Goal: Transaction & Acquisition: Purchase product/service

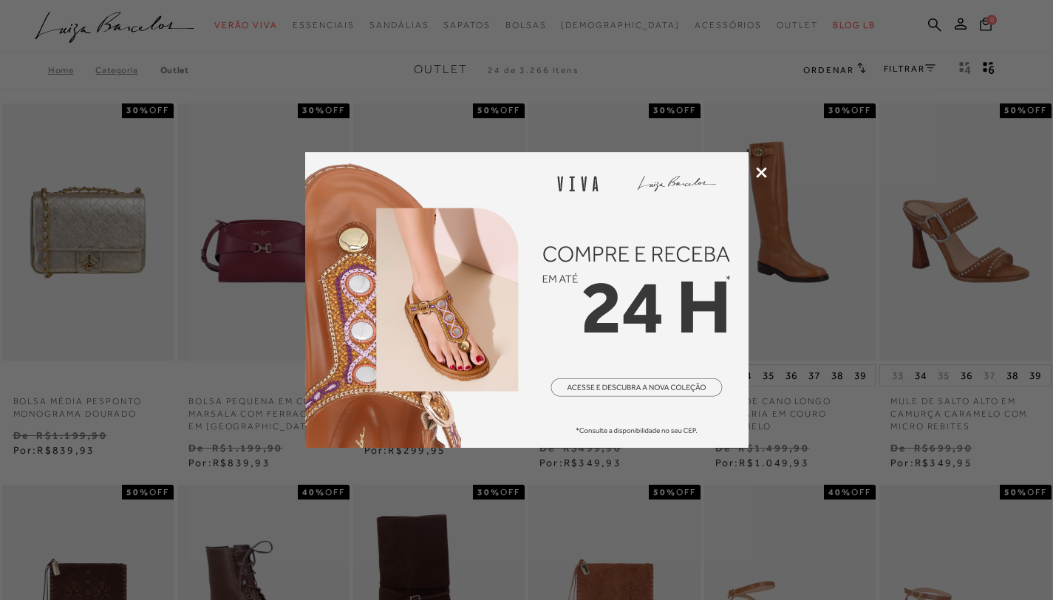
click at [759, 172] on icon at bounding box center [761, 172] width 11 height 11
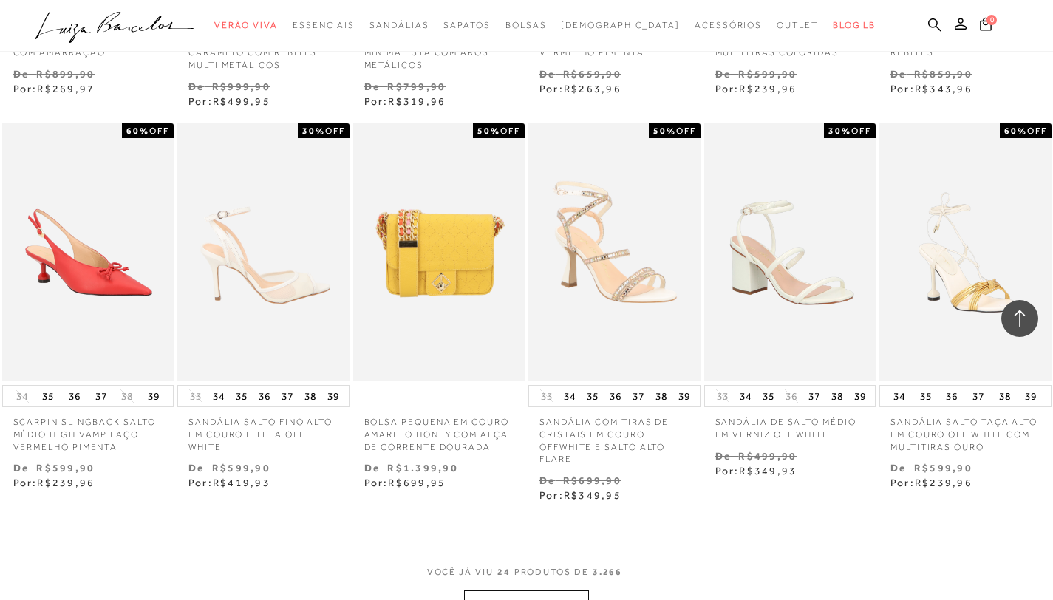
scroll to position [1336, 0]
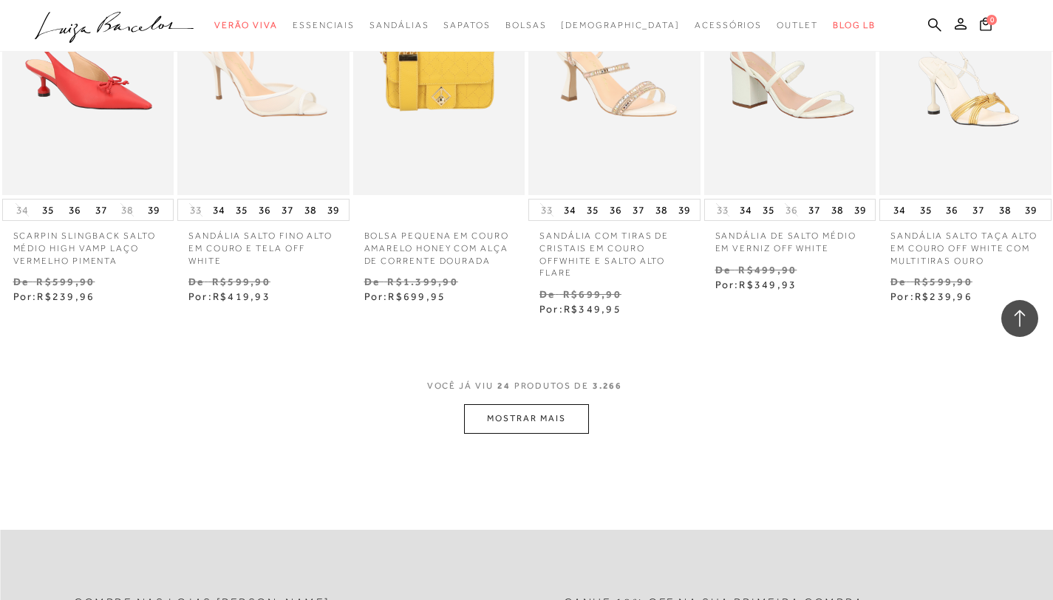
click at [551, 426] on button "MOSTRAR MAIS" at bounding box center [526, 418] width 124 height 29
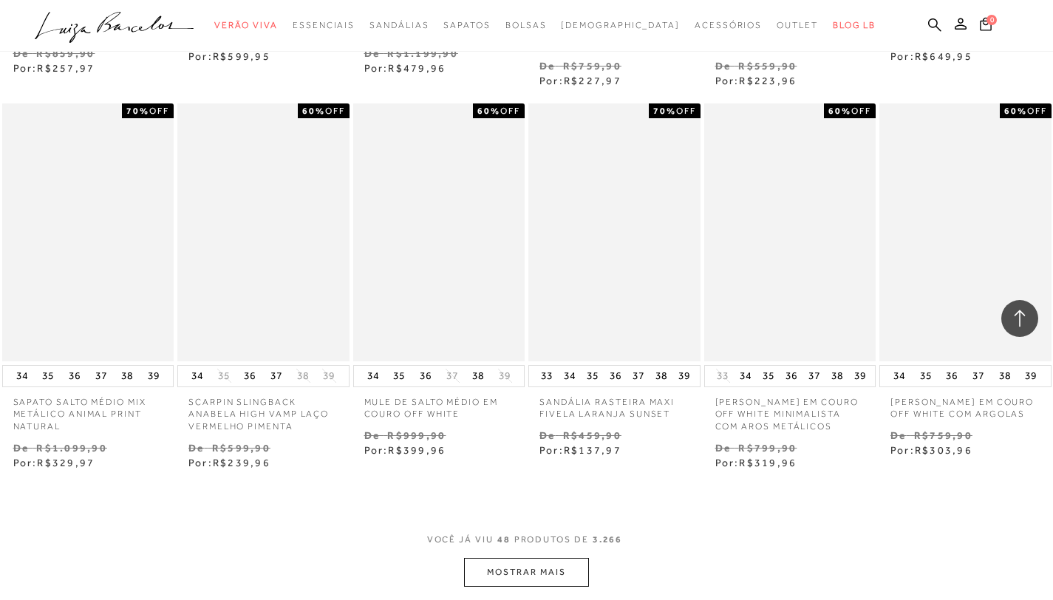
scroll to position [2756, 0]
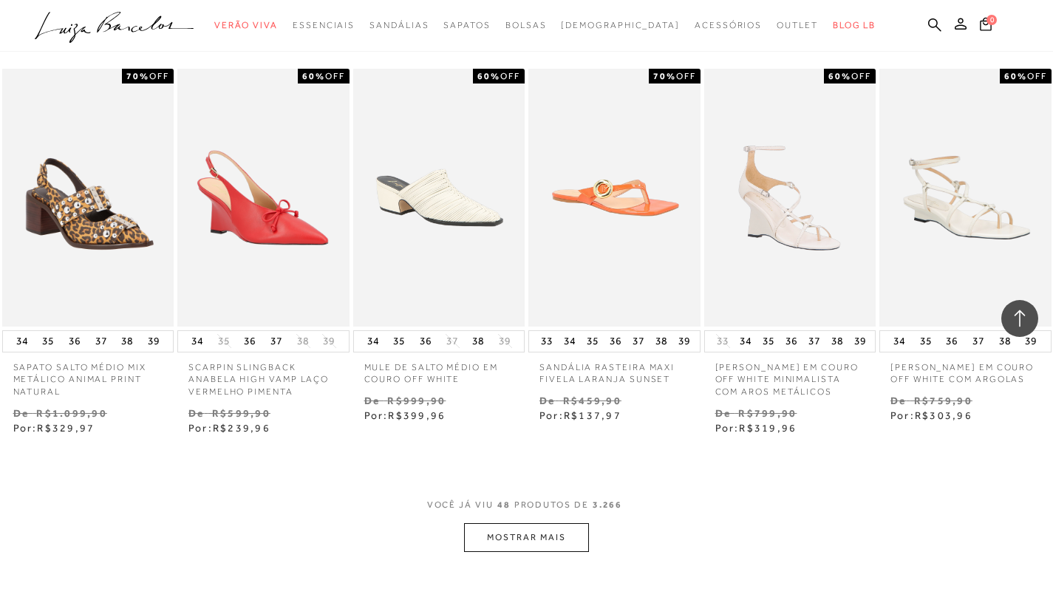
click at [555, 550] on button "MOSTRAR MAIS" at bounding box center [526, 537] width 124 height 29
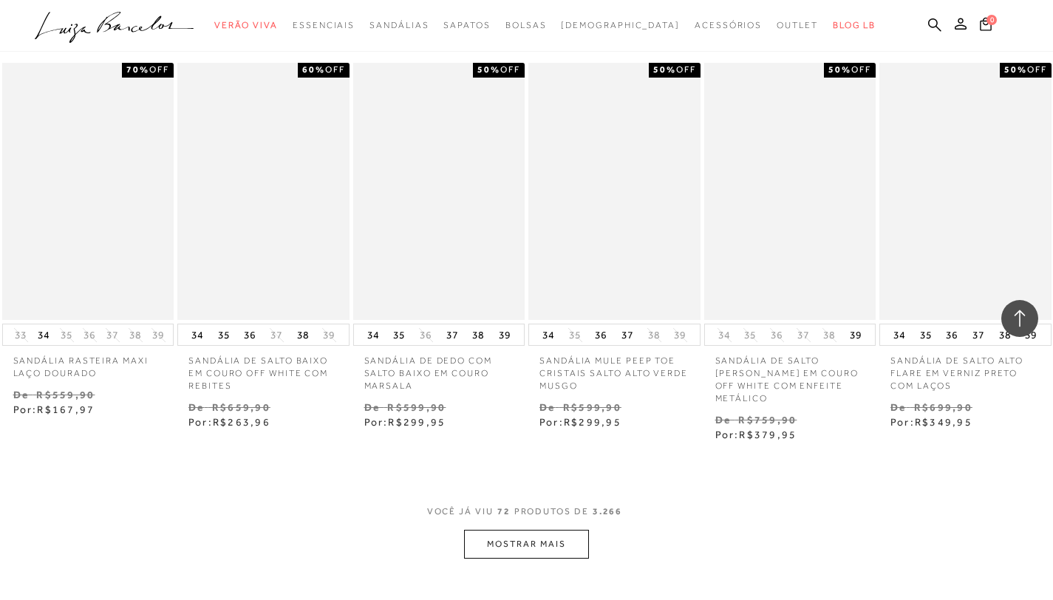
scroll to position [4432, 0]
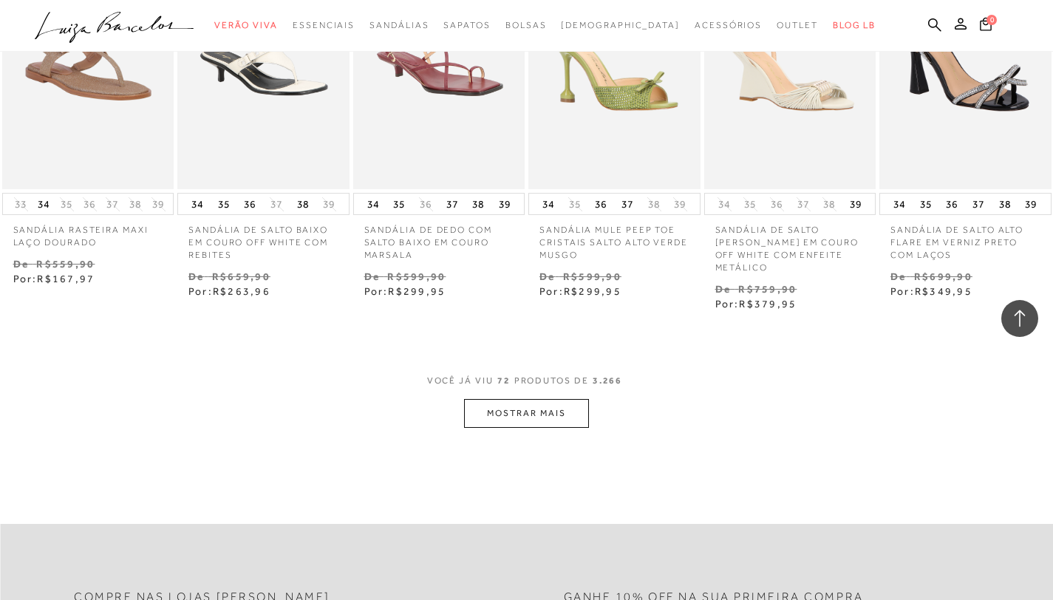
click at [522, 428] on button "MOSTRAR MAIS" at bounding box center [526, 413] width 124 height 29
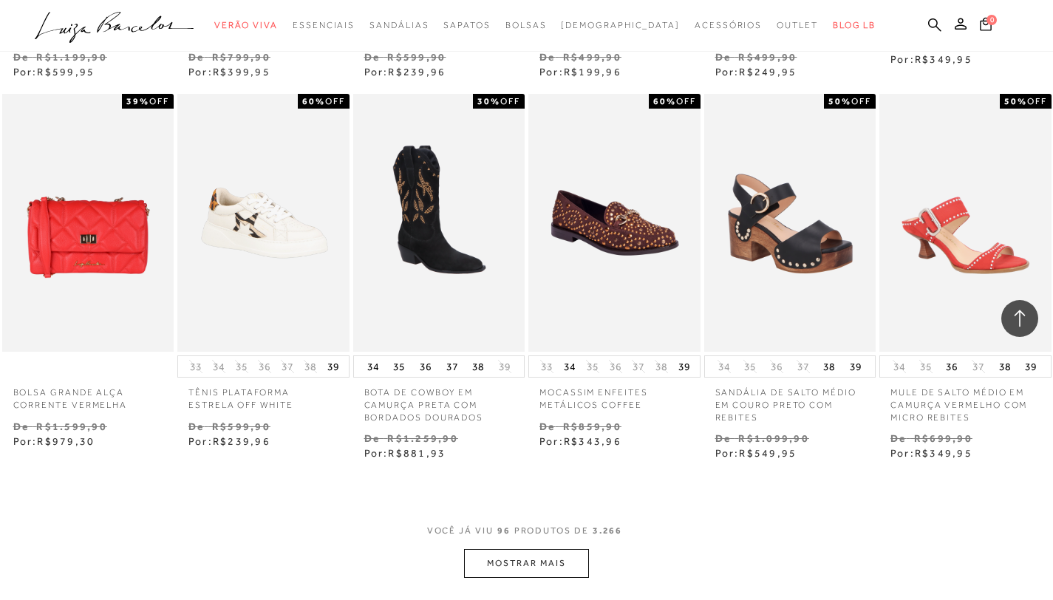
scroll to position [5942, 0]
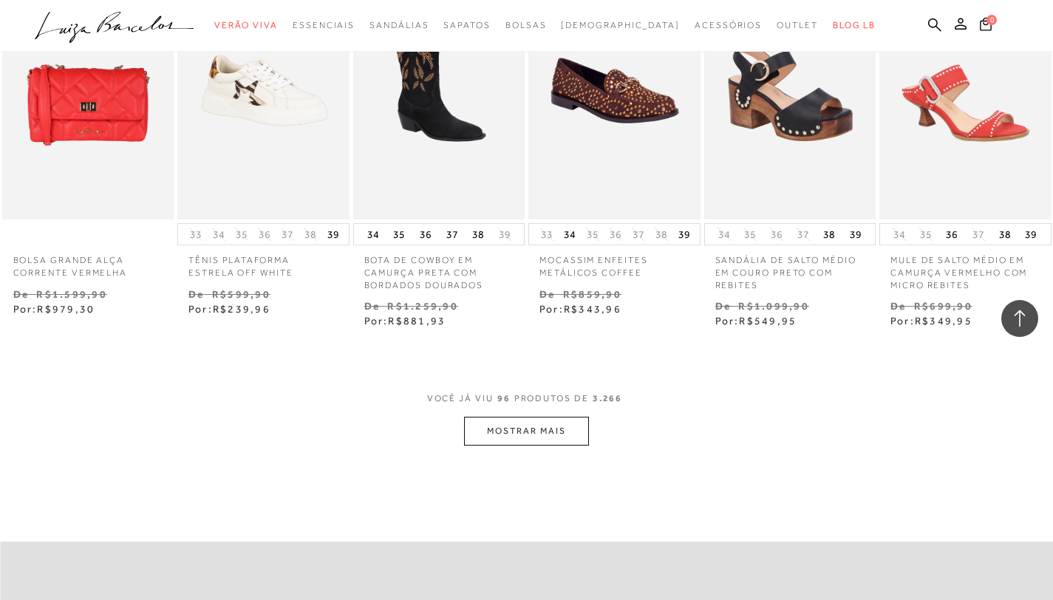
click at [538, 439] on button "MOSTRAR MAIS" at bounding box center [526, 431] width 124 height 29
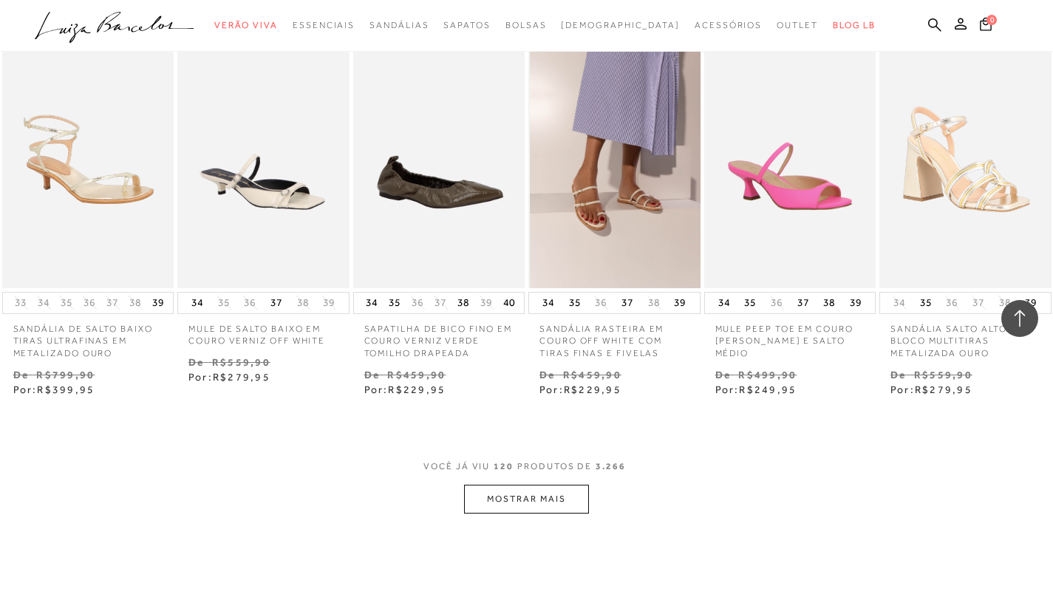
scroll to position [7559, 0]
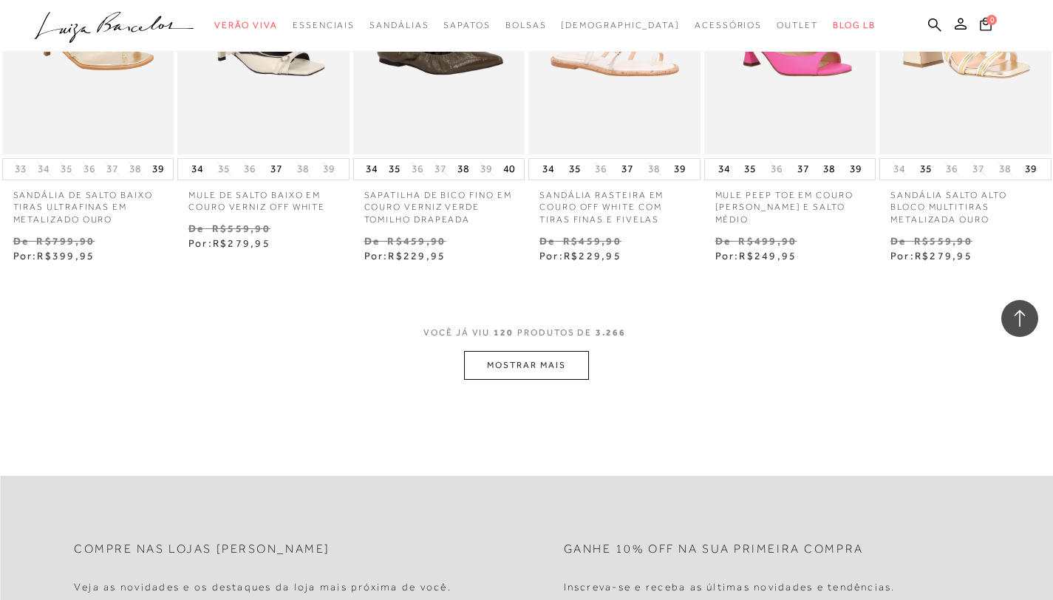
click at [488, 380] on button "MOSTRAR MAIS" at bounding box center [526, 365] width 124 height 29
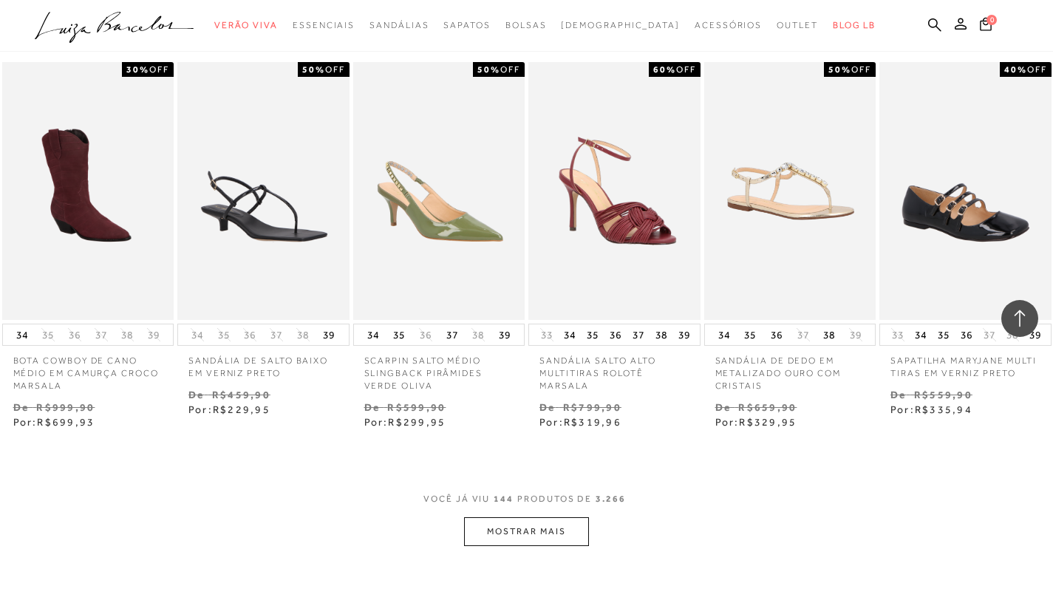
scroll to position [9075, 0]
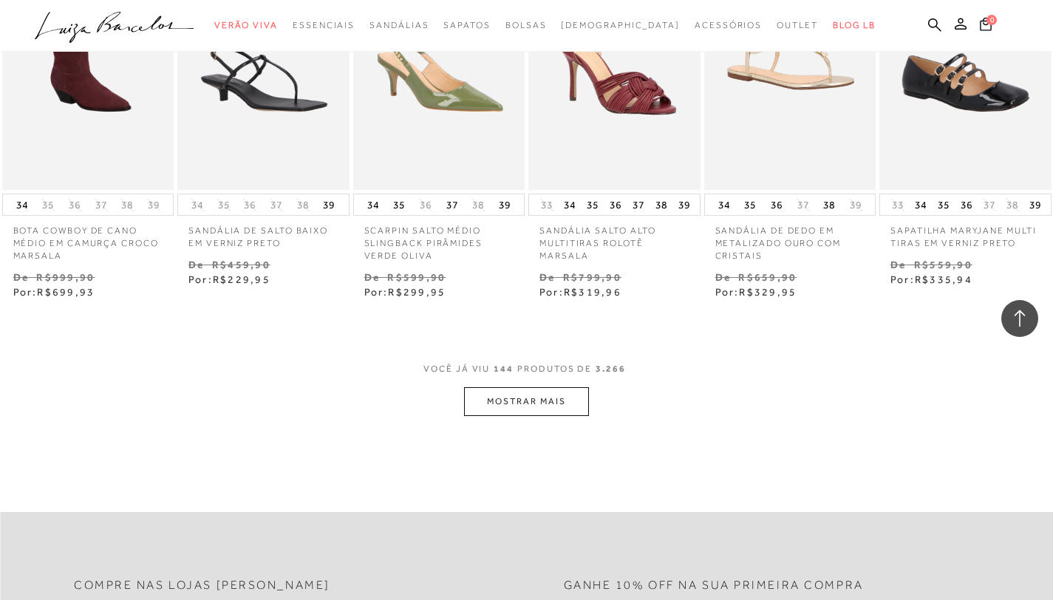
click at [550, 404] on button "MOSTRAR MAIS" at bounding box center [526, 401] width 124 height 29
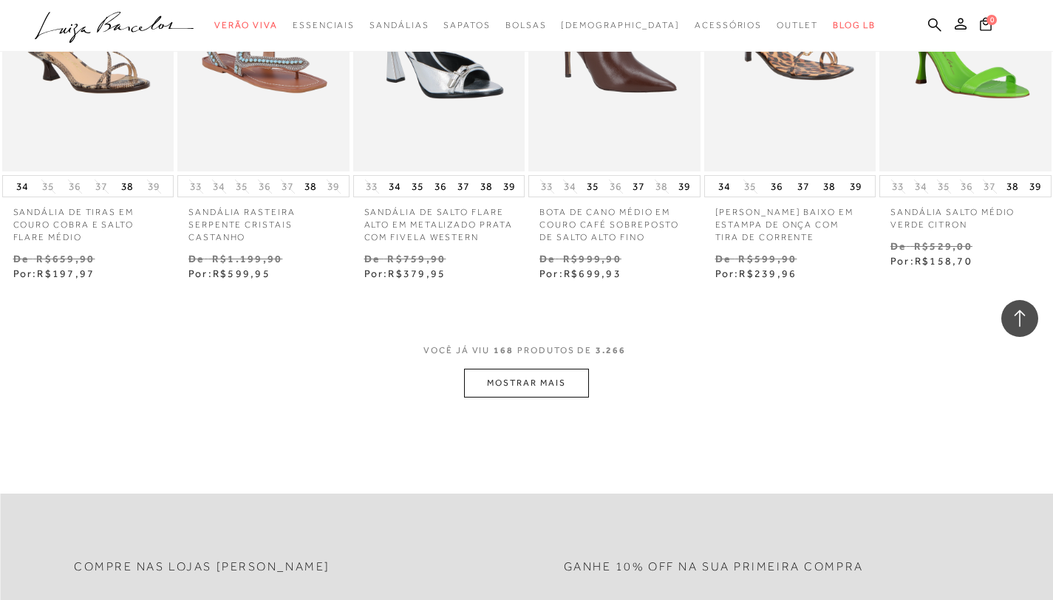
scroll to position [10662, 0]
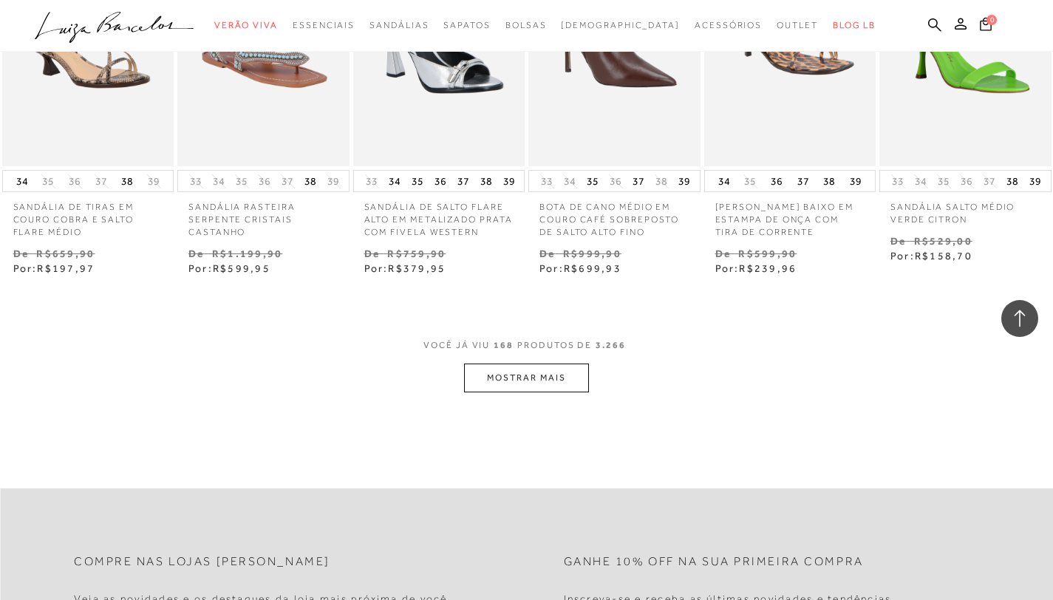
click at [493, 380] on button "MOSTRAR MAIS" at bounding box center [526, 377] width 124 height 29
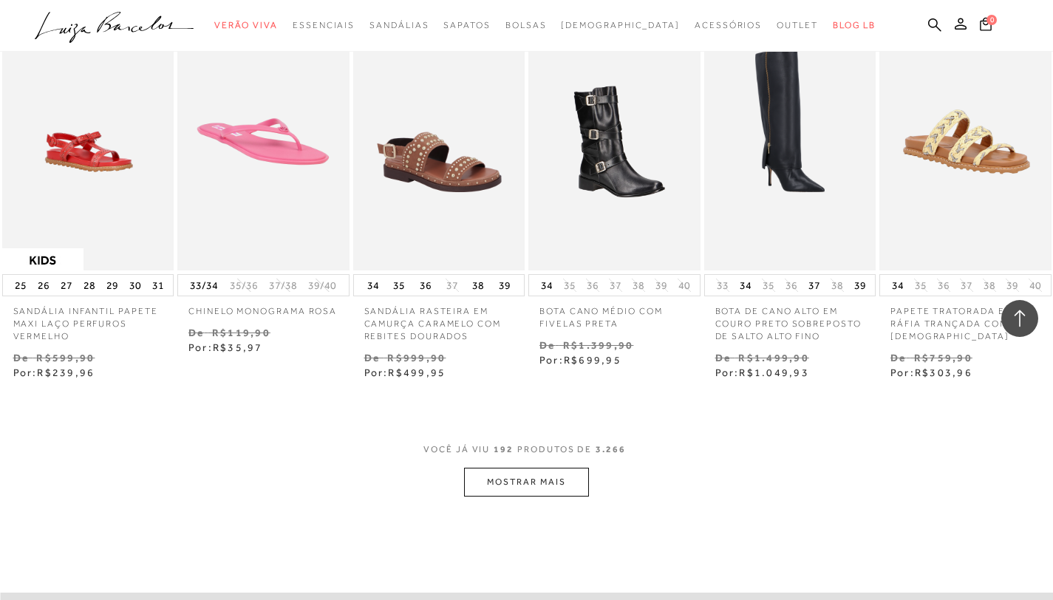
scroll to position [12172, 0]
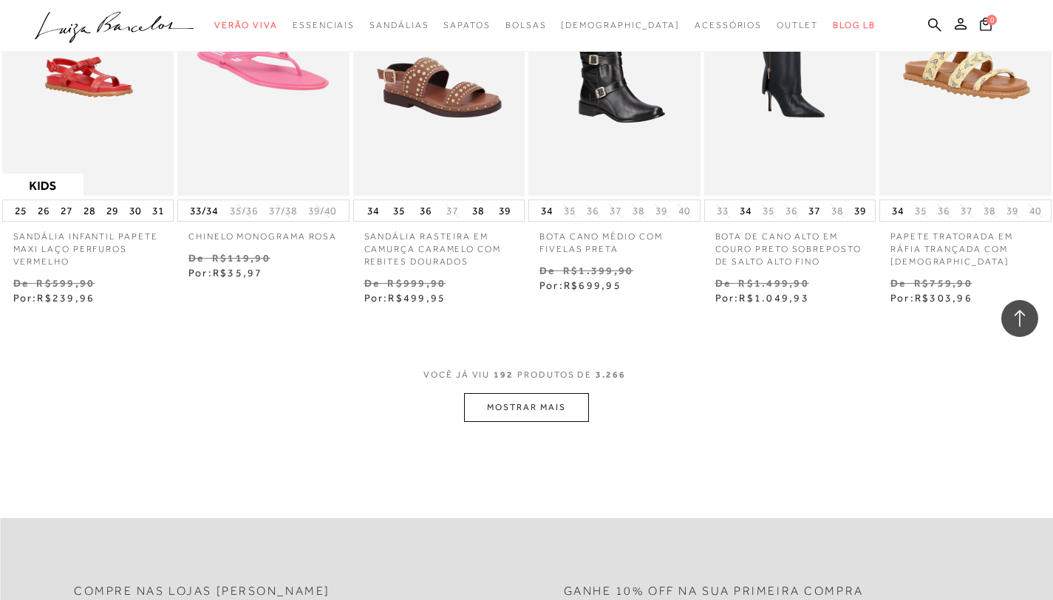
click at [563, 400] on button "MOSTRAR MAIS" at bounding box center [526, 407] width 124 height 29
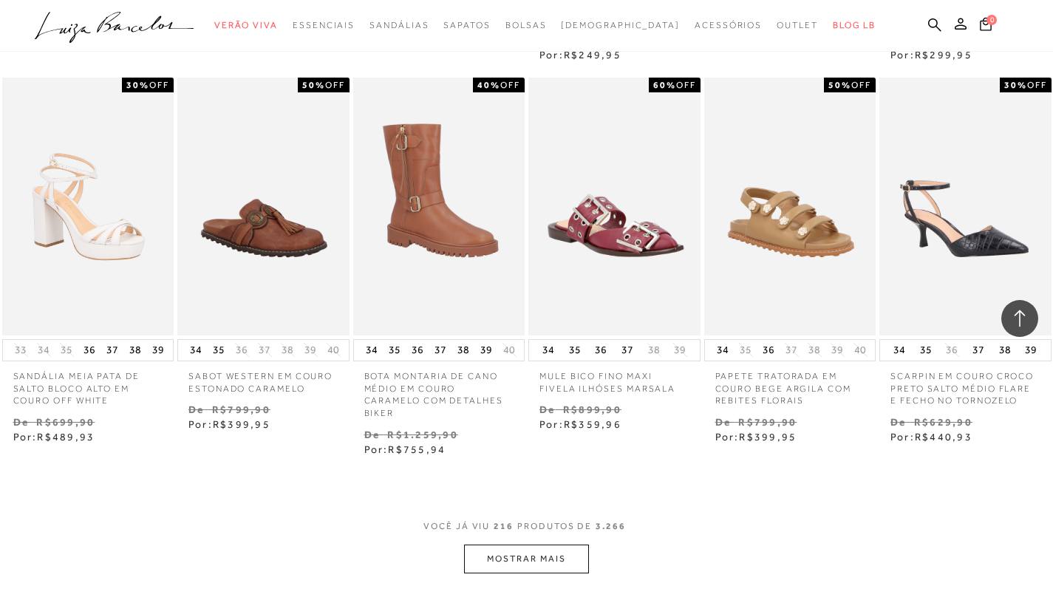
scroll to position [13586, 0]
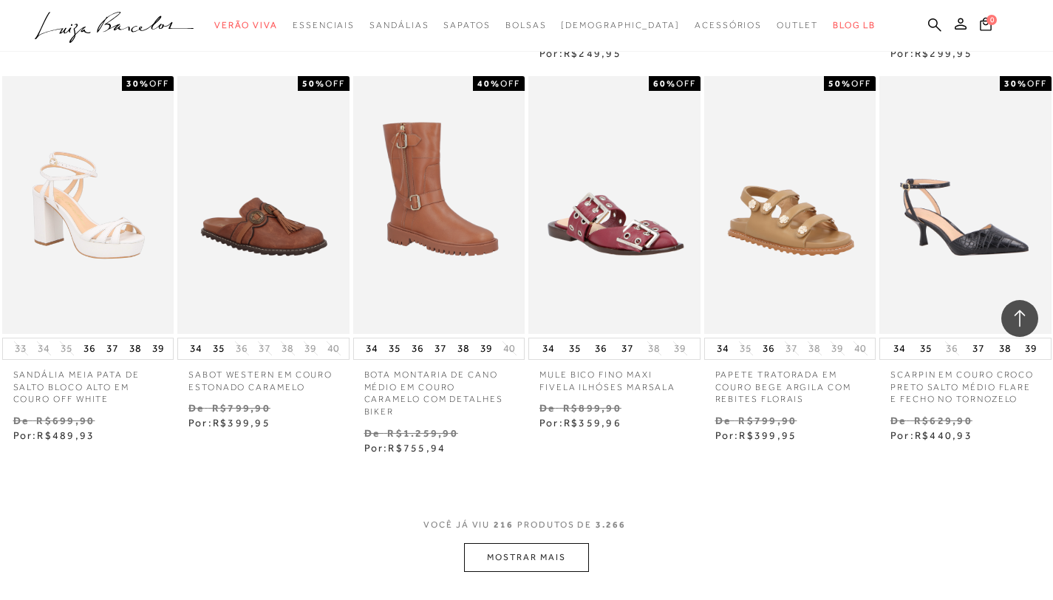
click at [541, 561] on button "MOSTRAR MAIS" at bounding box center [526, 557] width 124 height 29
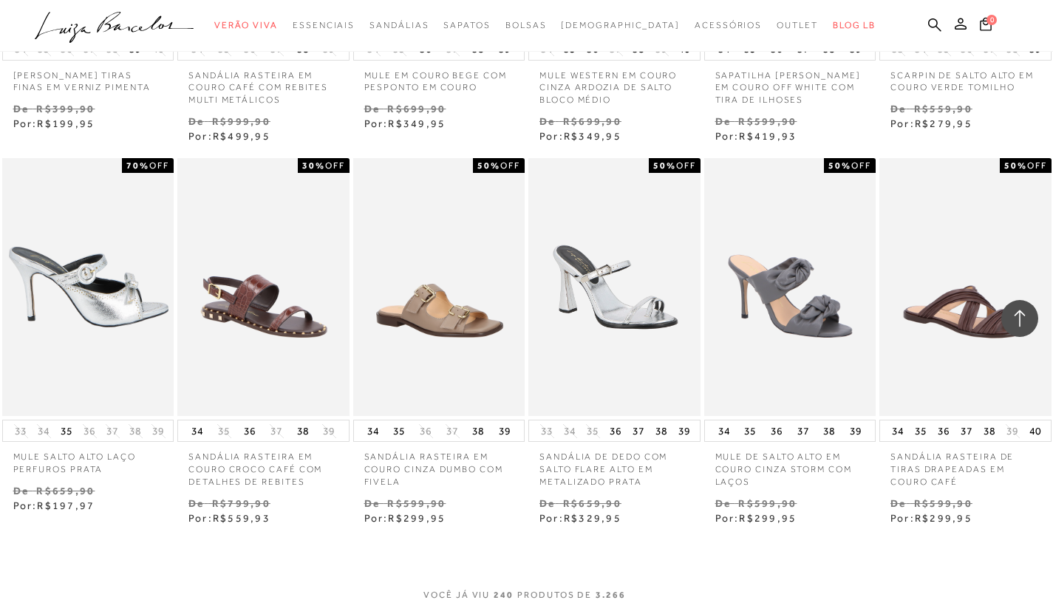
scroll to position [15241, 0]
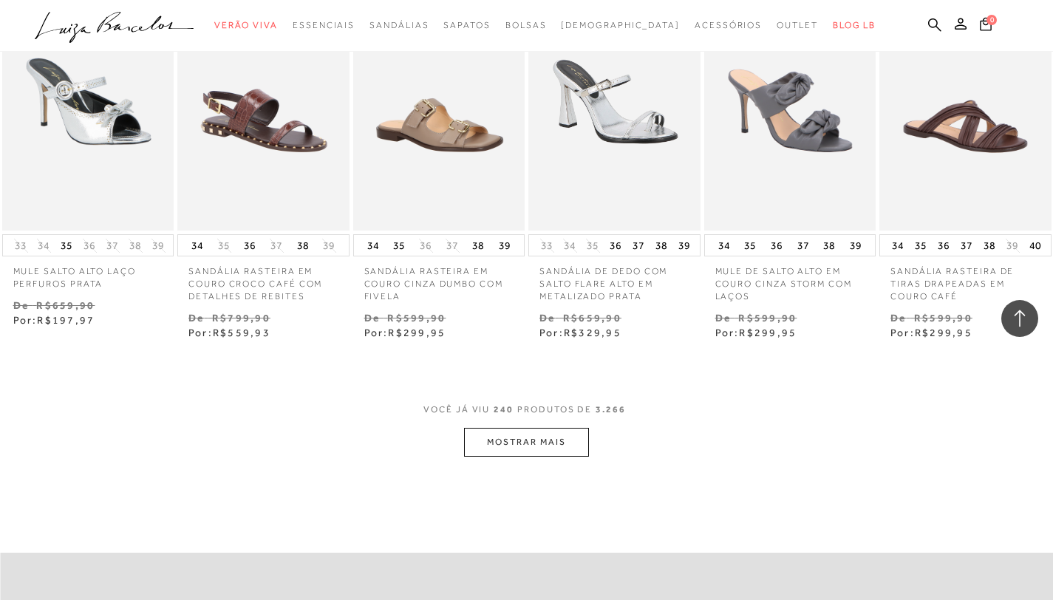
click at [519, 447] on button "MOSTRAR MAIS" at bounding box center [526, 442] width 124 height 29
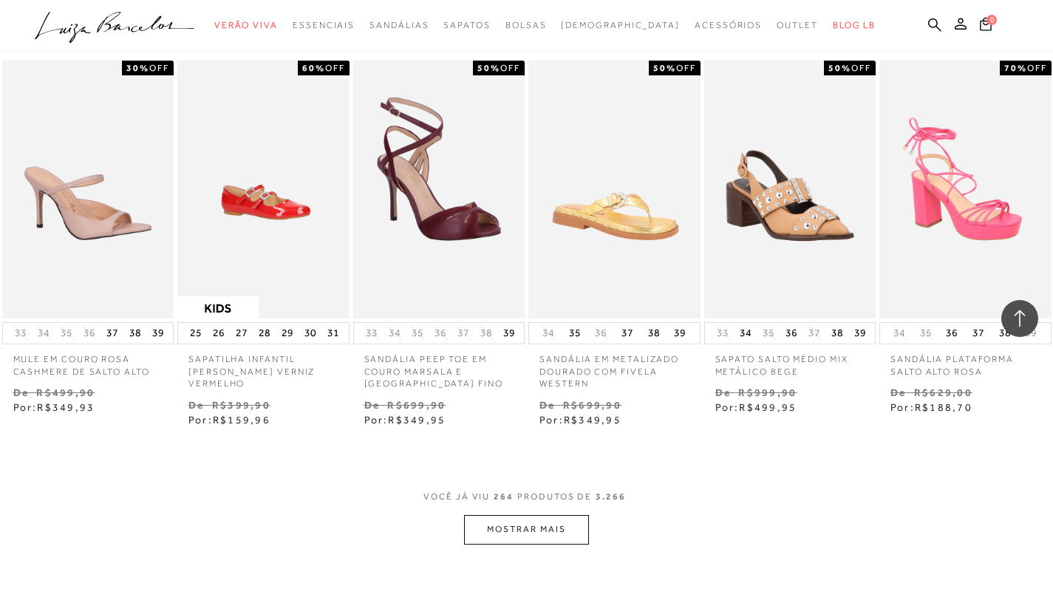
scroll to position [16721, 0]
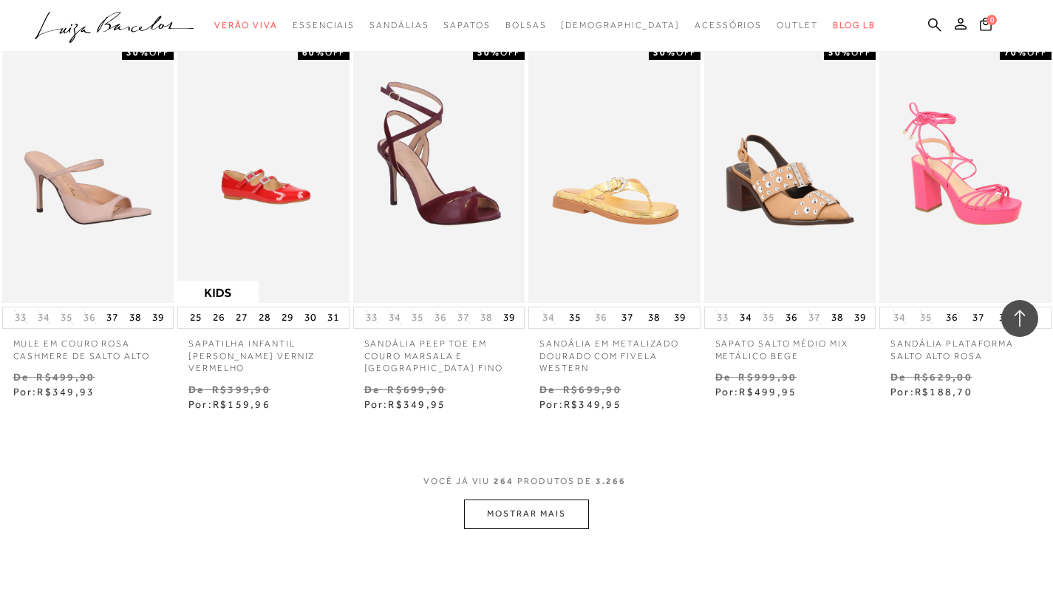
click at [516, 518] on button "MOSTRAR MAIS" at bounding box center [526, 513] width 124 height 29
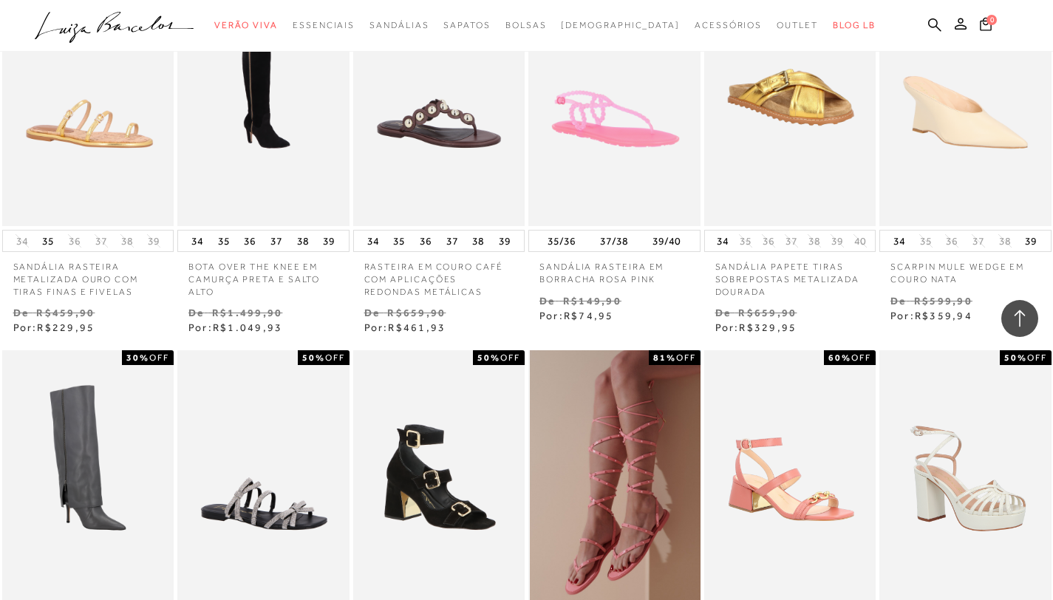
scroll to position [18404, 0]
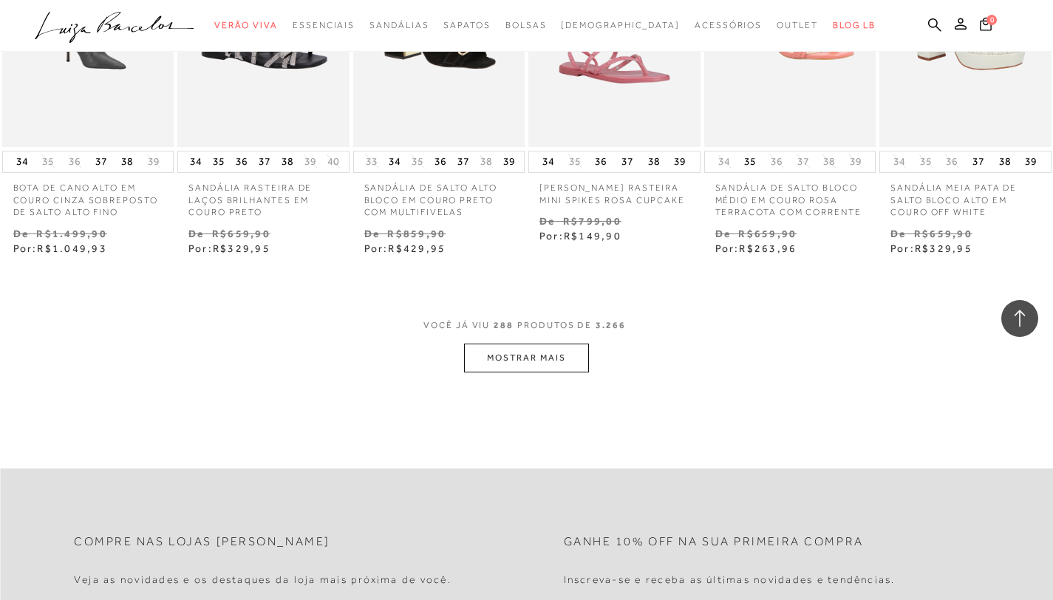
click at [510, 359] on button "MOSTRAR MAIS" at bounding box center [526, 358] width 124 height 29
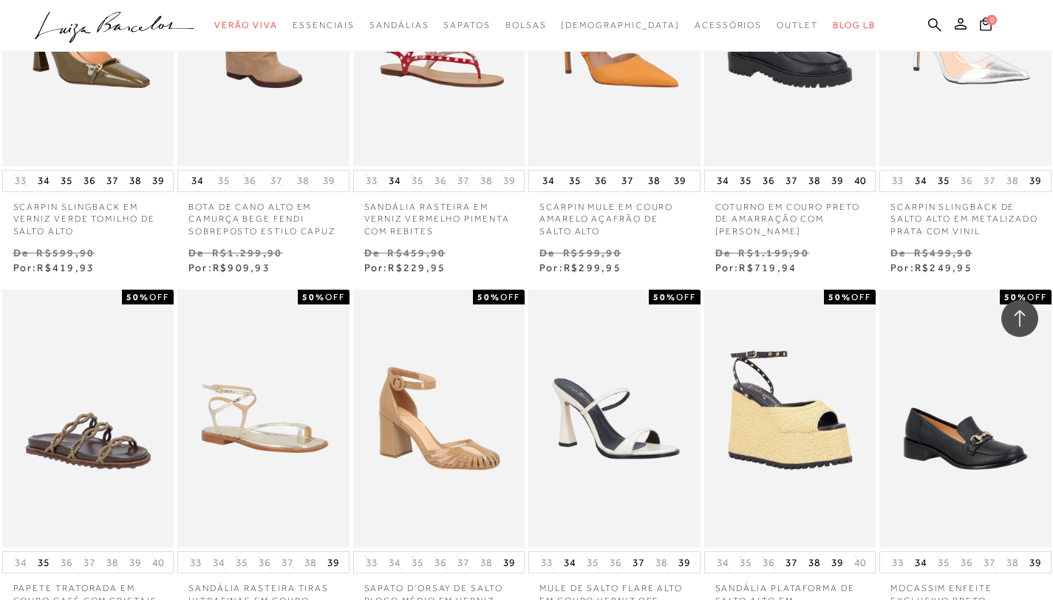
scroll to position [19837, 0]
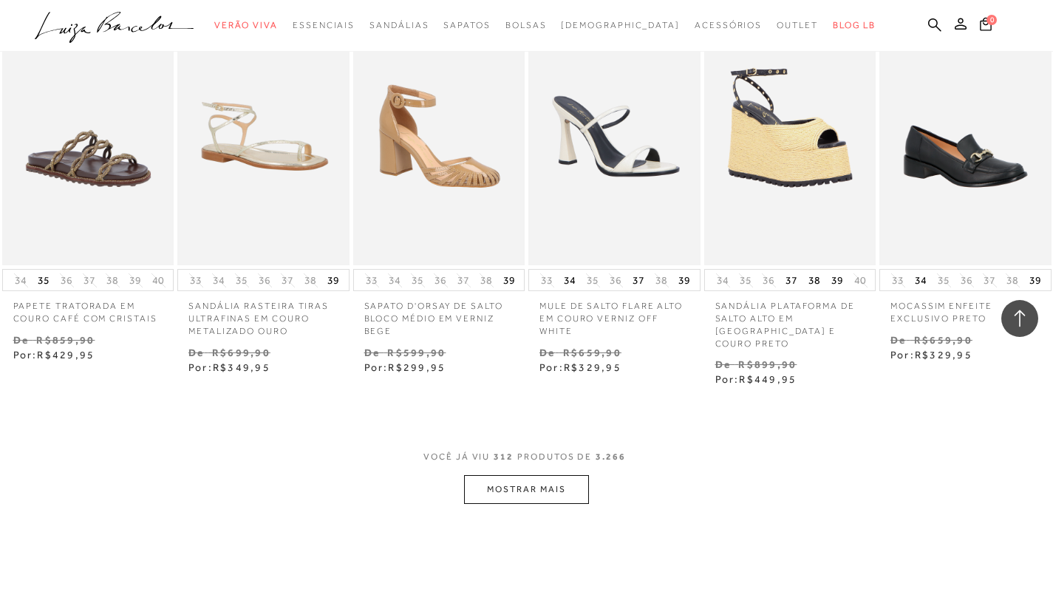
click at [535, 490] on button "MOSTRAR MAIS" at bounding box center [526, 489] width 124 height 29
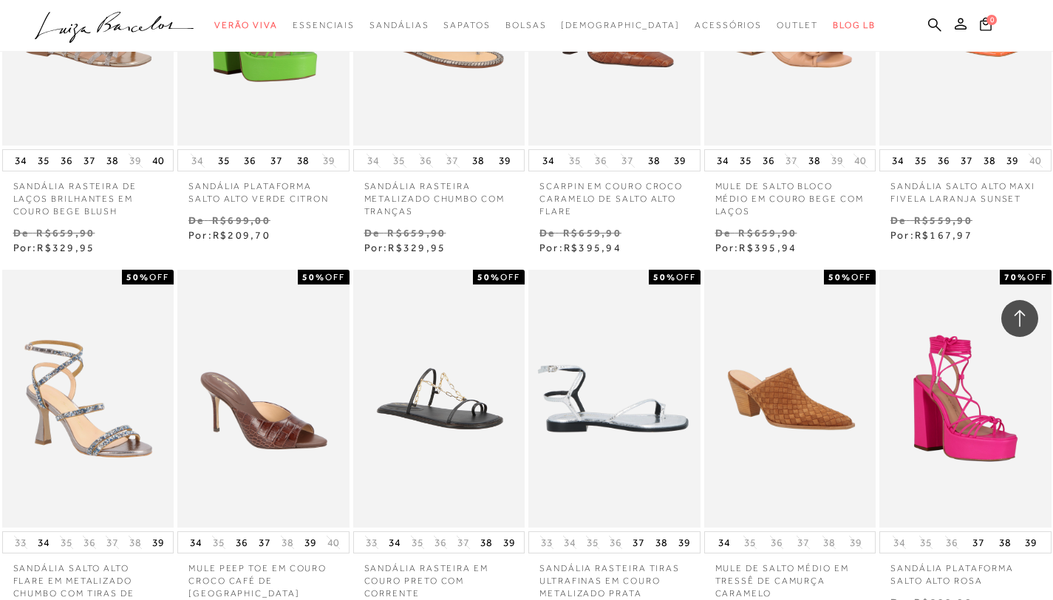
scroll to position [21351, 0]
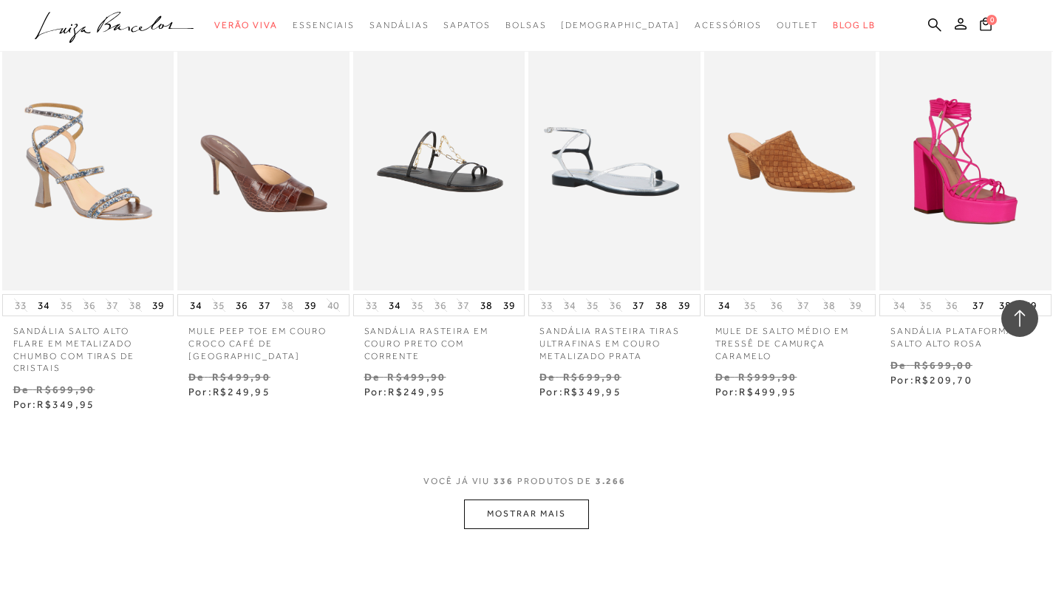
click at [547, 514] on button "MOSTRAR MAIS" at bounding box center [526, 513] width 124 height 29
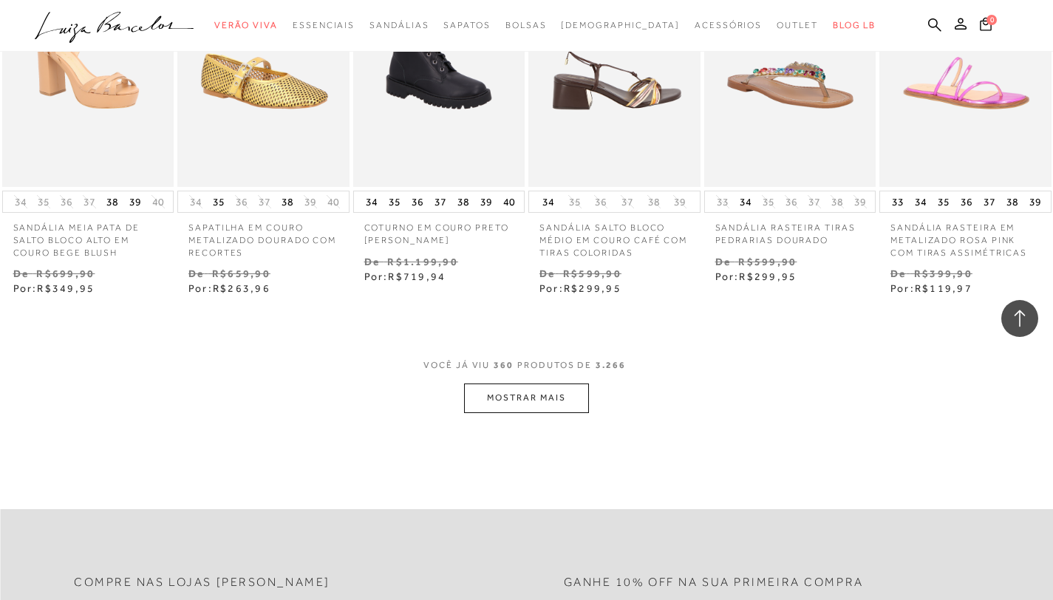
scroll to position [22994, 0]
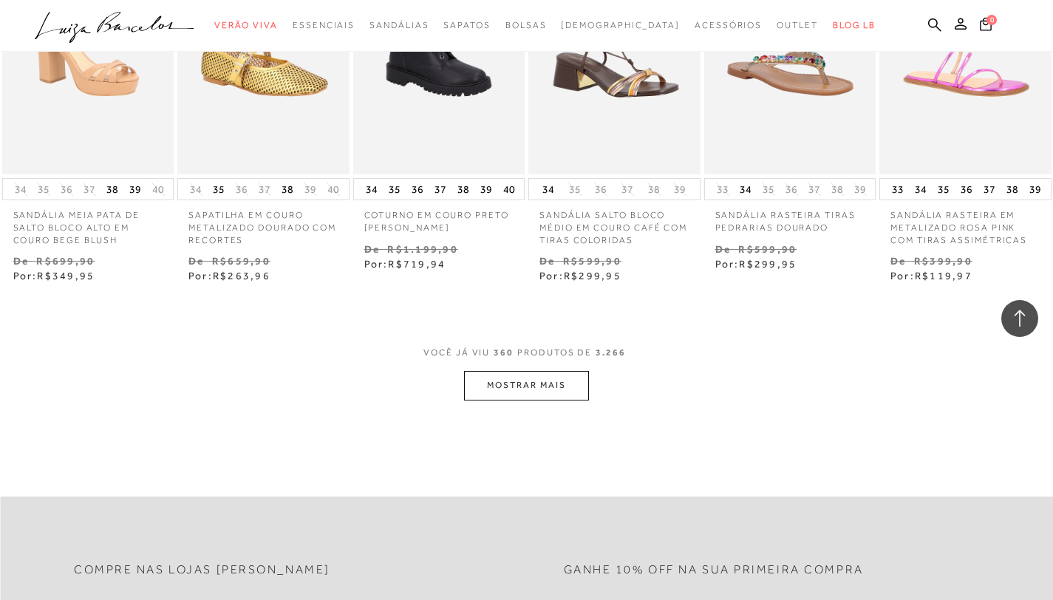
click at [553, 387] on button "MOSTRAR MAIS" at bounding box center [526, 385] width 124 height 29
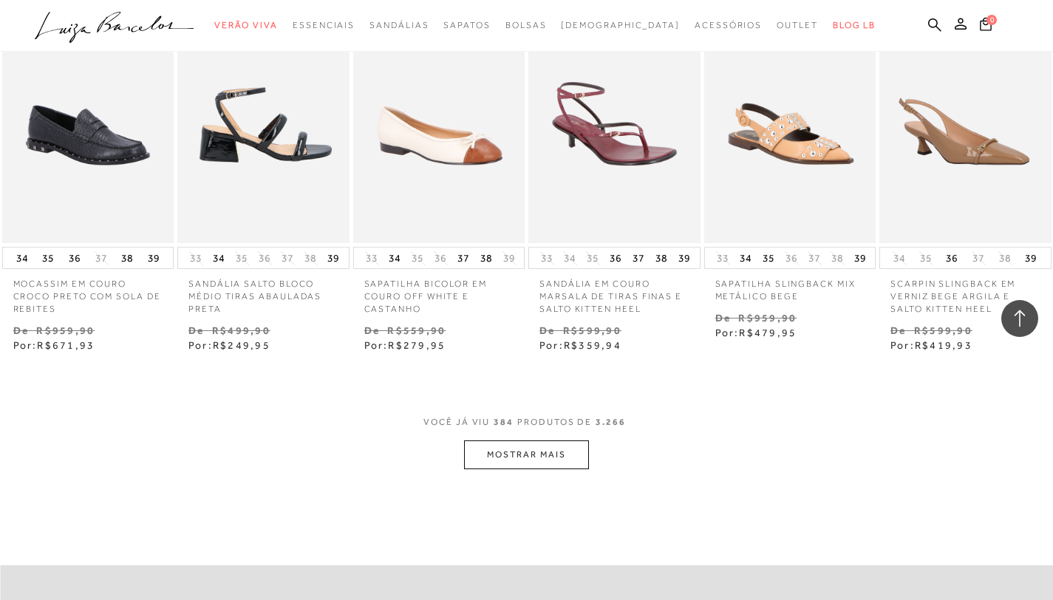
scroll to position [24588, 0]
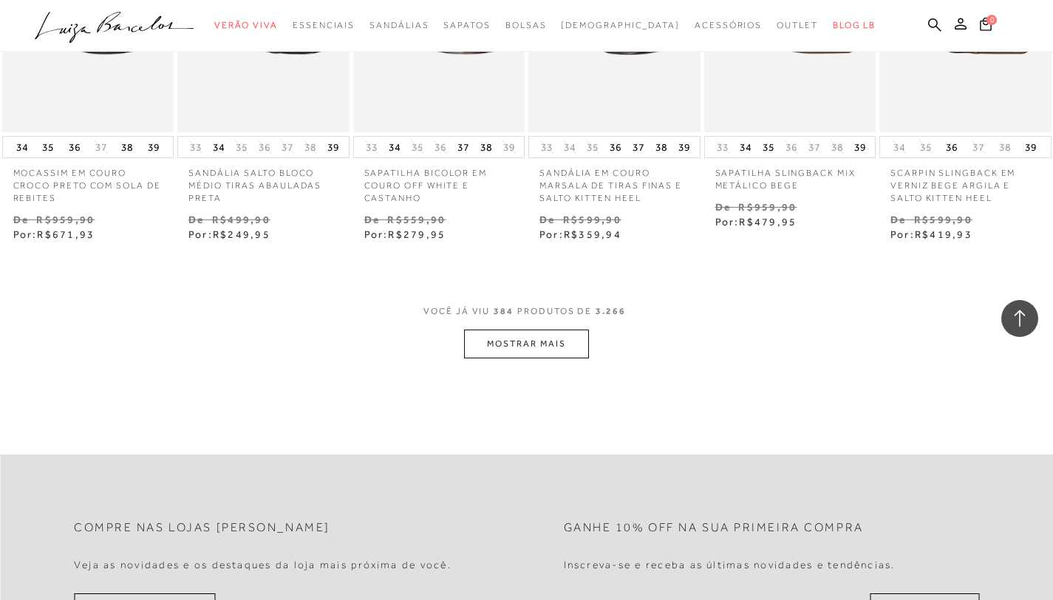
click at [488, 327] on span "VOCÊ JÁ VIU 384 PRODUTOS DE 3.266" at bounding box center [526, 316] width 206 height 27
click at [491, 332] on button "MOSTRAR MAIS" at bounding box center [526, 343] width 124 height 29
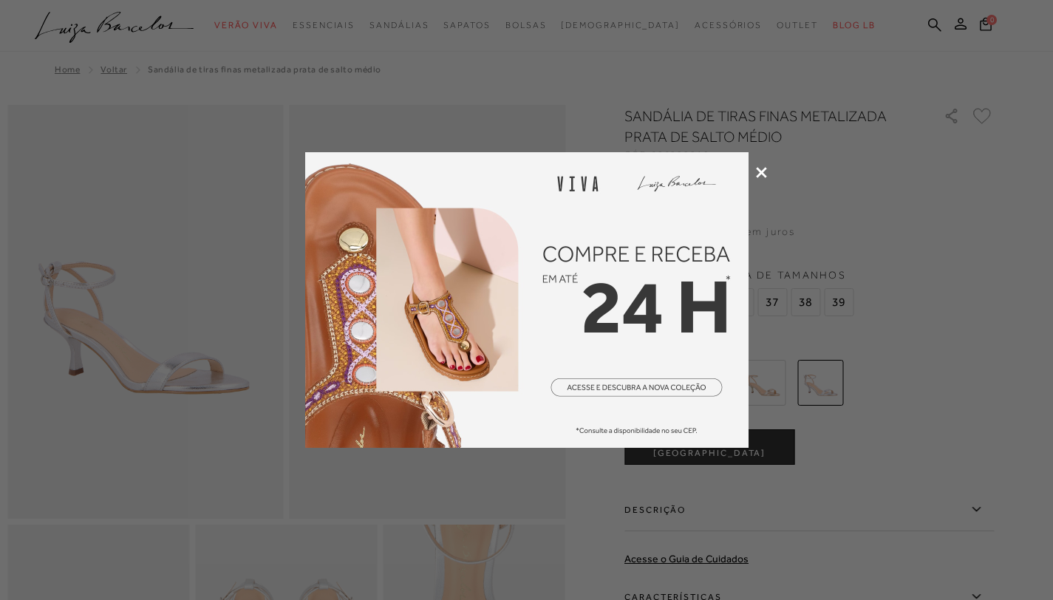
click at [757, 175] on icon at bounding box center [761, 172] width 11 height 11
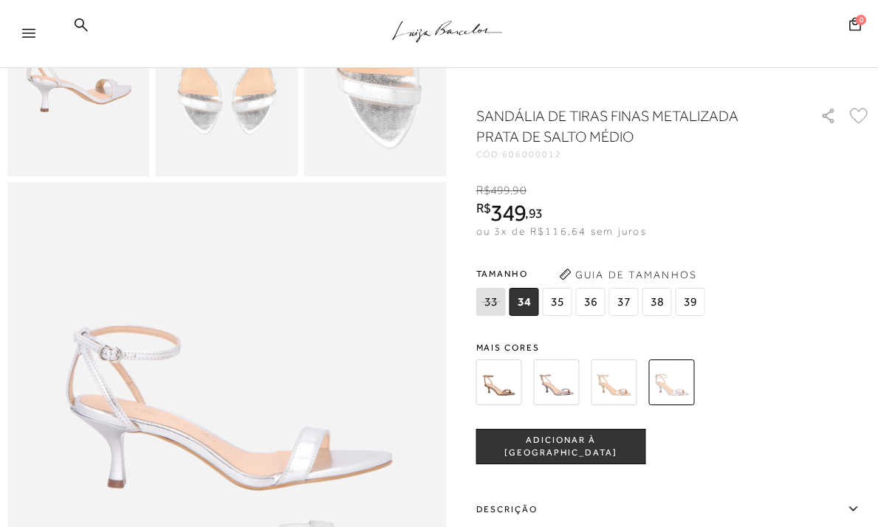
scroll to position [222, 0]
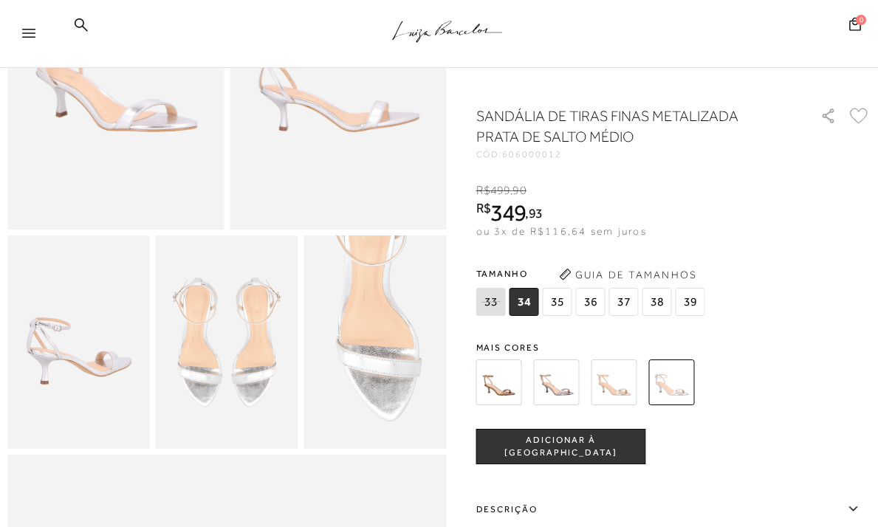
click at [24, 32] on icon at bounding box center [28, 33] width 13 height 9
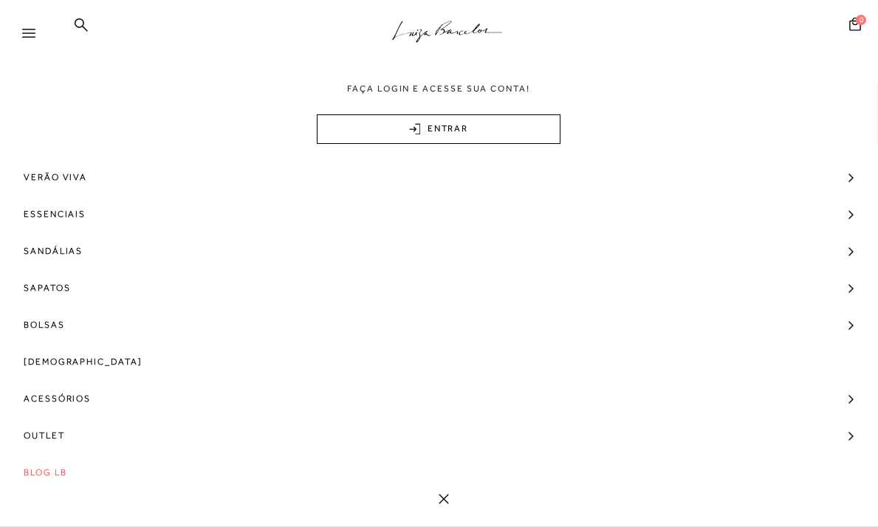
click at [52, 49] on div ".a{fill-rule:evenodd;stroke:#000!important;stroke-width:0!important;}" at bounding box center [464, 34] width 830 height 68
click at [16, 35] on div at bounding box center [24, 34] width 49 height 30
click at [24, 33] on icon at bounding box center [28, 33] width 13 height 9
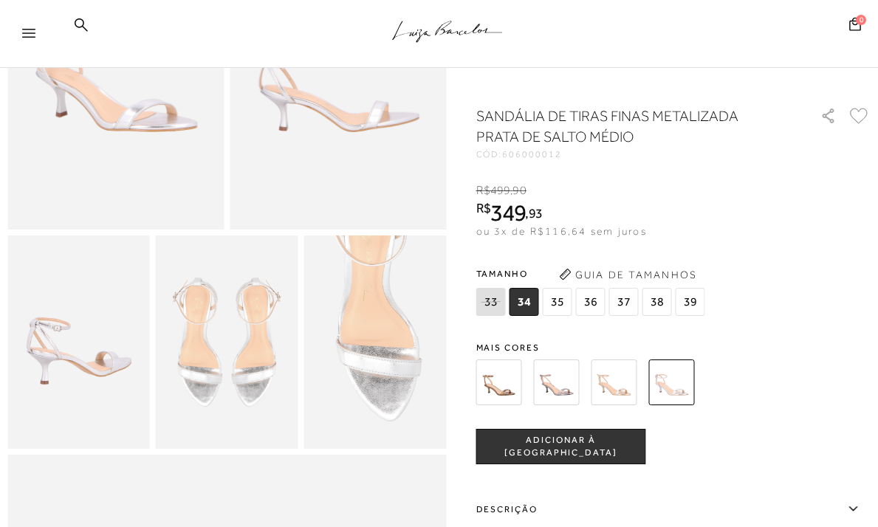
click at [34, 27] on div at bounding box center [35, 38] width 27 height 22
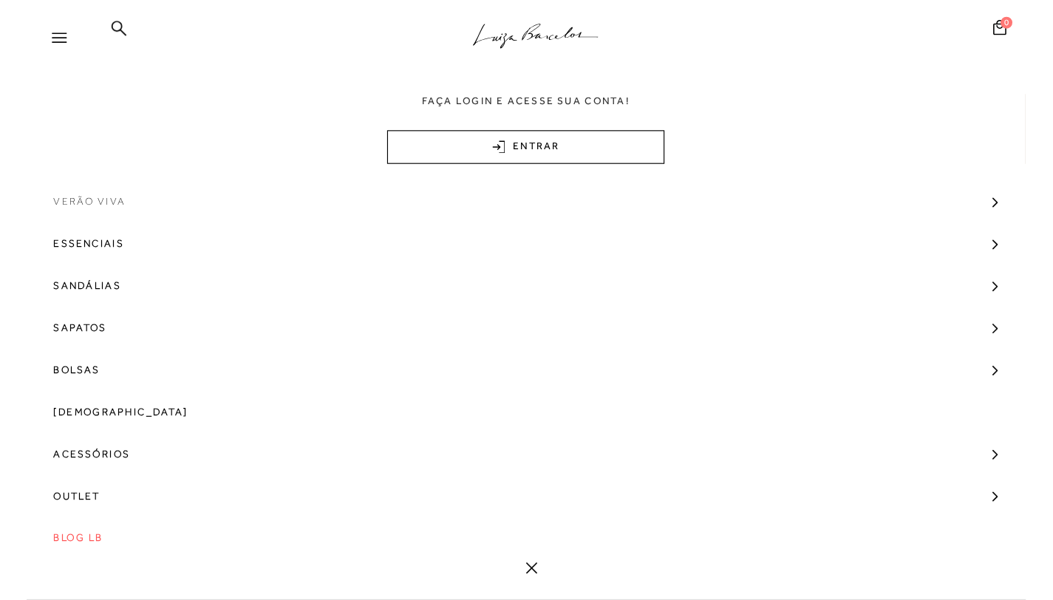
scroll to position [0, 0]
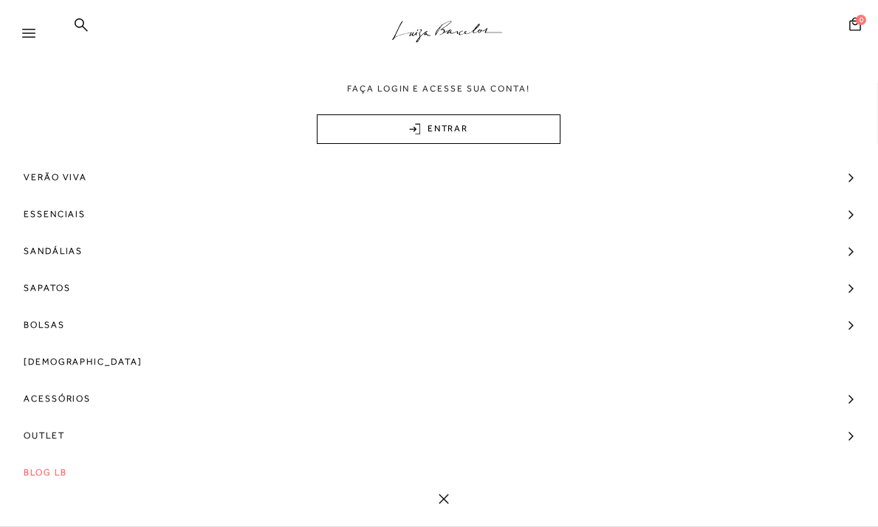
click at [207, 49] on div ".a{fill-rule:evenodd;stroke:#000!important;stroke-width:0!important;}" at bounding box center [464, 34] width 830 height 68
click at [273, 26] on div ".a{fill-rule:evenodd;stroke:#000!important;stroke-width:0!important;}" at bounding box center [464, 34] width 830 height 68
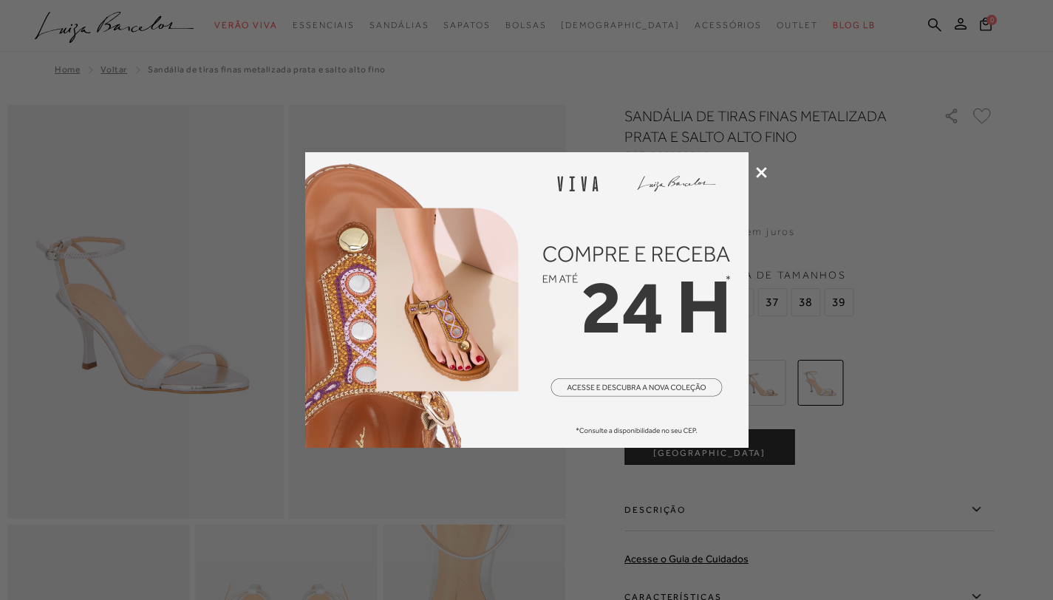
click at [768, 168] on div at bounding box center [526, 300] width 1053 height 600
click at [763, 169] on icon at bounding box center [761, 172] width 11 height 11
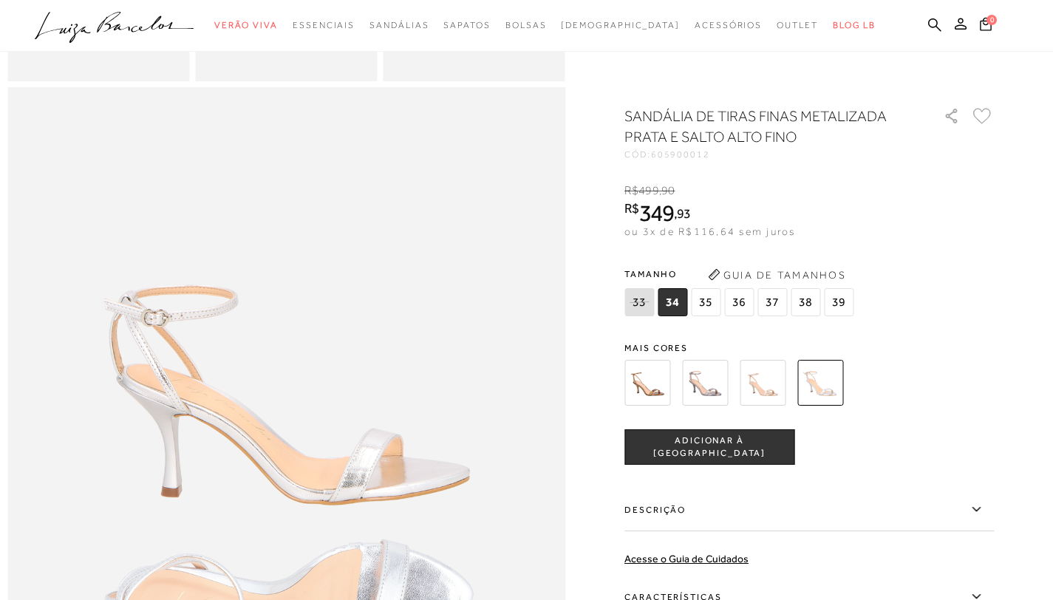
scroll to position [759, 0]
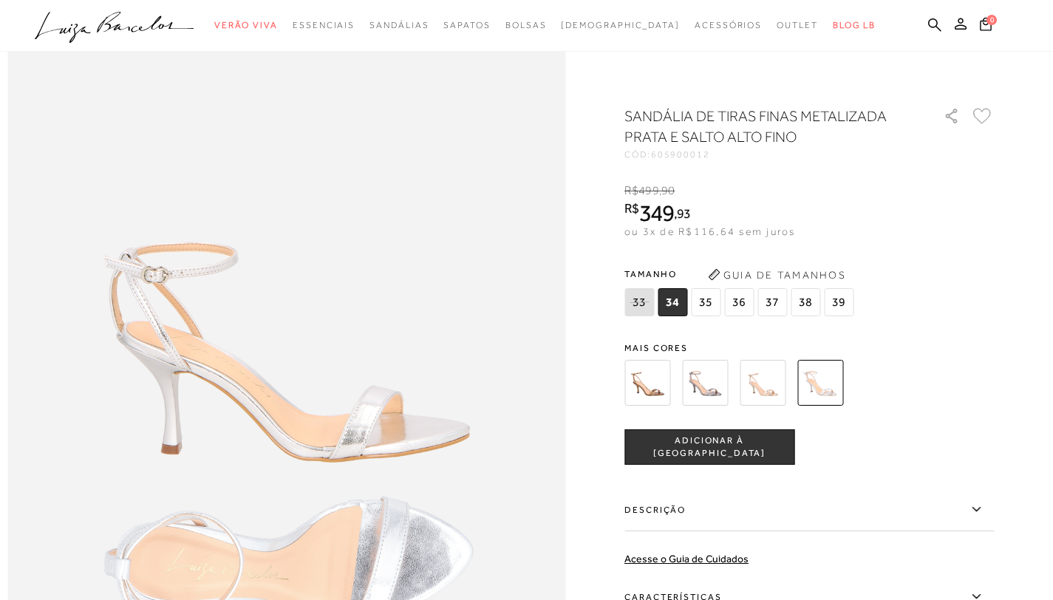
click at [977, 599] on icon at bounding box center [976, 596] width 18 height 18
click at [0, 0] on input "Características" at bounding box center [0, 0] width 0 height 0
click at [979, 598] on icon at bounding box center [976, 596] width 18 height 18
click at [0, 0] on input "Características" at bounding box center [0, 0] width 0 height 0
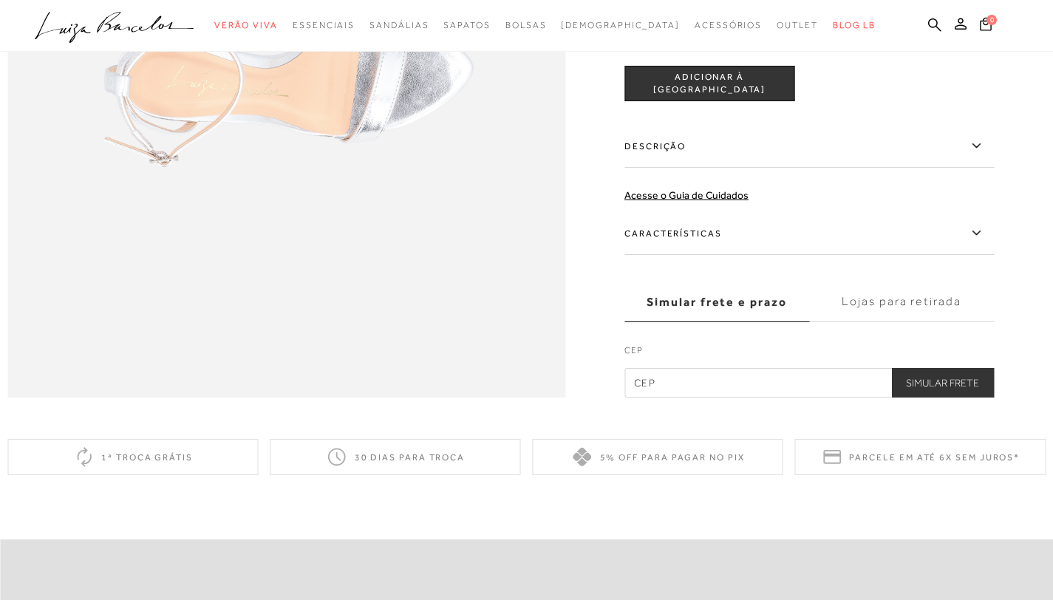
scroll to position [1239, 0]
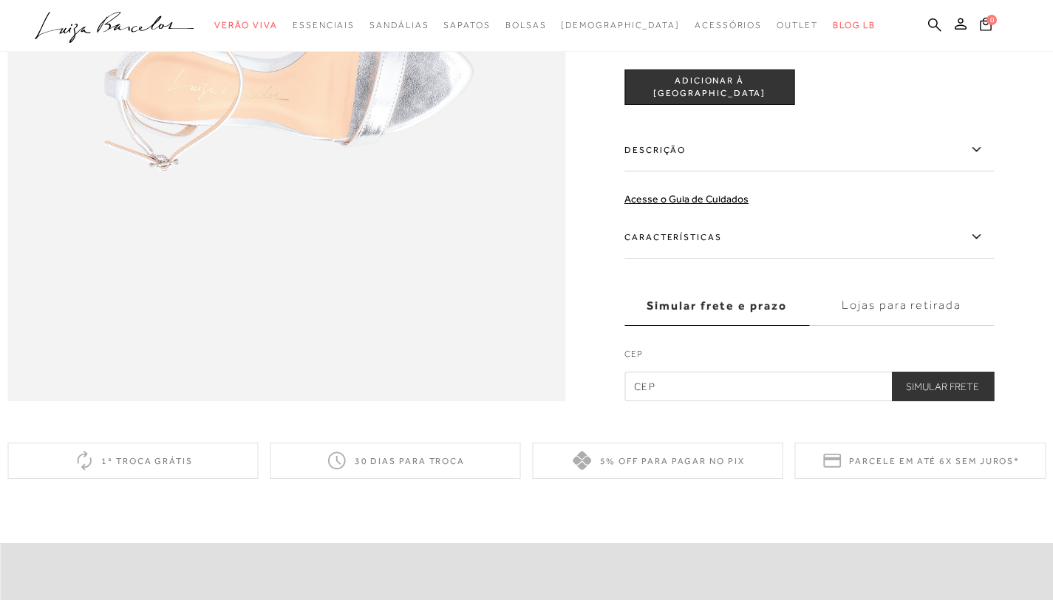
click at [687, 259] on label "Características" at bounding box center [808, 237] width 369 height 43
click at [0, 0] on input "Características" at bounding box center [0, 0] width 0 height 0
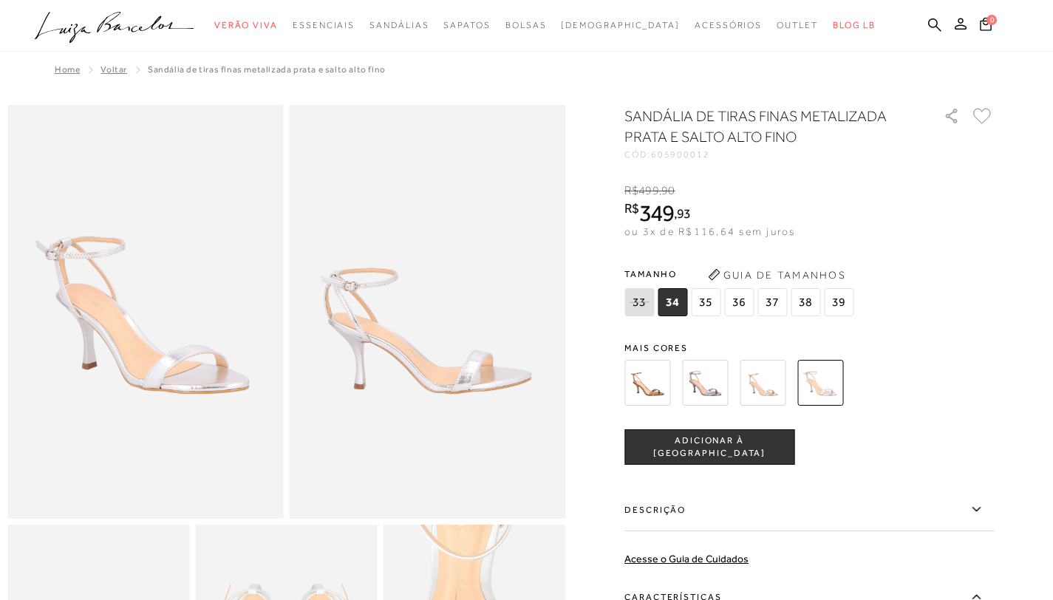
scroll to position [0, 0]
drag, startPoint x: 799, startPoint y: 174, endPoint x: 770, endPoint y: 160, distance: 32.7
click at [731, 162] on div "SANDÁLIA DE TIRAS FINAS METALIZADA PRATA E SALTO ALTO FINO CÓD: 605900012 × É n…" at bounding box center [808, 478] width 369 height 744
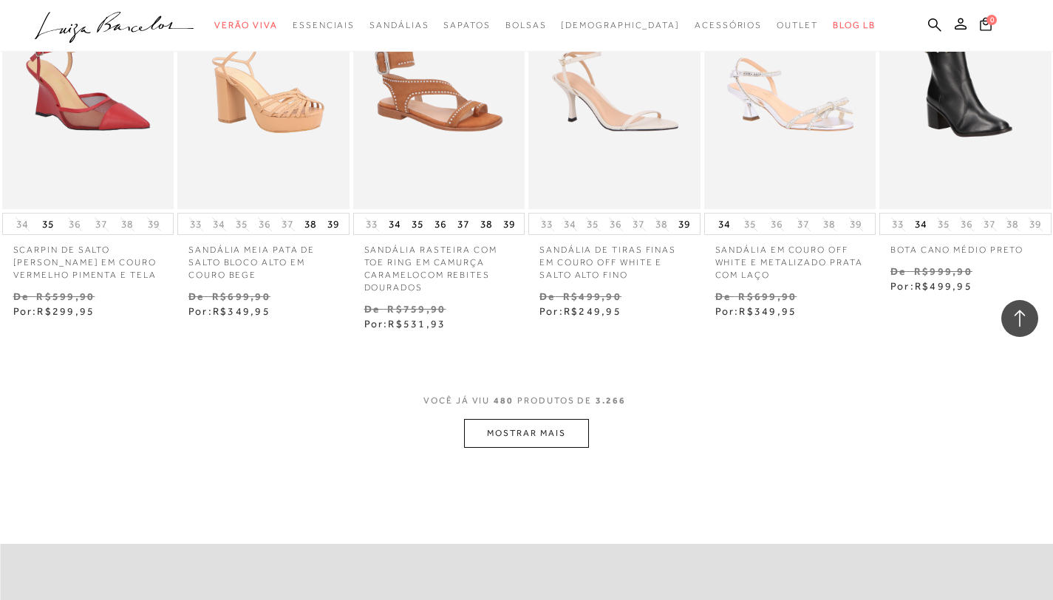
scroll to position [30733, 0]
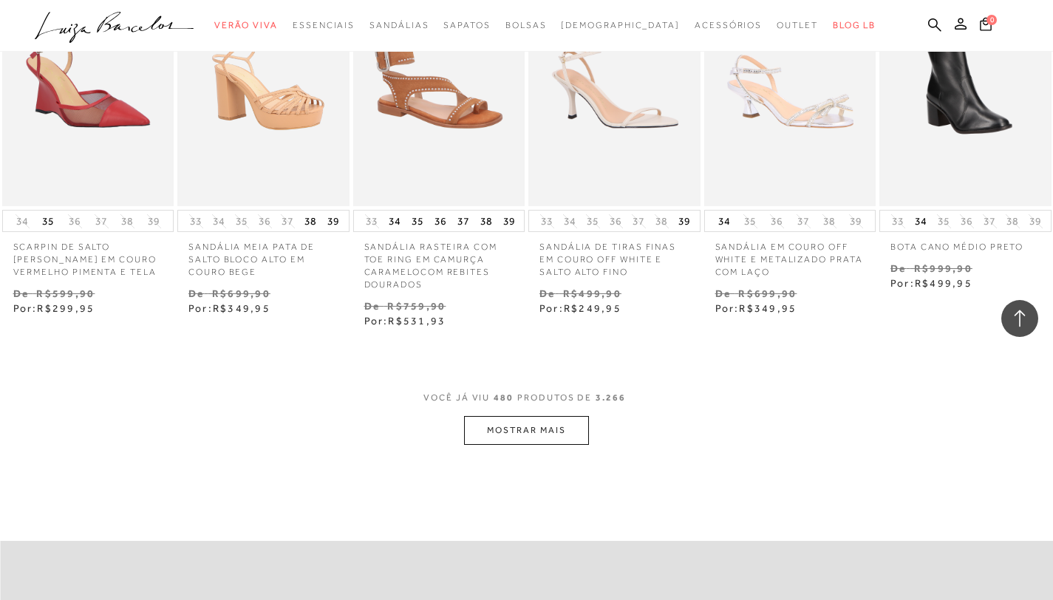
click at [473, 440] on button "MOSTRAR MAIS" at bounding box center [526, 430] width 124 height 29
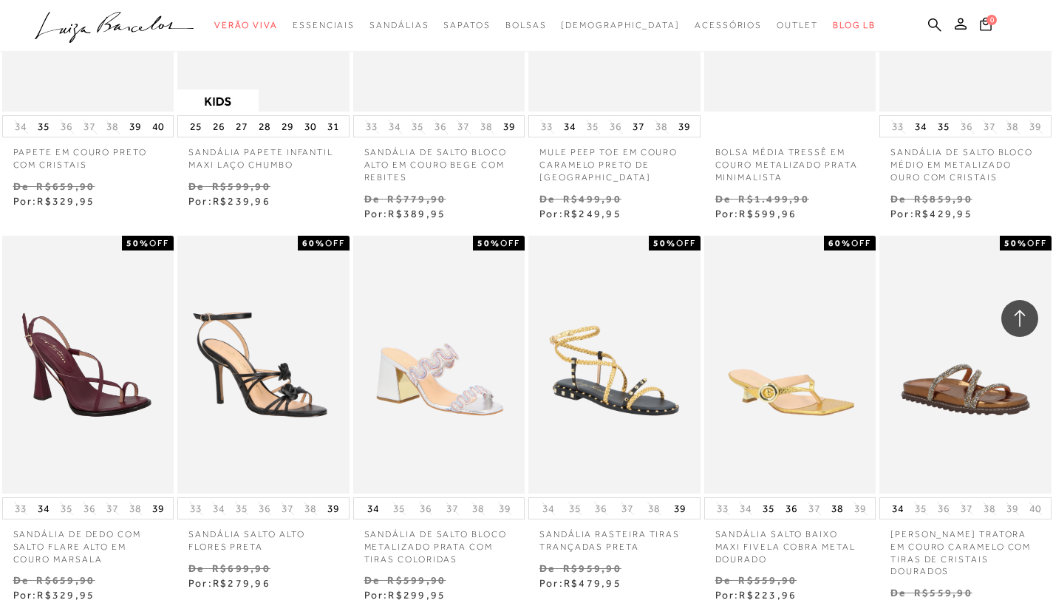
scroll to position [32268, 0]
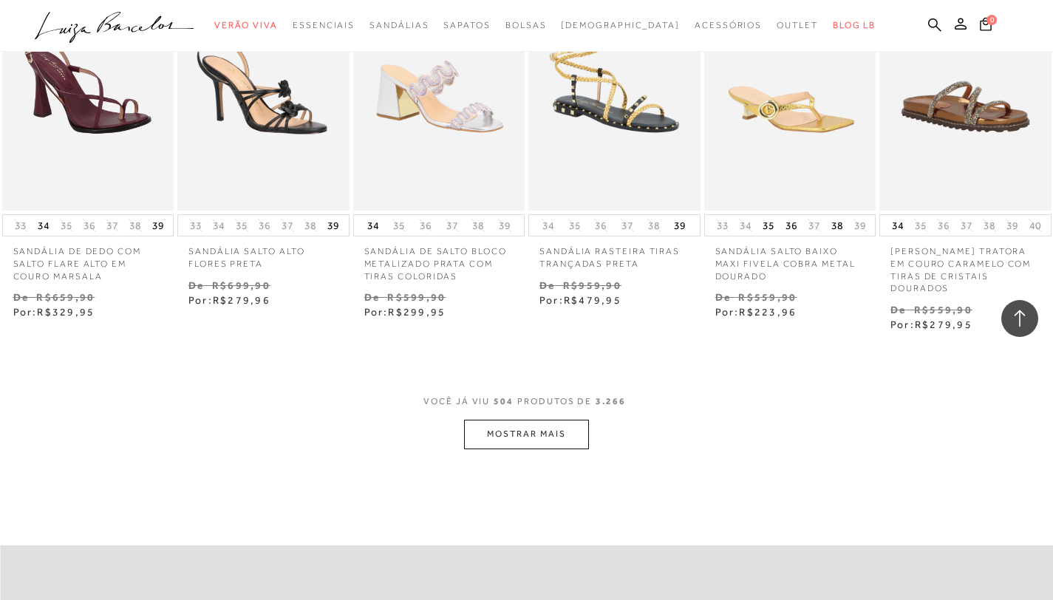
click at [514, 428] on button "MOSTRAR MAIS" at bounding box center [526, 434] width 124 height 29
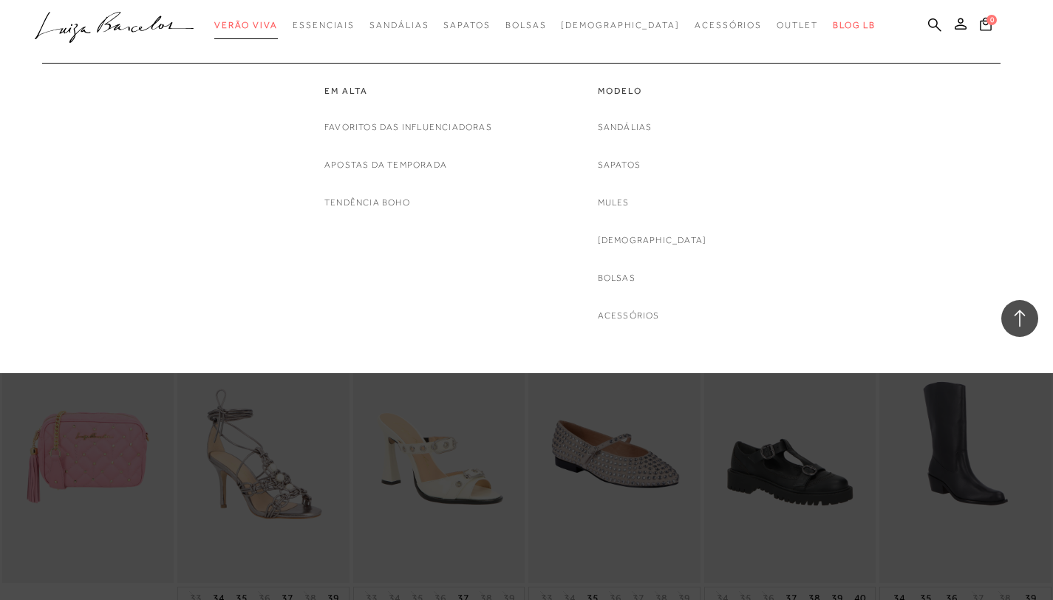
click at [264, 25] on span "Verão Viva" at bounding box center [246, 25] width 64 height 10
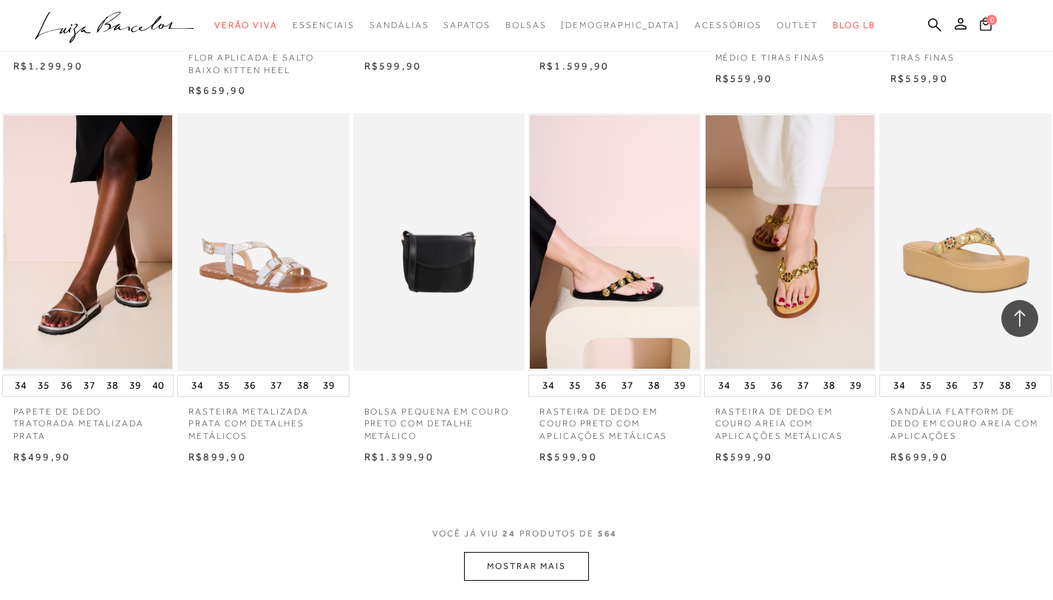
scroll to position [1215, 0]
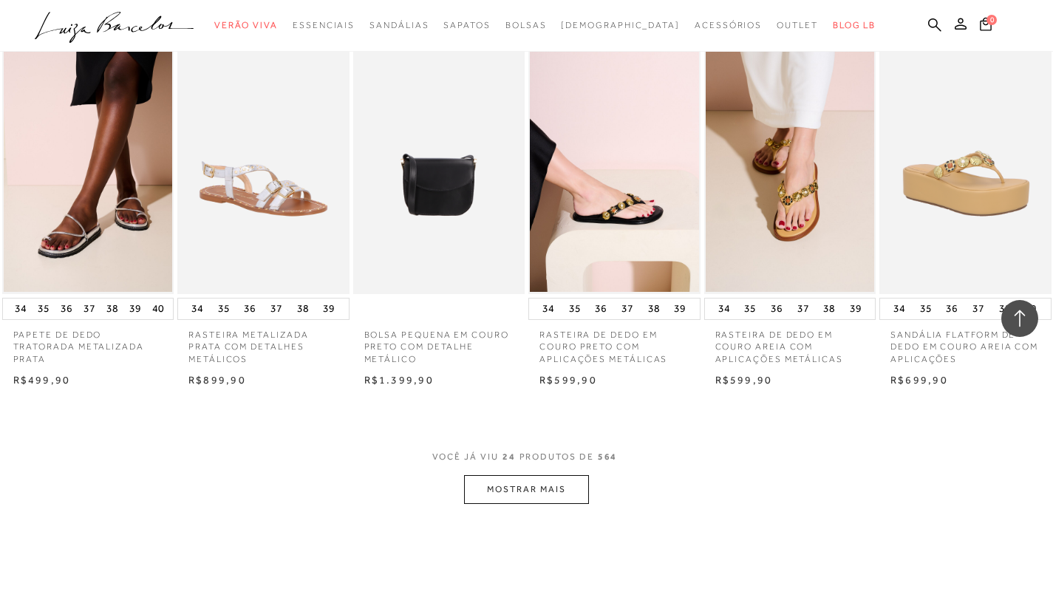
click at [547, 496] on button "MOSTRAR MAIS" at bounding box center [526, 489] width 124 height 29
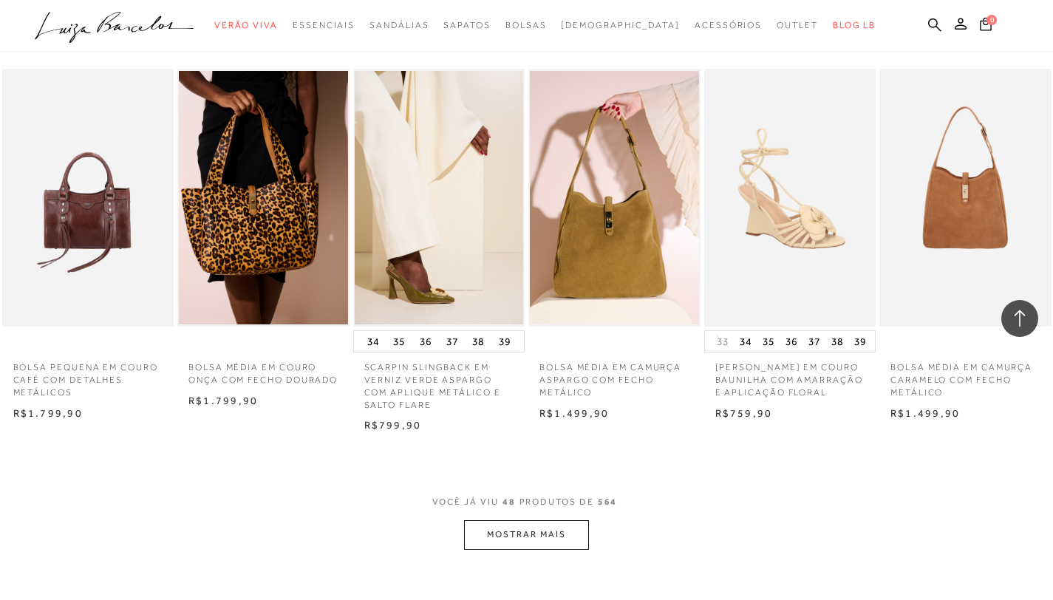
scroll to position [2778, 0]
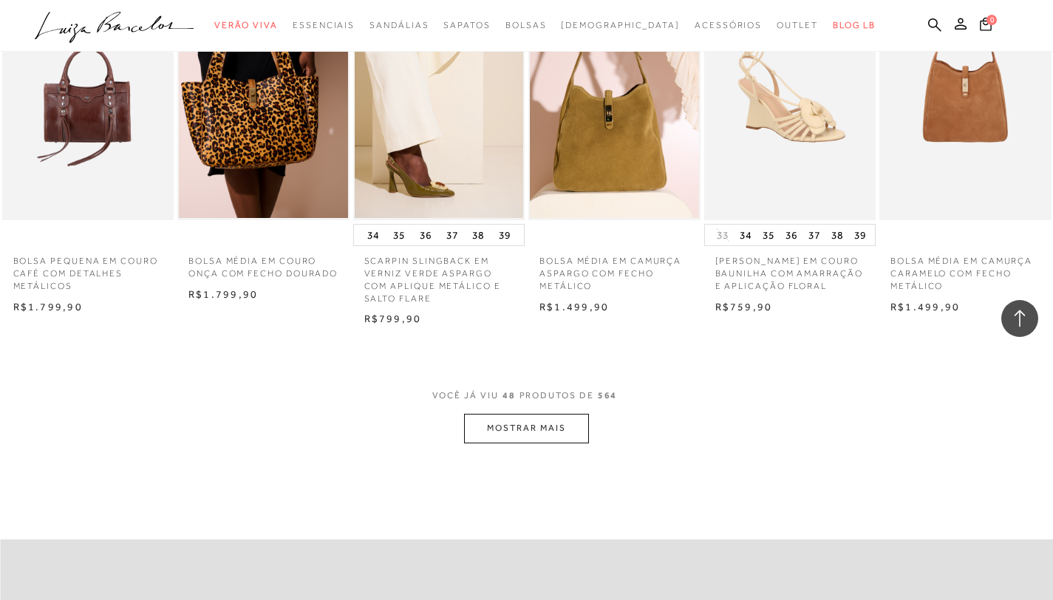
click at [505, 439] on button "MOSTRAR MAIS" at bounding box center [526, 428] width 124 height 29
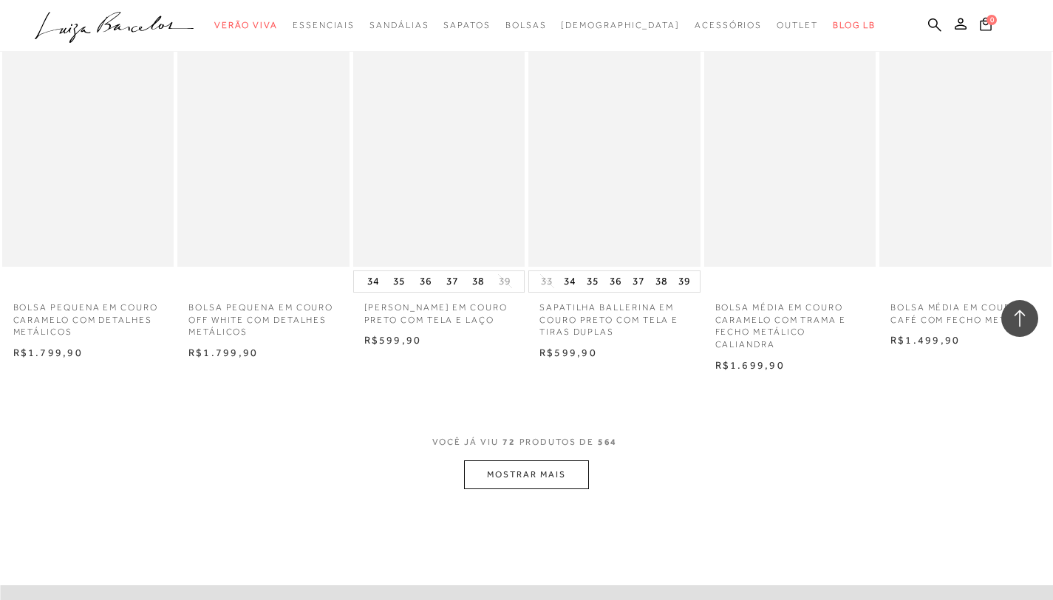
scroll to position [4252, 0]
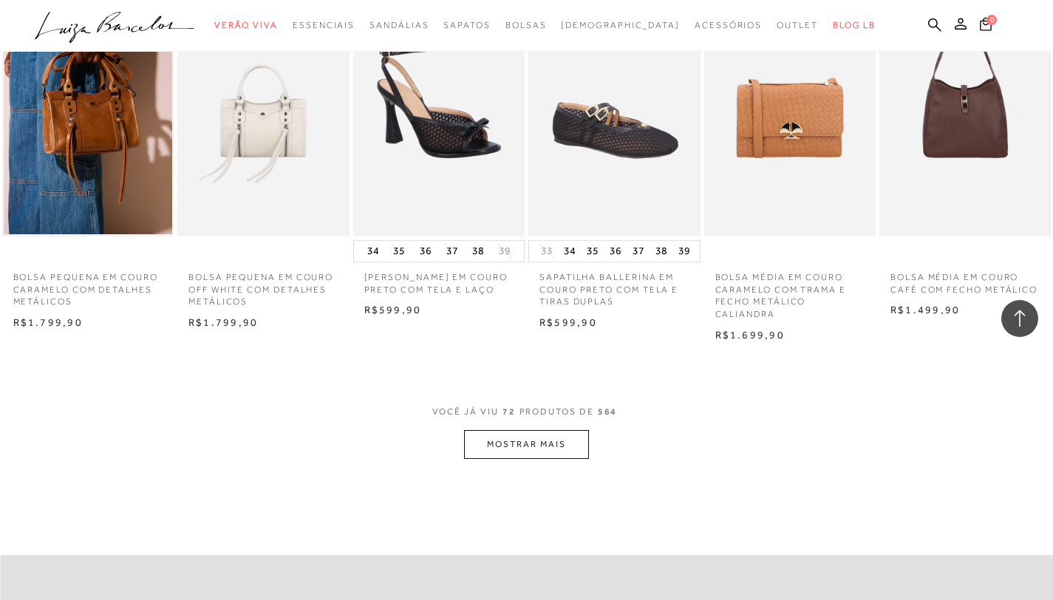
click at [497, 459] on button "MOSTRAR MAIS" at bounding box center [526, 444] width 124 height 29
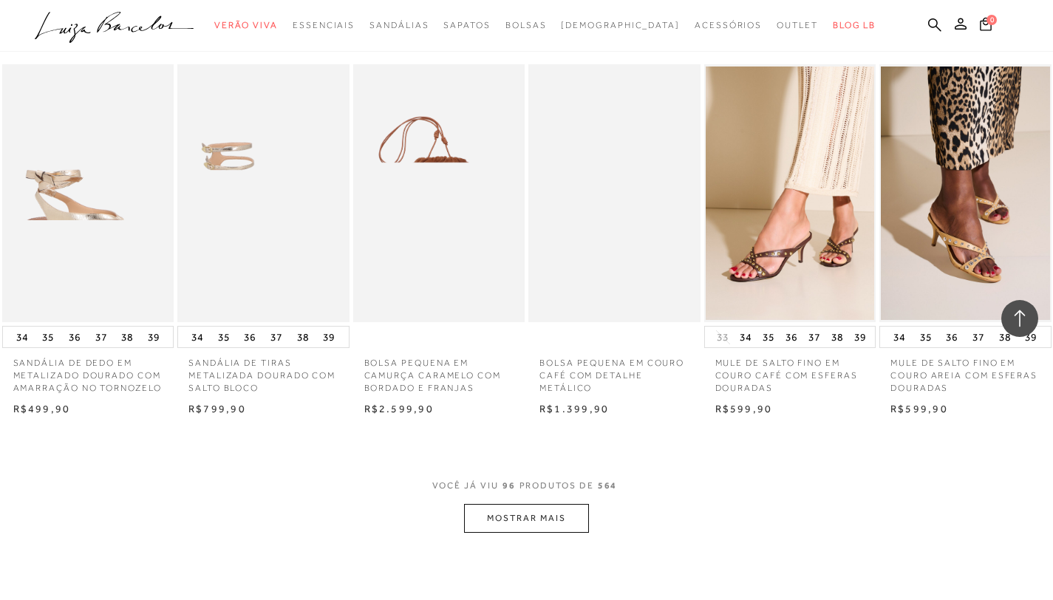
scroll to position [5745, 0]
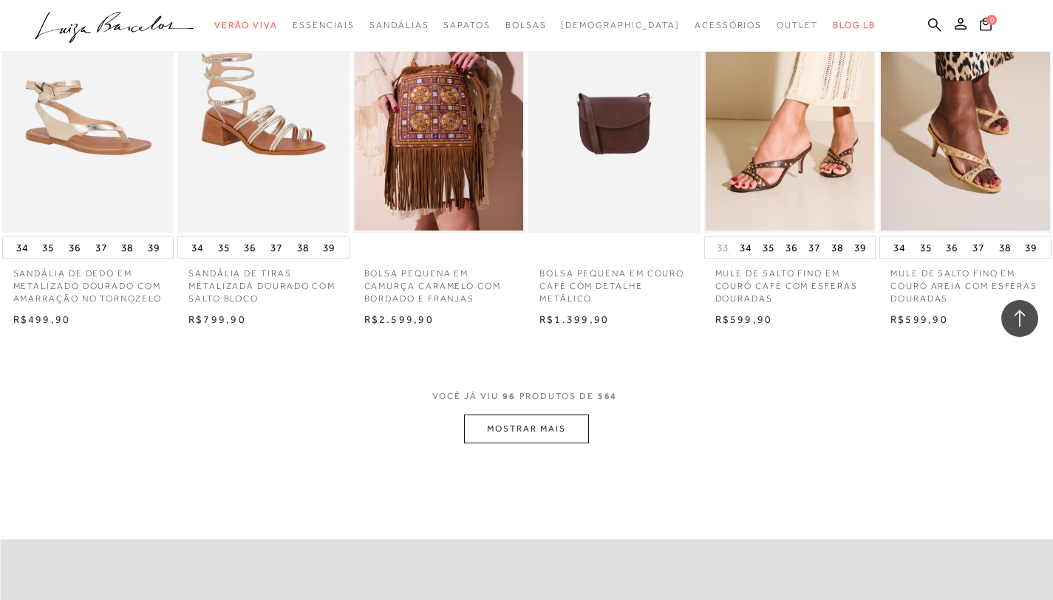
click at [528, 443] on button "MOSTRAR MAIS" at bounding box center [526, 428] width 124 height 29
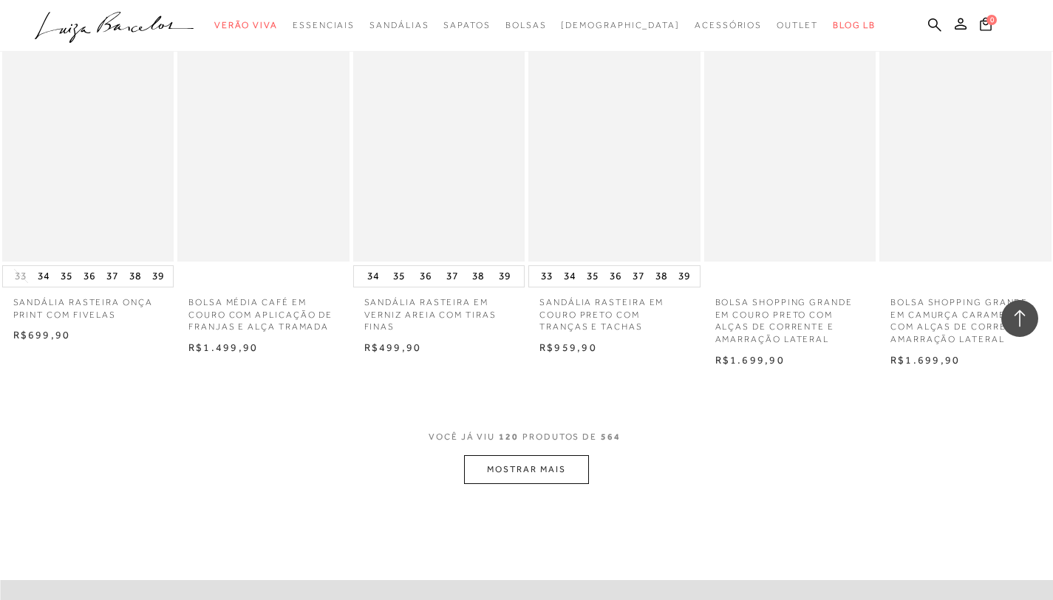
scroll to position [7252, 0]
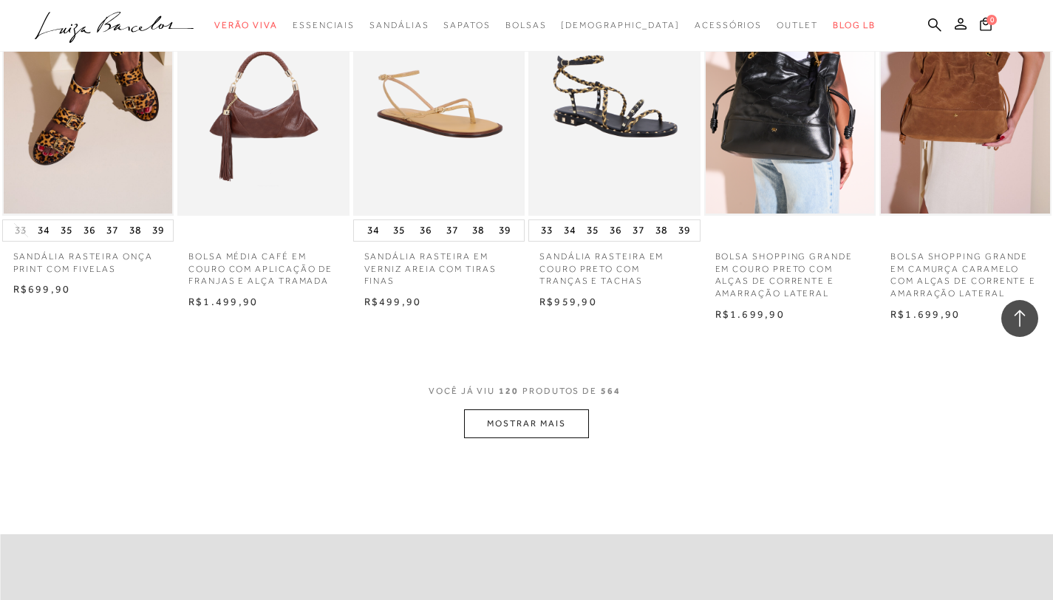
click at [513, 438] on button "MOSTRAR MAIS" at bounding box center [526, 423] width 124 height 29
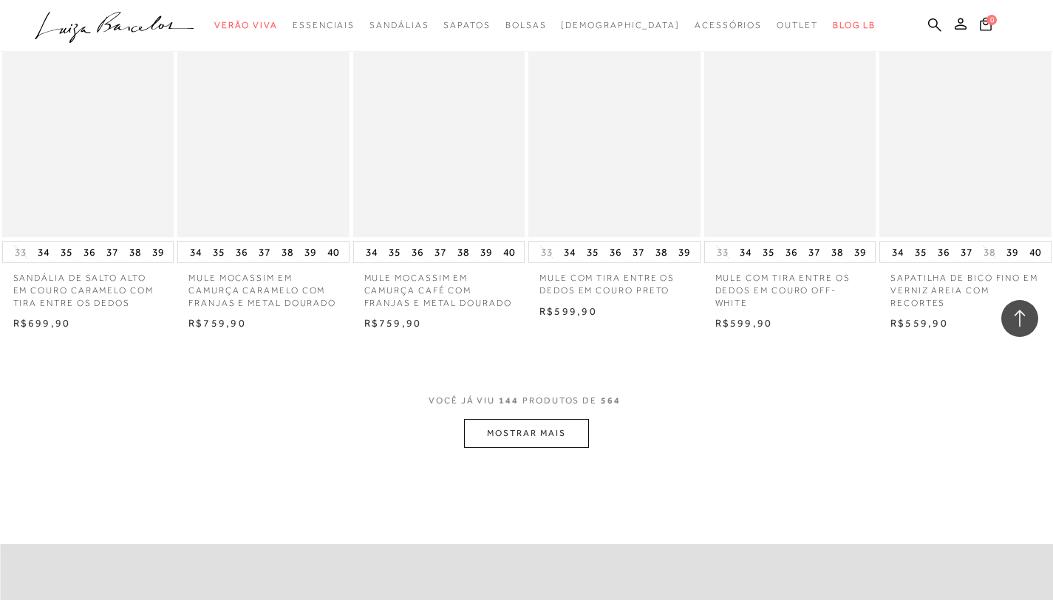
scroll to position [8738, 0]
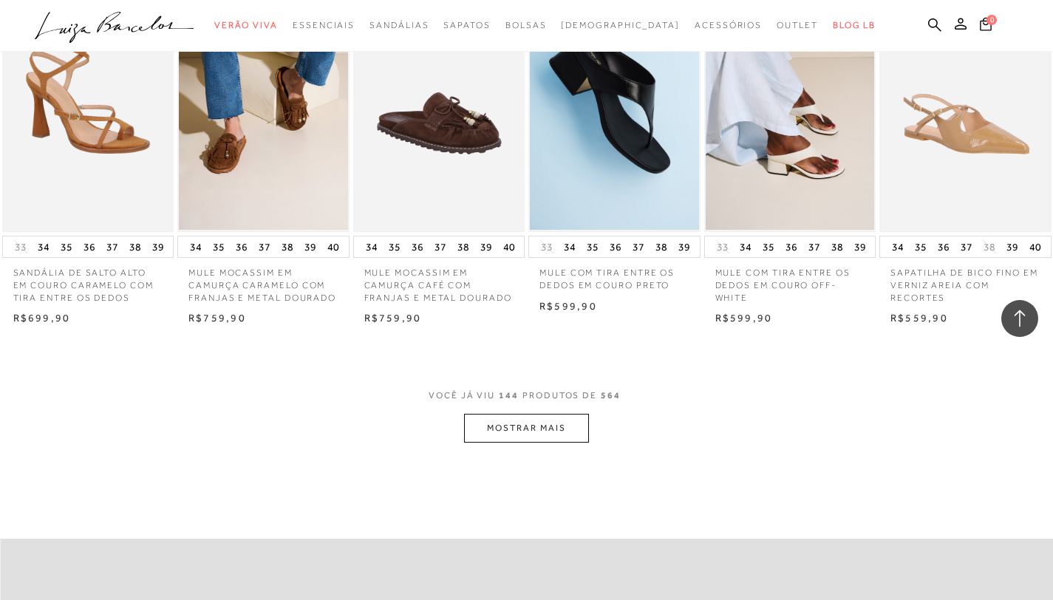
click at [504, 443] on button "MOSTRAR MAIS" at bounding box center [526, 428] width 124 height 29
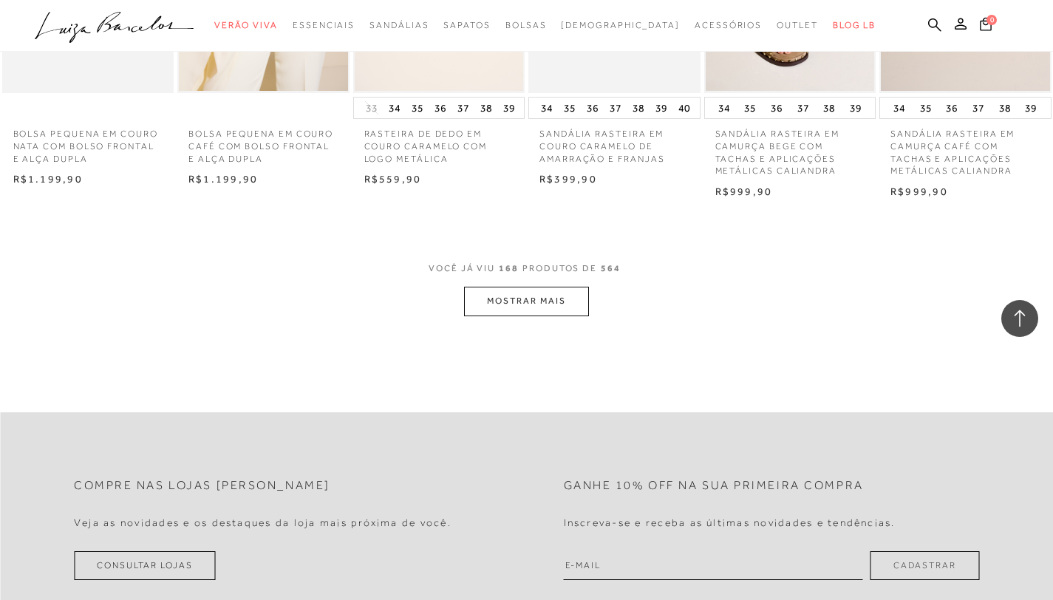
scroll to position [10359, 0]
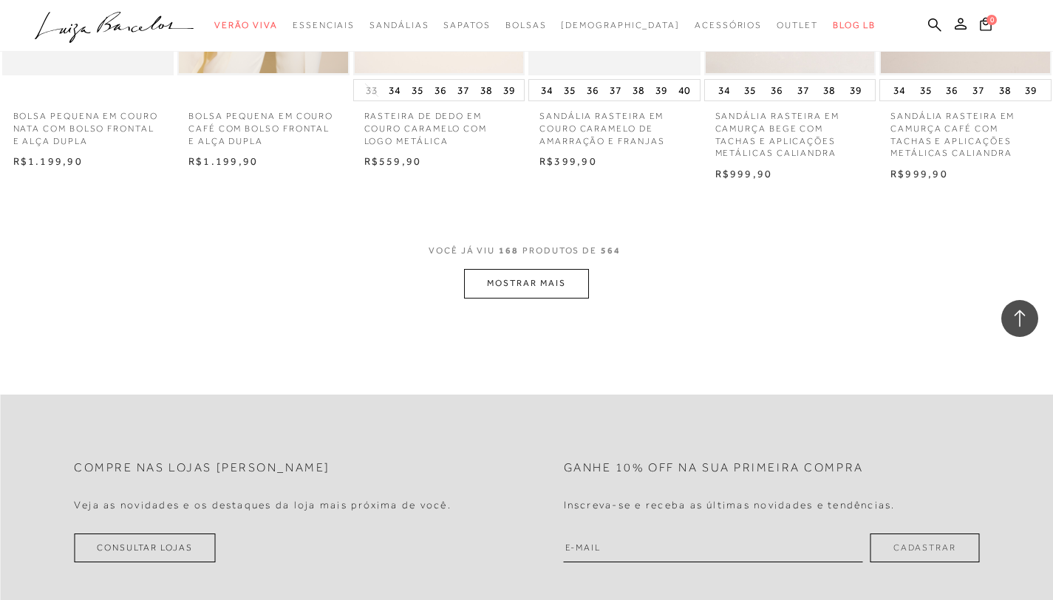
click at [530, 298] on button "MOSTRAR MAIS" at bounding box center [526, 283] width 124 height 29
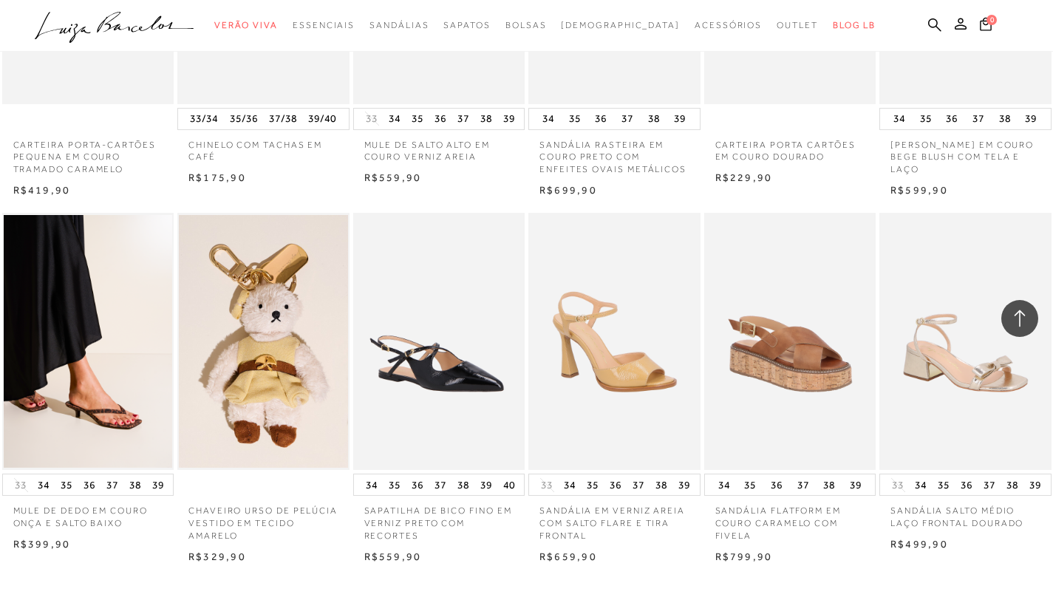
scroll to position [11733, 0]
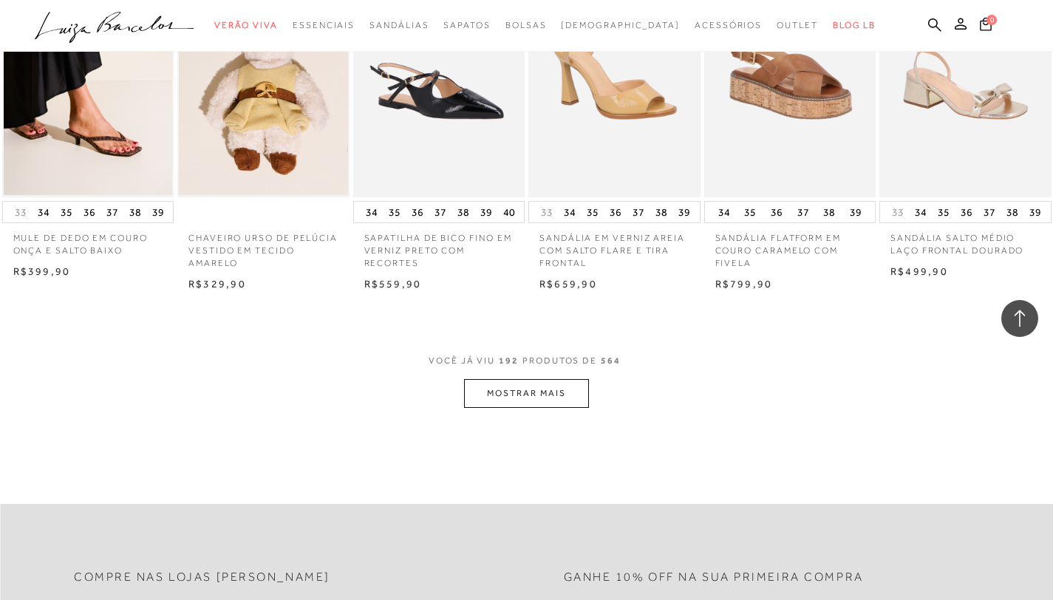
click at [497, 408] on button "MOSTRAR MAIS" at bounding box center [526, 393] width 124 height 29
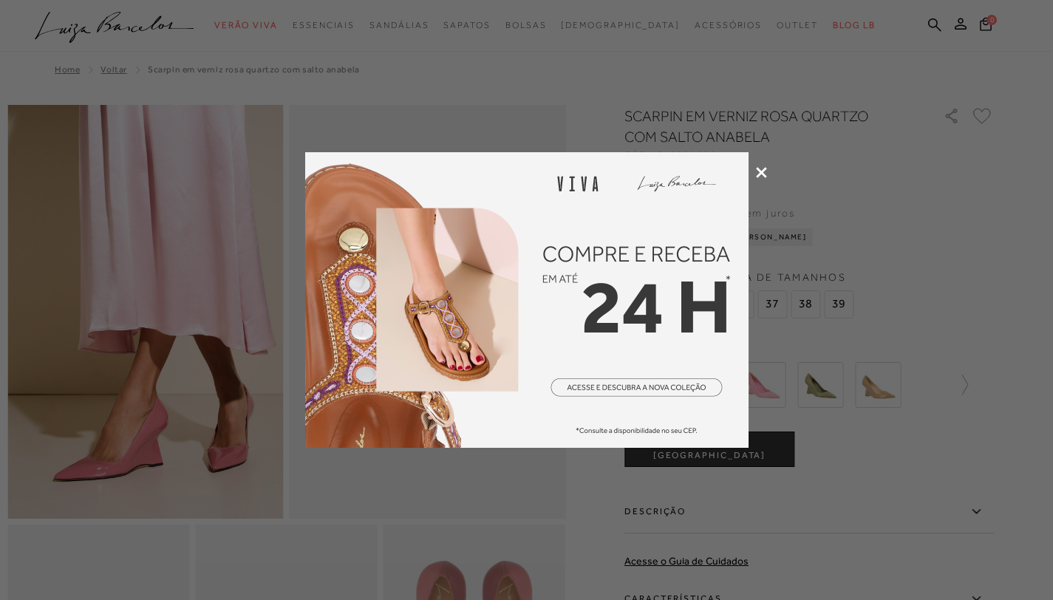
click at [760, 177] on icon at bounding box center [761, 172] width 11 height 11
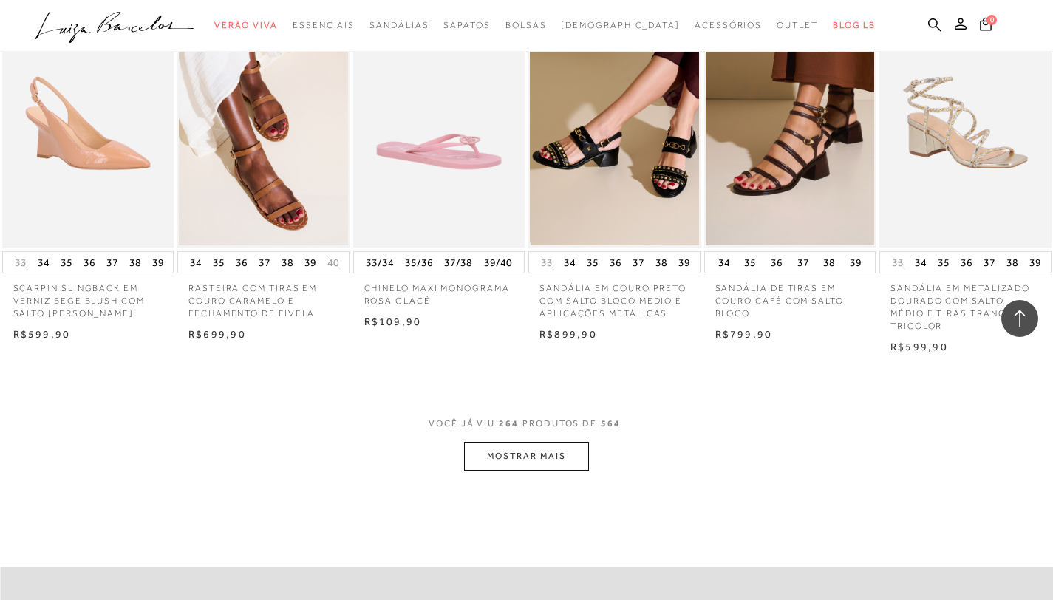
scroll to position [16190, 0]
click at [508, 471] on button "MOSTRAR MAIS" at bounding box center [526, 456] width 124 height 29
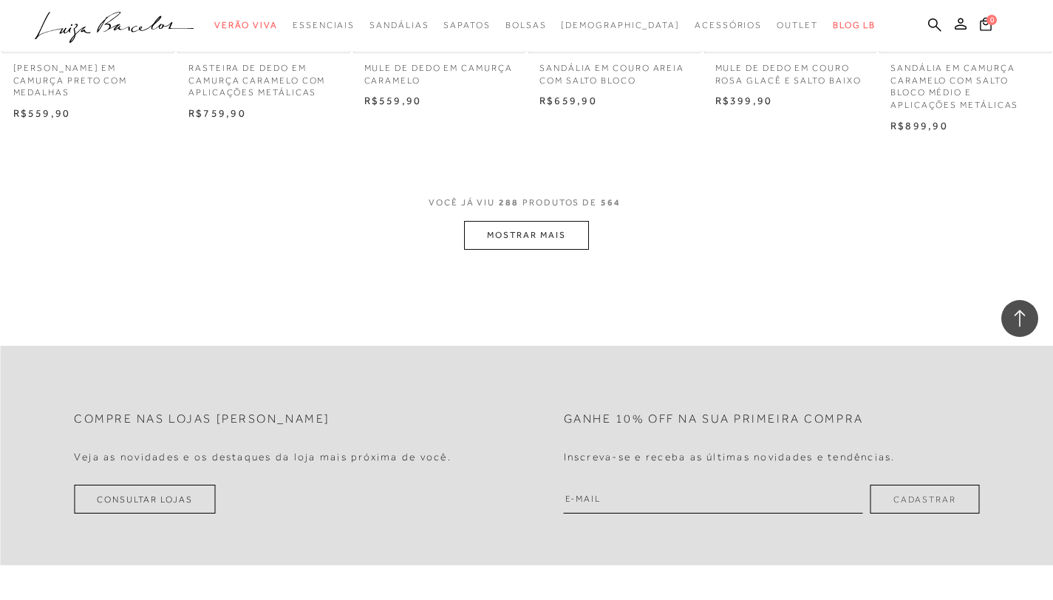
scroll to position [17903, 0]
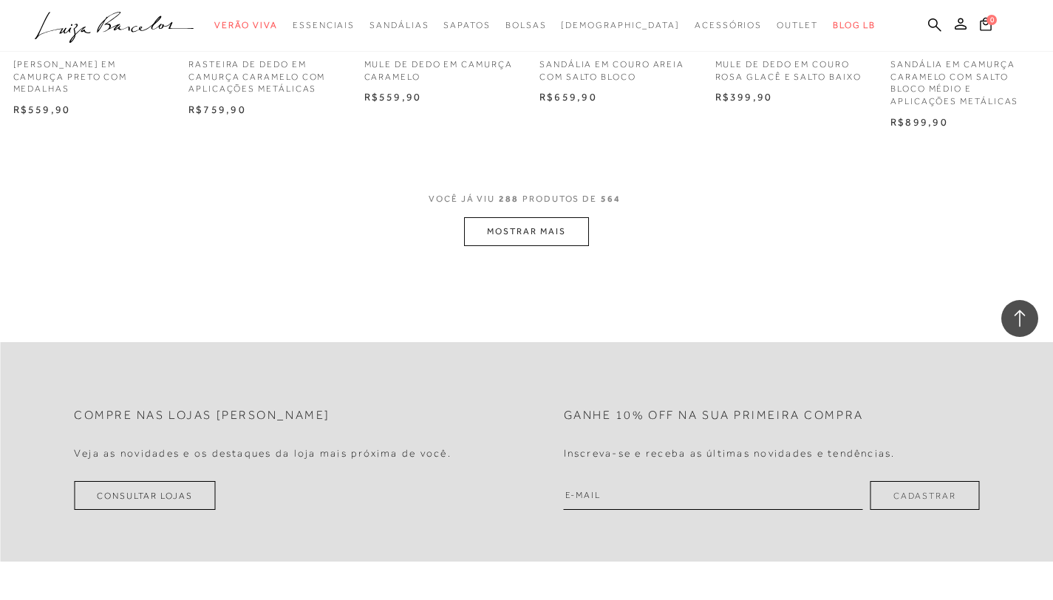
click at [524, 246] on button "MOSTRAR MAIS" at bounding box center [526, 231] width 124 height 29
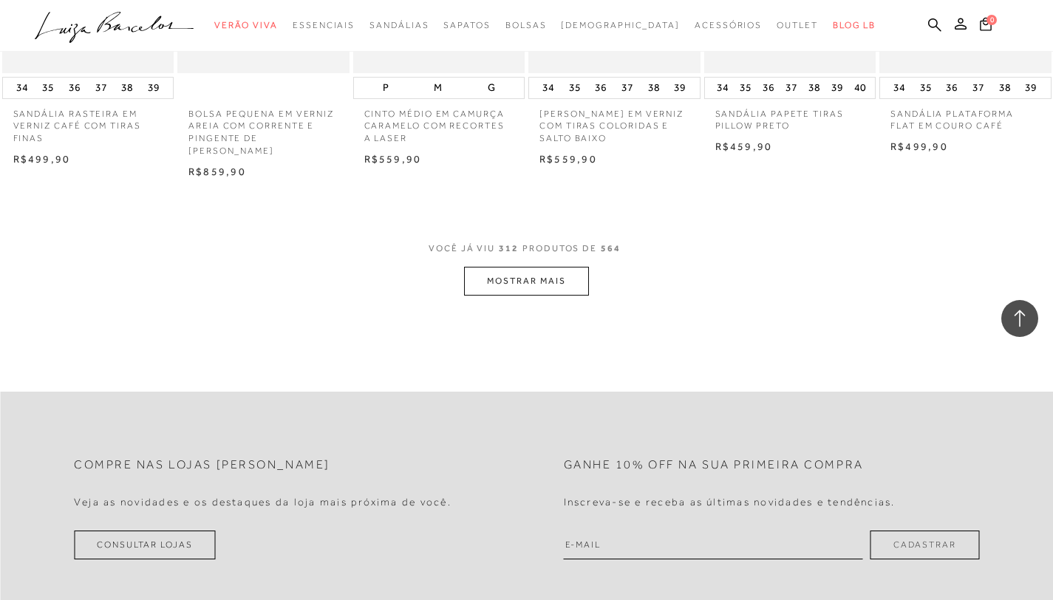
scroll to position [19399, 0]
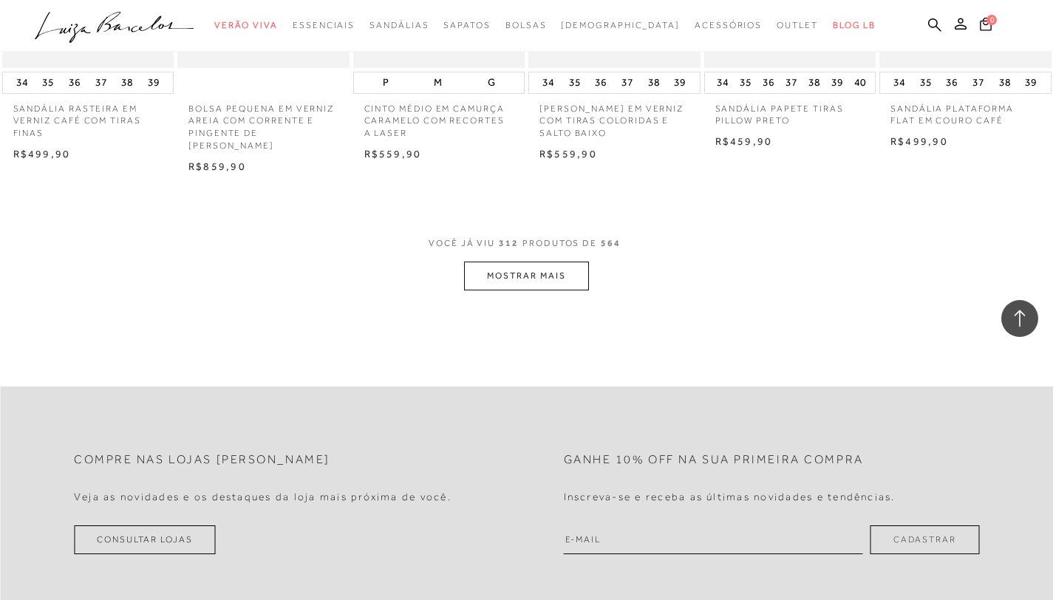
click at [520, 290] on button "MOSTRAR MAIS" at bounding box center [526, 276] width 124 height 29
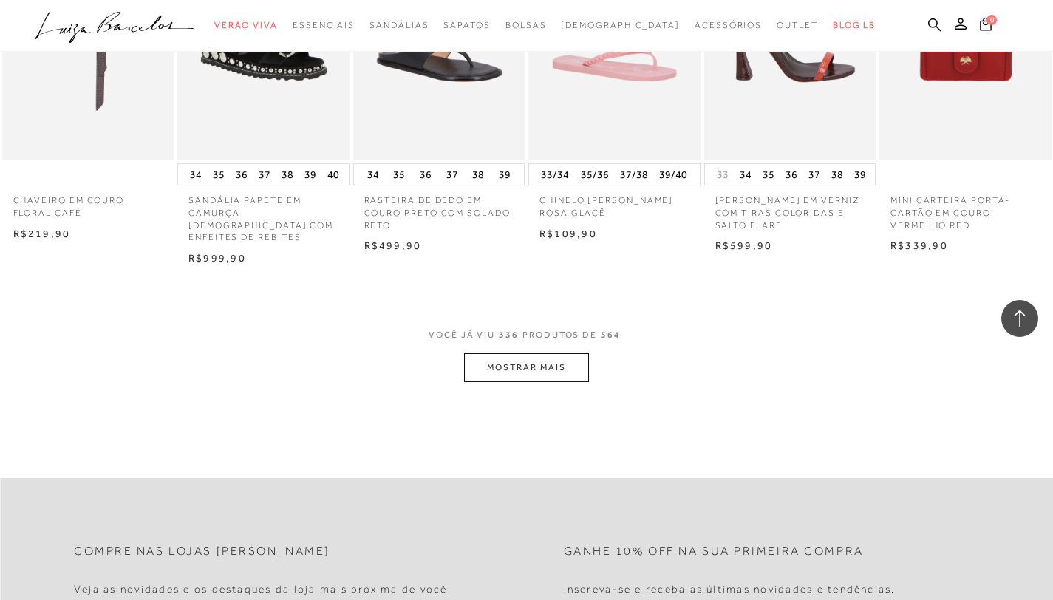
scroll to position [20861, 0]
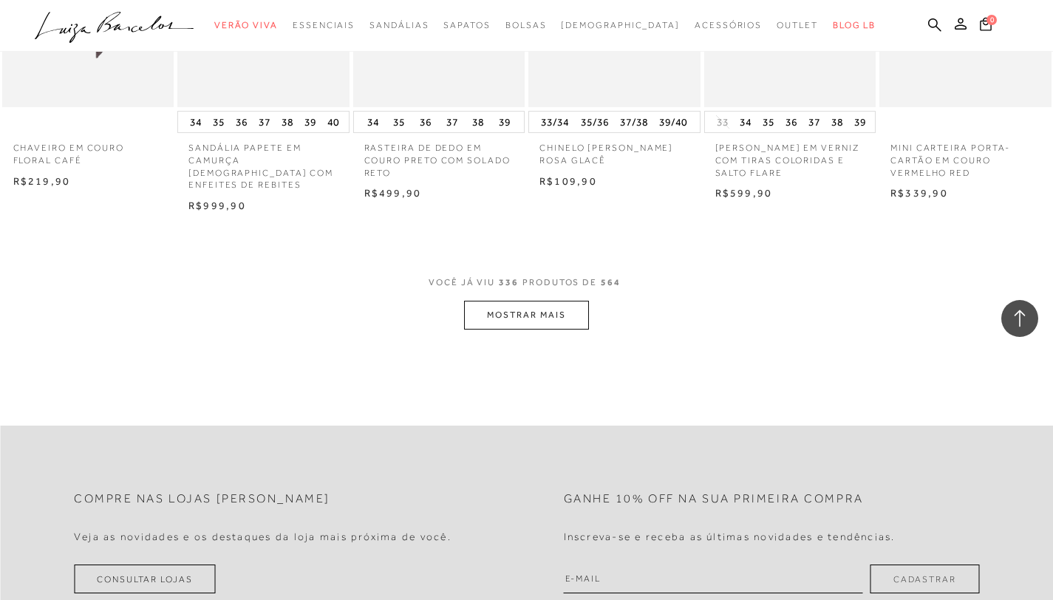
click at [536, 329] on button "MOSTRAR MAIS" at bounding box center [526, 315] width 124 height 29
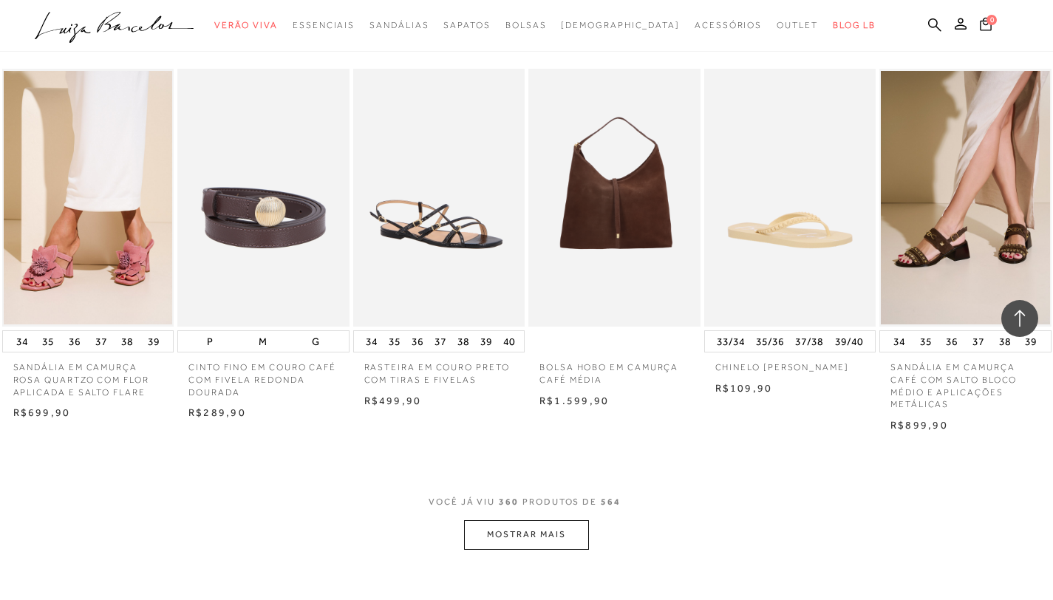
scroll to position [22170, 0]
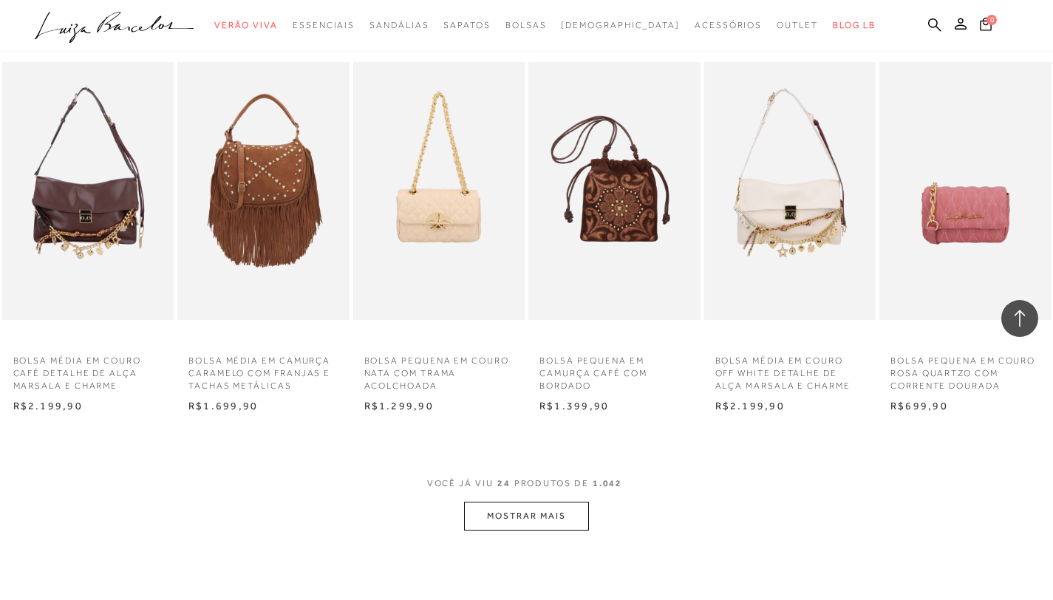
scroll to position [1178, 0]
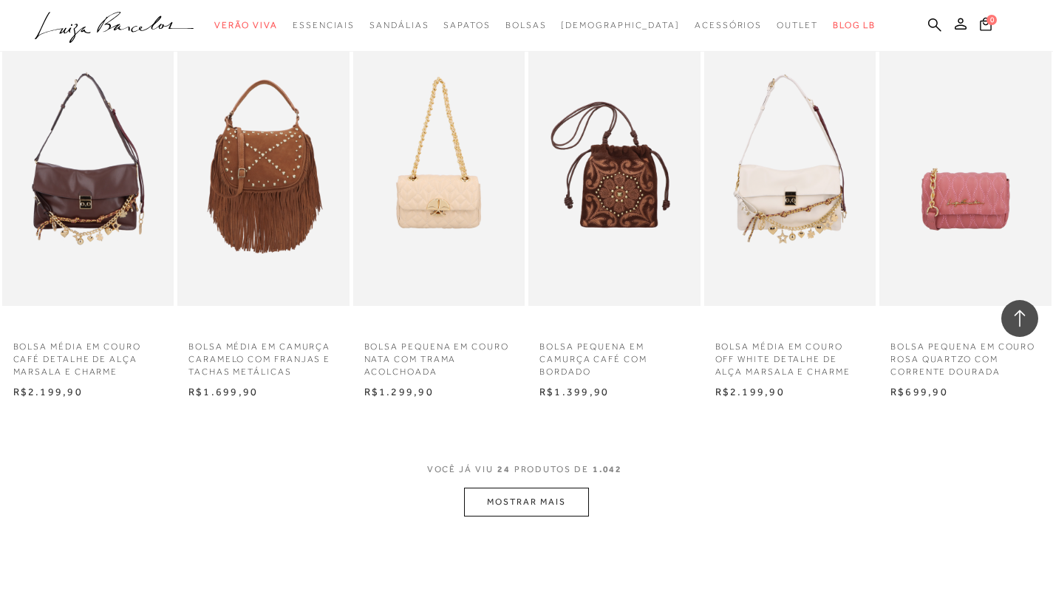
click at [550, 516] on button "MOSTRAR MAIS" at bounding box center [526, 502] width 124 height 29
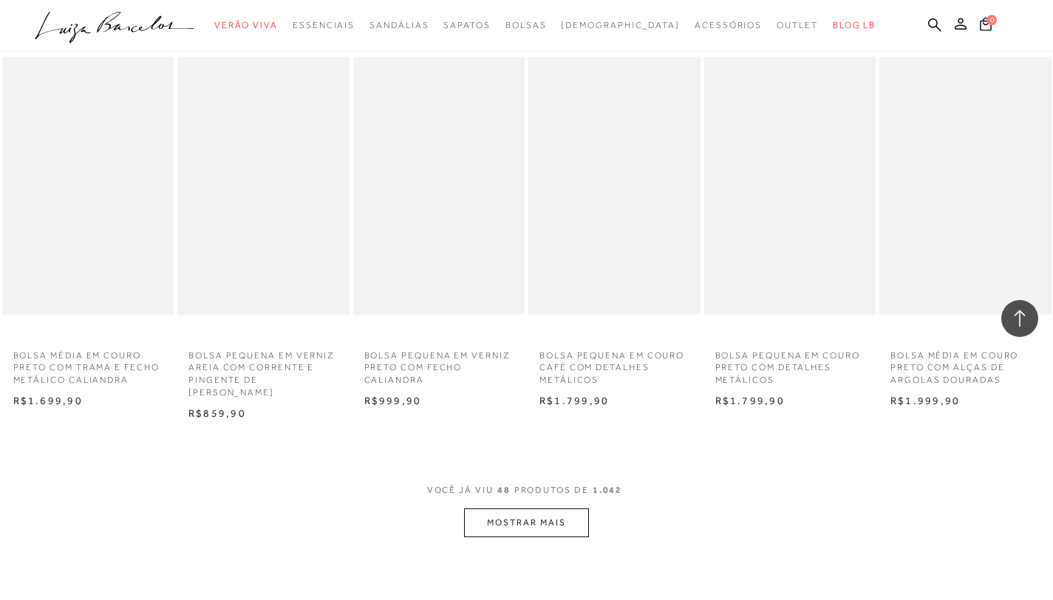
scroll to position [2660, 0]
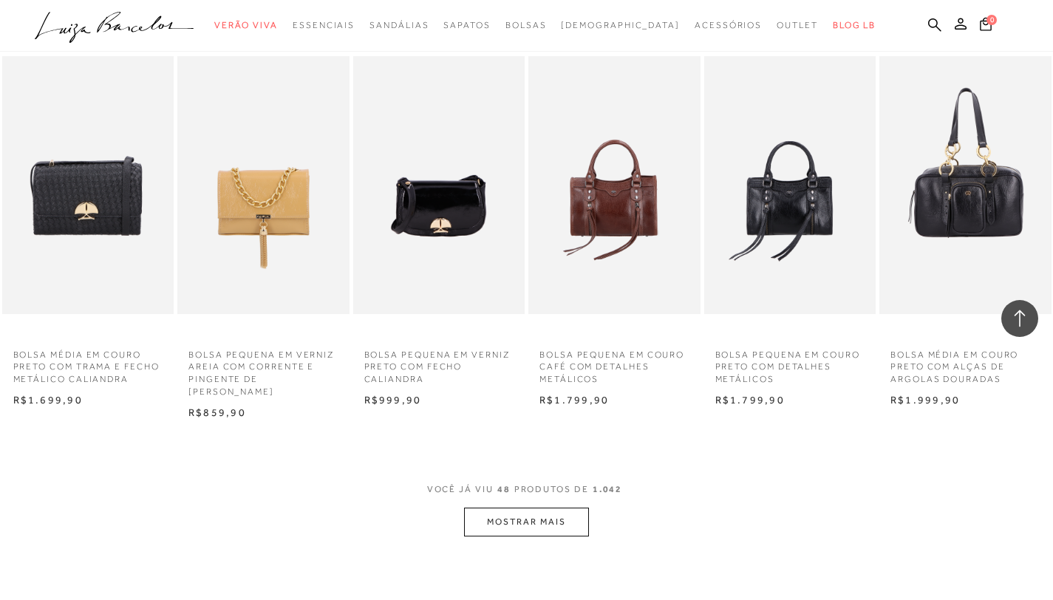
click at [580, 525] on button "MOSTRAR MAIS" at bounding box center [526, 522] width 124 height 29
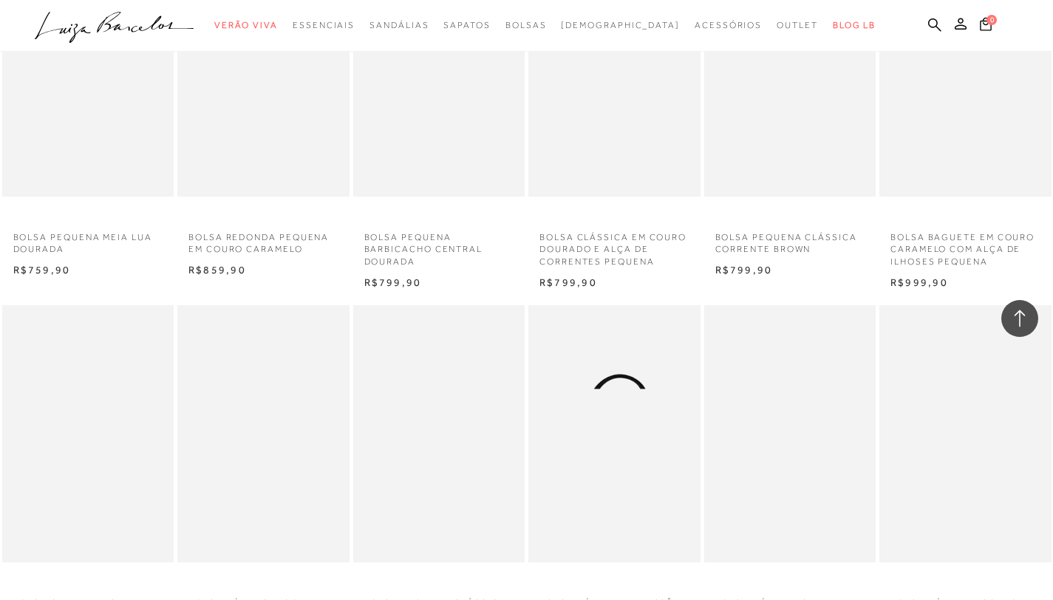
scroll to position [4074, 0]
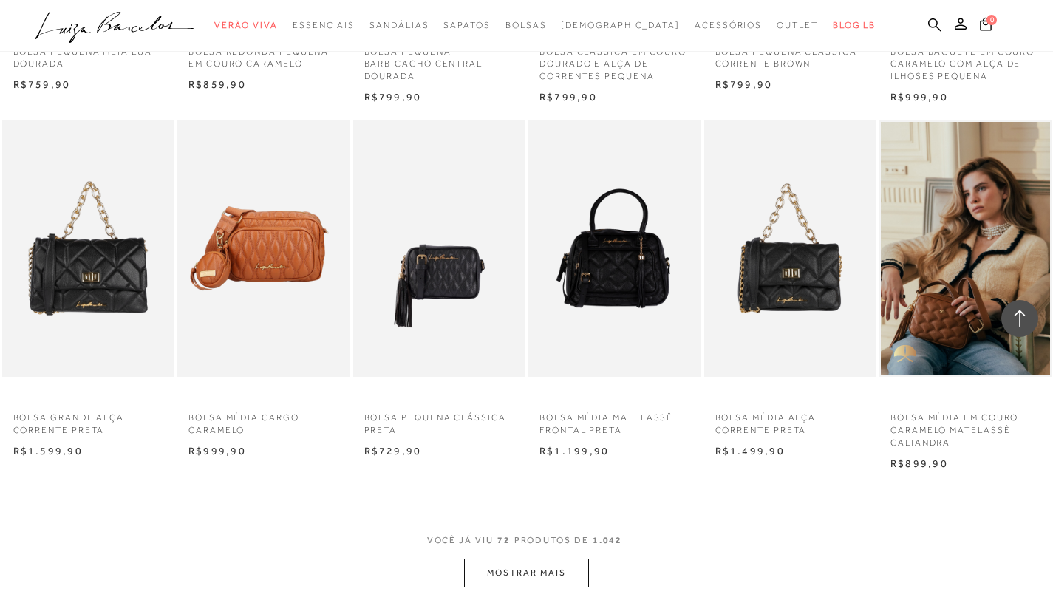
click at [510, 585] on button "MOSTRAR MAIS" at bounding box center [526, 572] width 124 height 29
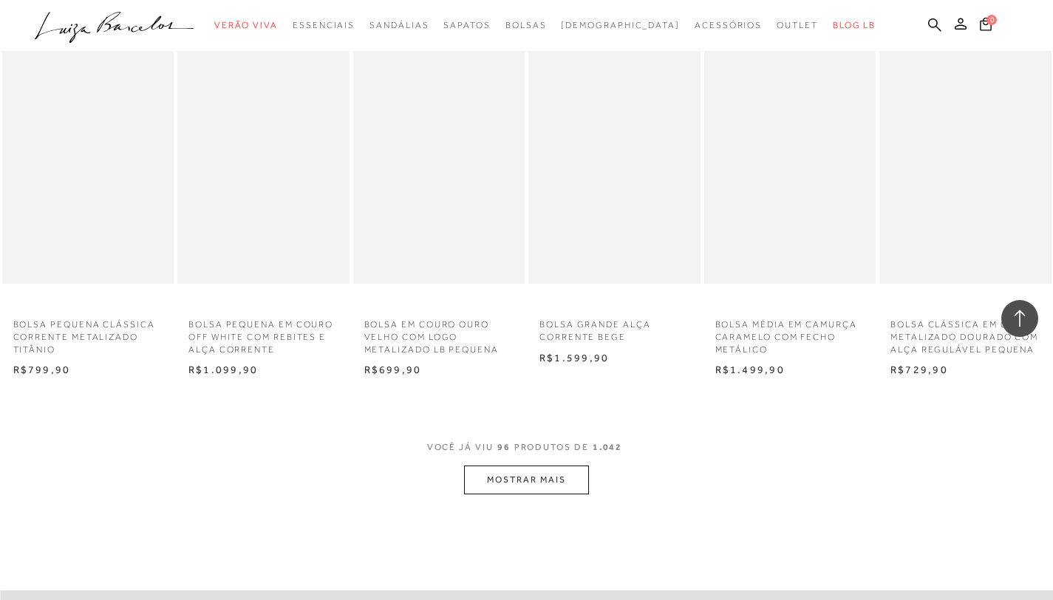
scroll to position [5632, 0]
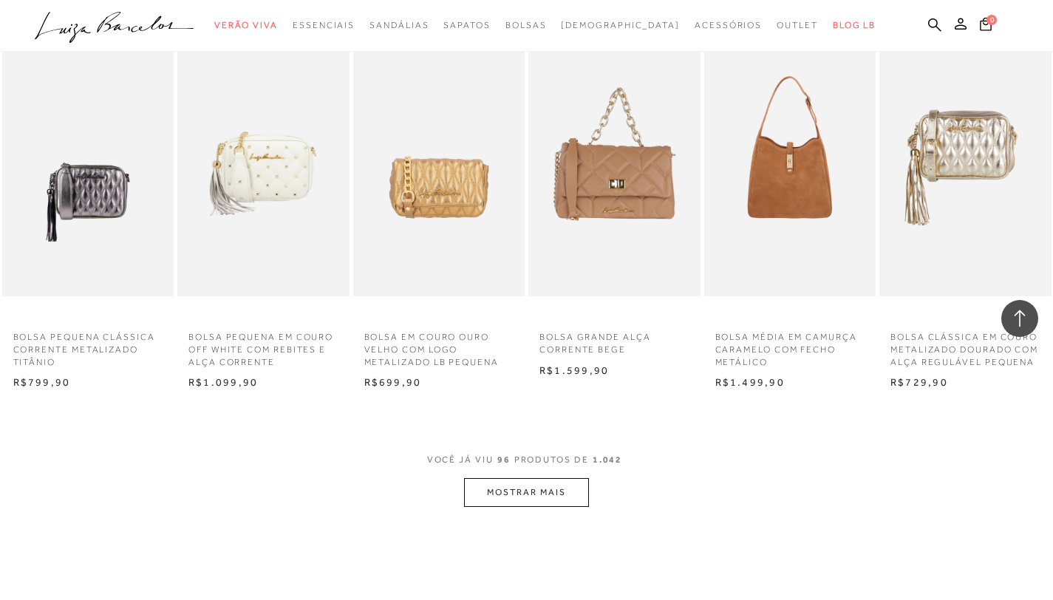
click at [527, 503] on button "MOSTRAR MAIS" at bounding box center [526, 492] width 124 height 29
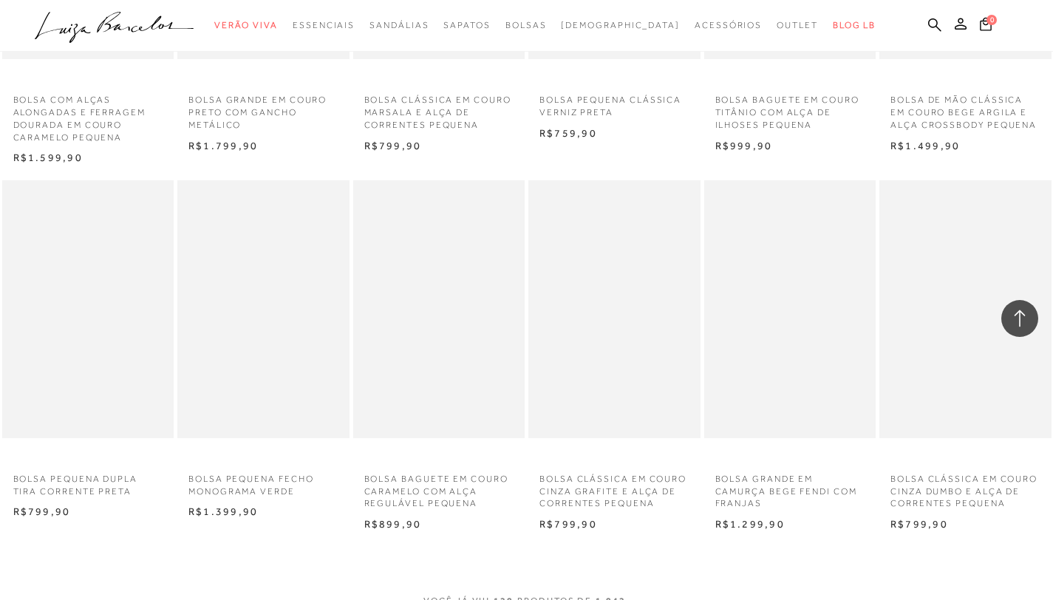
scroll to position [7076, 0]
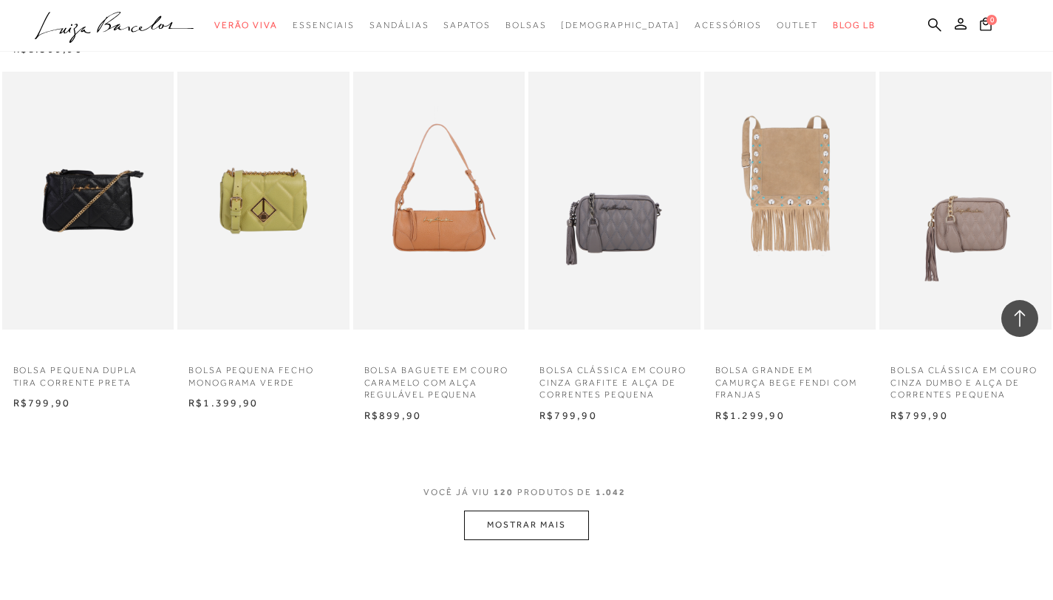
click at [545, 539] on button "MOSTRAR MAIS" at bounding box center [526, 524] width 124 height 29
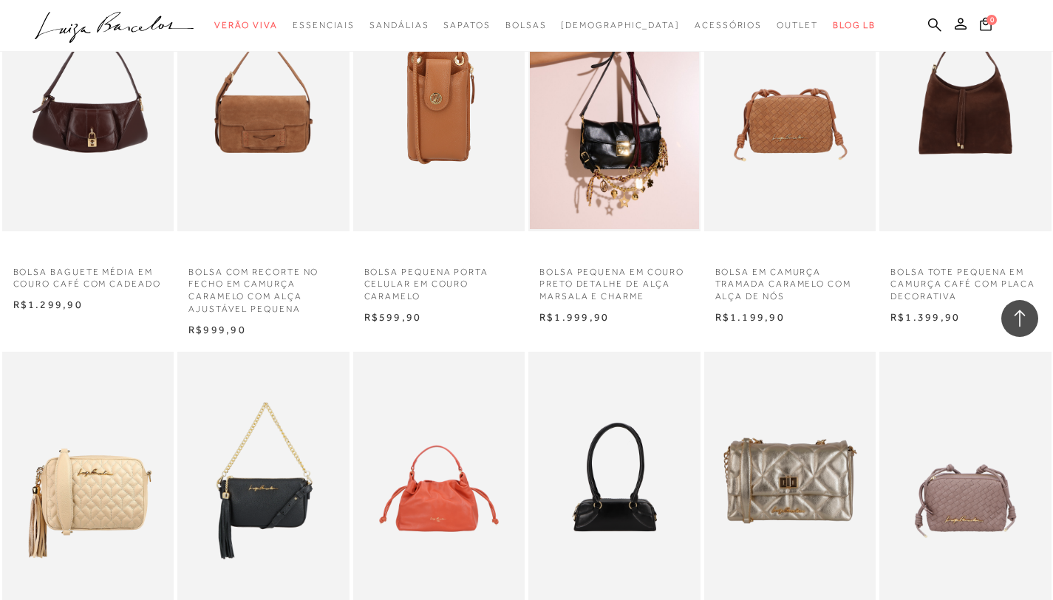
scroll to position [8521, 0]
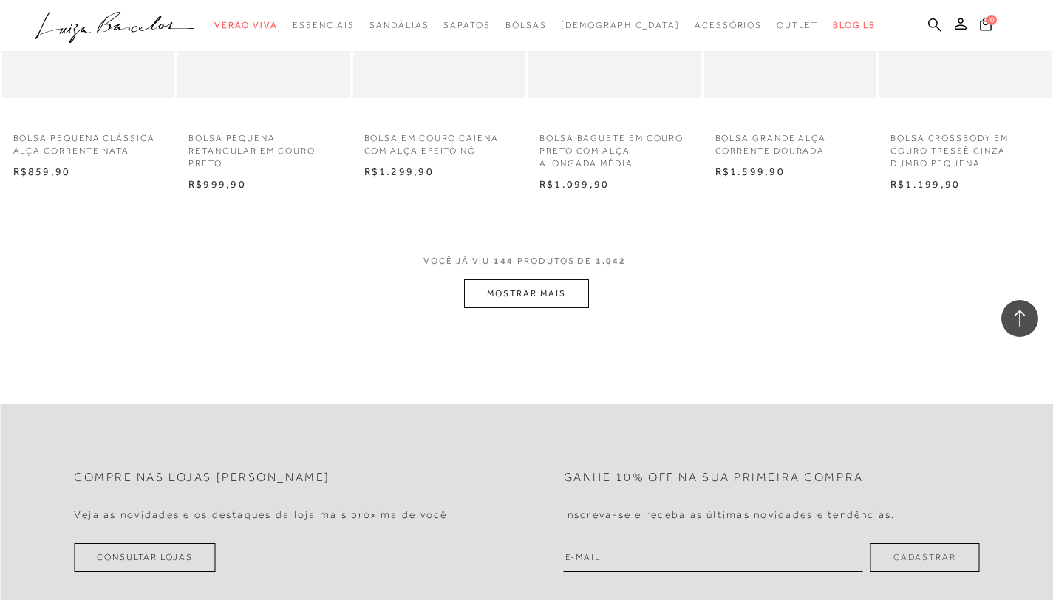
click at [510, 308] on button "MOSTRAR MAIS" at bounding box center [526, 293] width 124 height 29
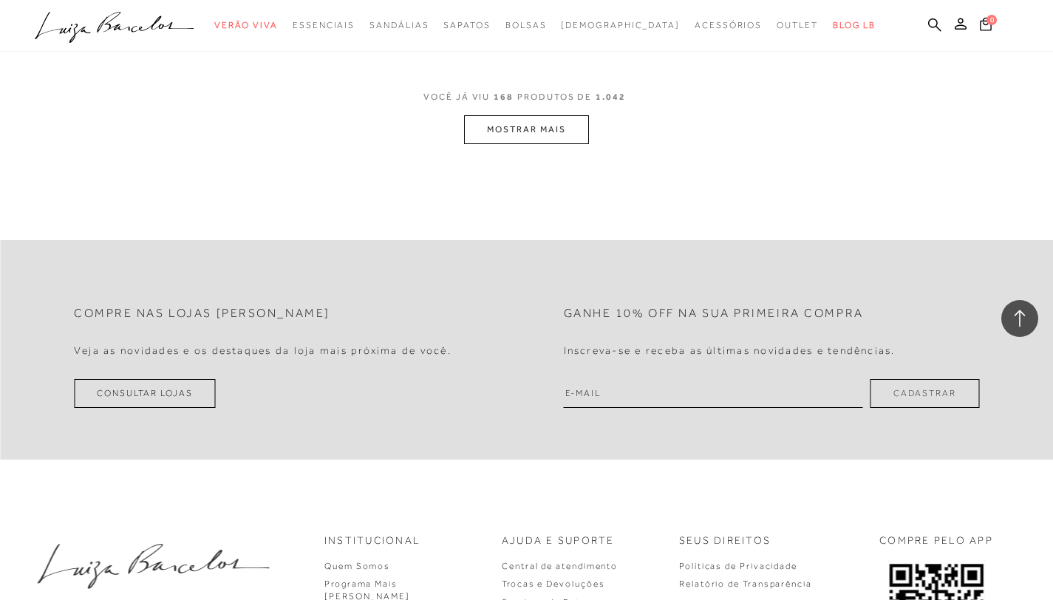
scroll to position [10497, 0]
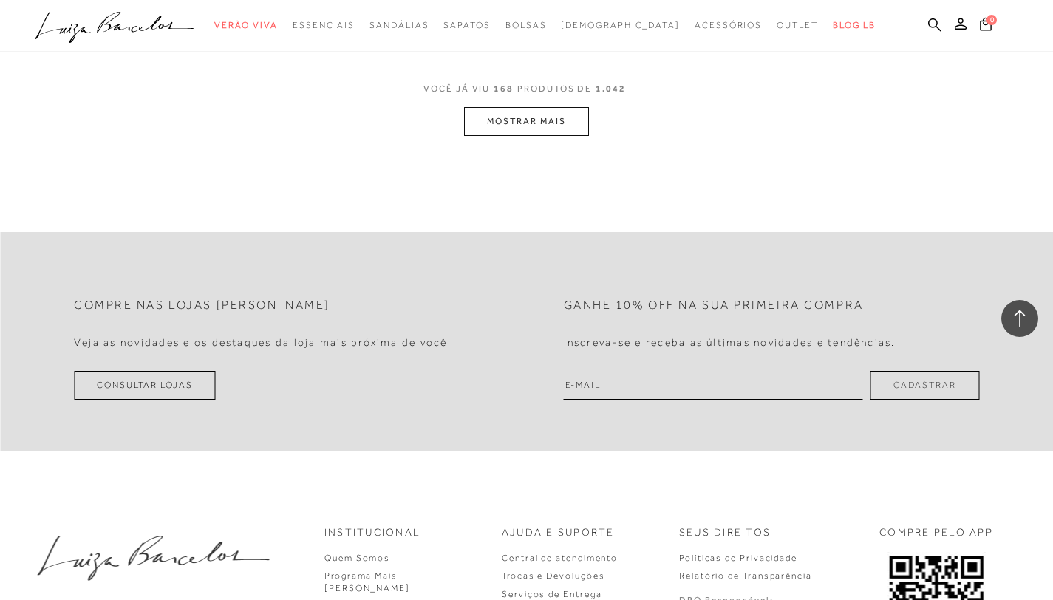
click at [555, 136] on button "MOSTRAR MAIS" at bounding box center [526, 121] width 124 height 29
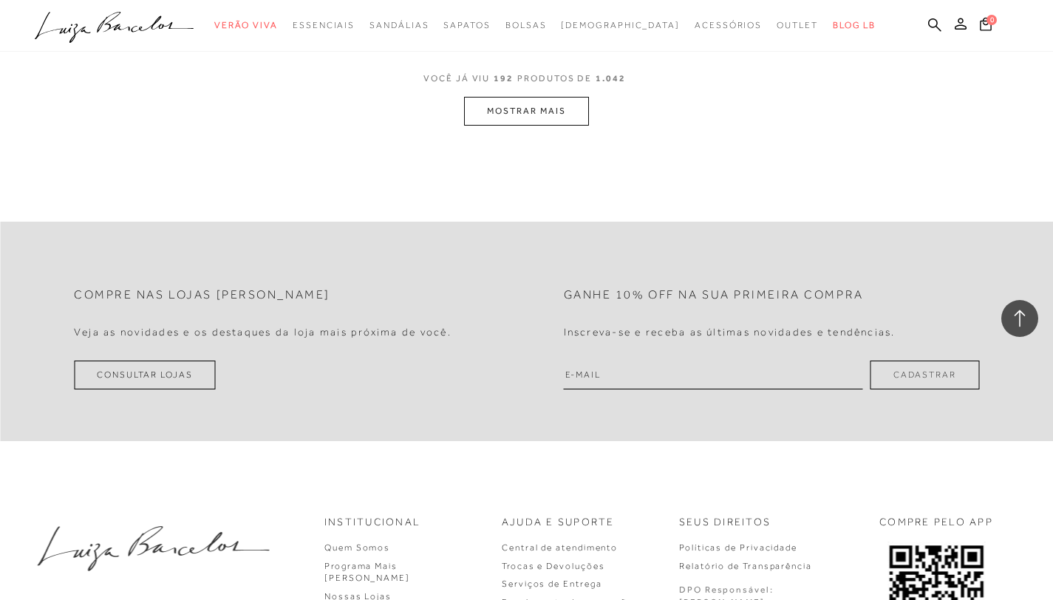
scroll to position [11738, 0]
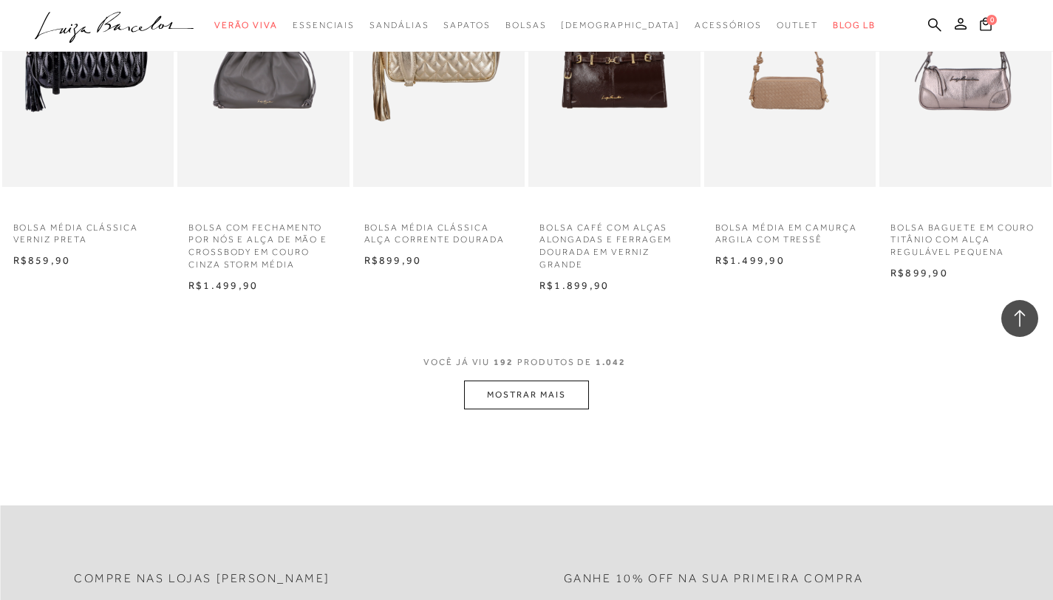
click at [547, 407] on button "MOSTRAR MAIS" at bounding box center [526, 394] width 124 height 29
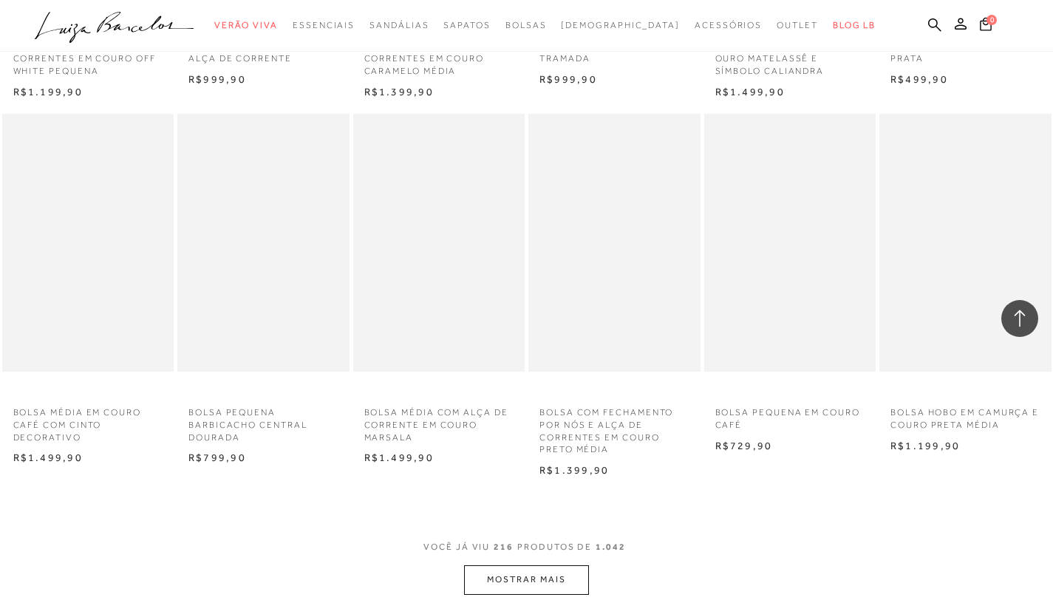
scroll to position [13263, 0]
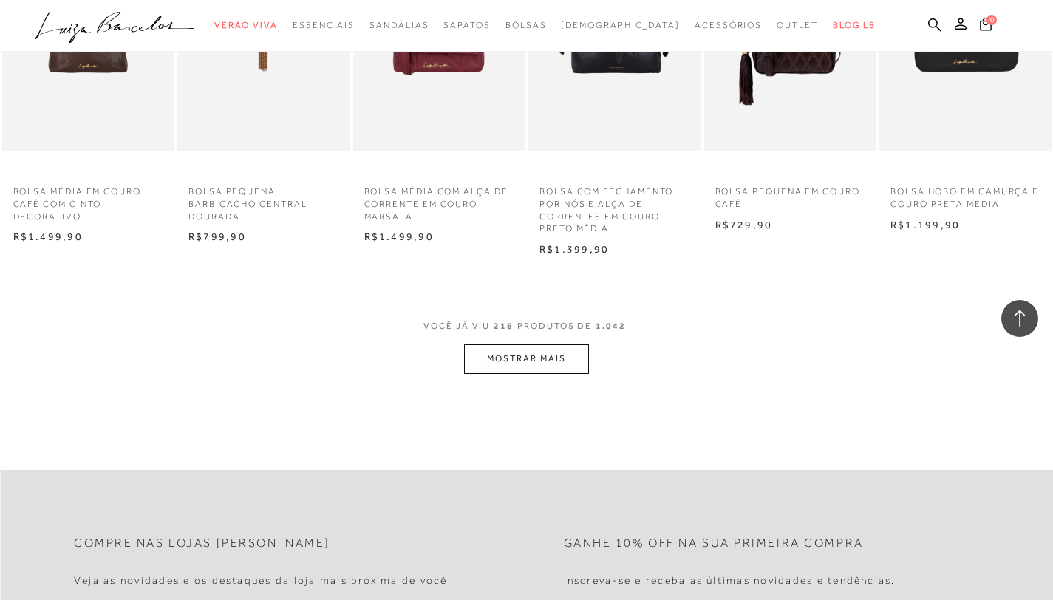
click at [540, 373] on button "MOSTRAR MAIS" at bounding box center [526, 358] width 124 height 29
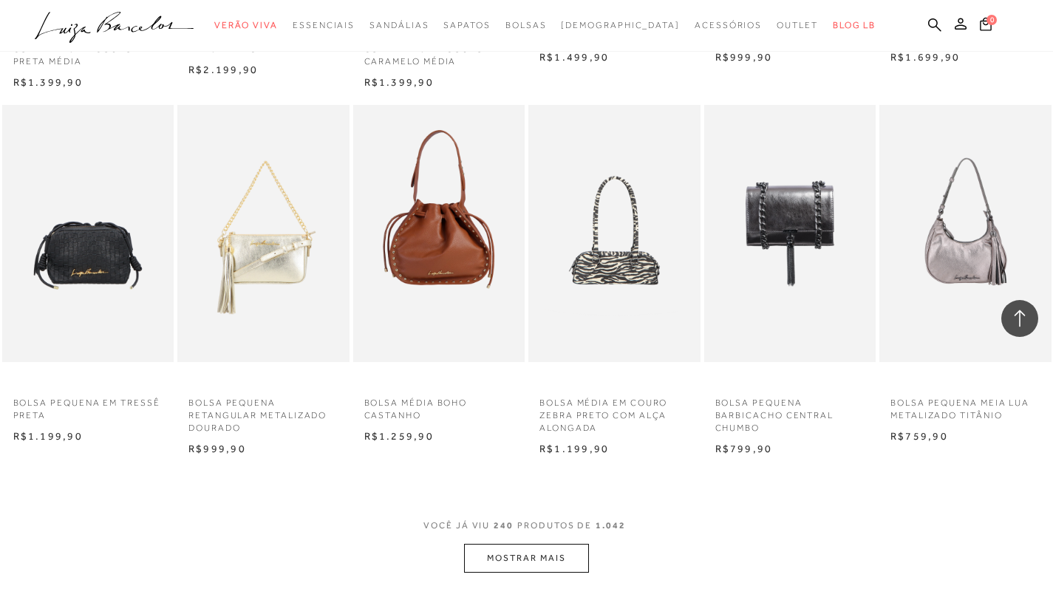
scroll to position [14783, 0]
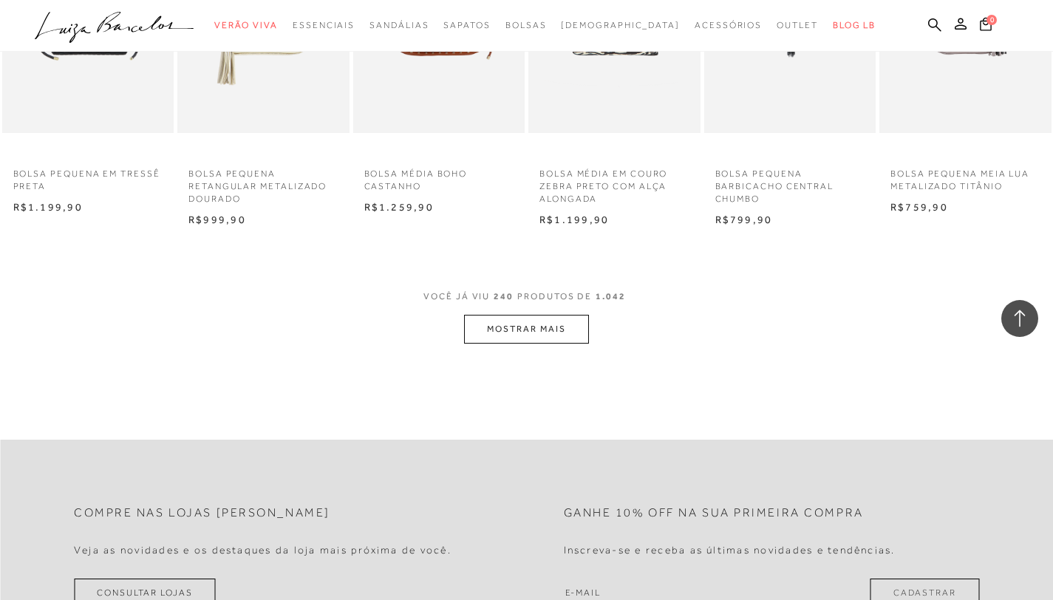
click at [540, 344] on button "MOSTRAR MAIS" at bounding box center [526, 329] width 124 height 29
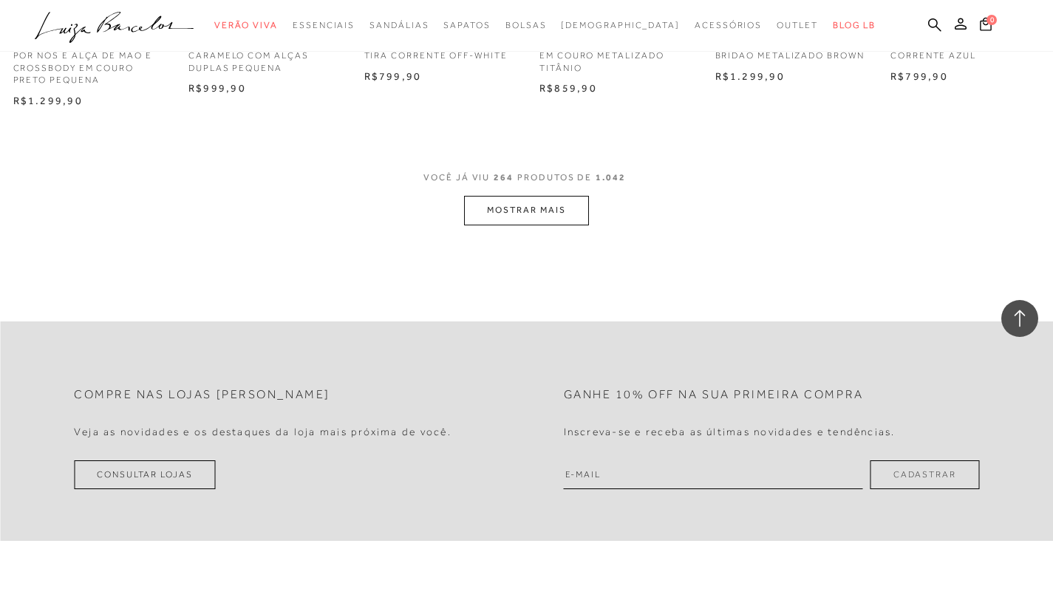
scroll to position [16456, 0]
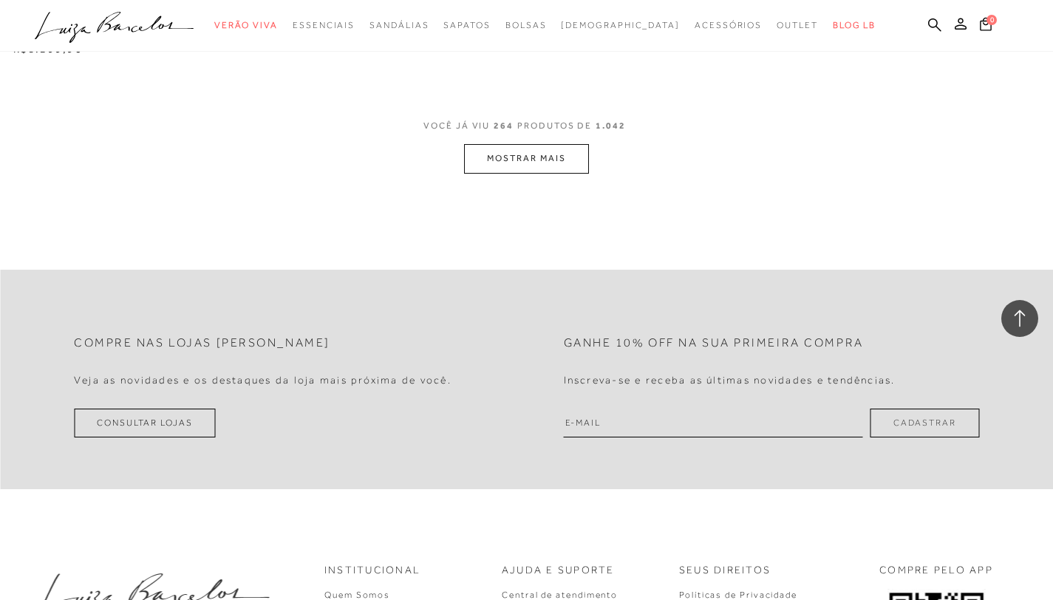
click at [533, 173] on button "MOSTRAR MAIS" at bounding box center [526, 158] width 124 height 29
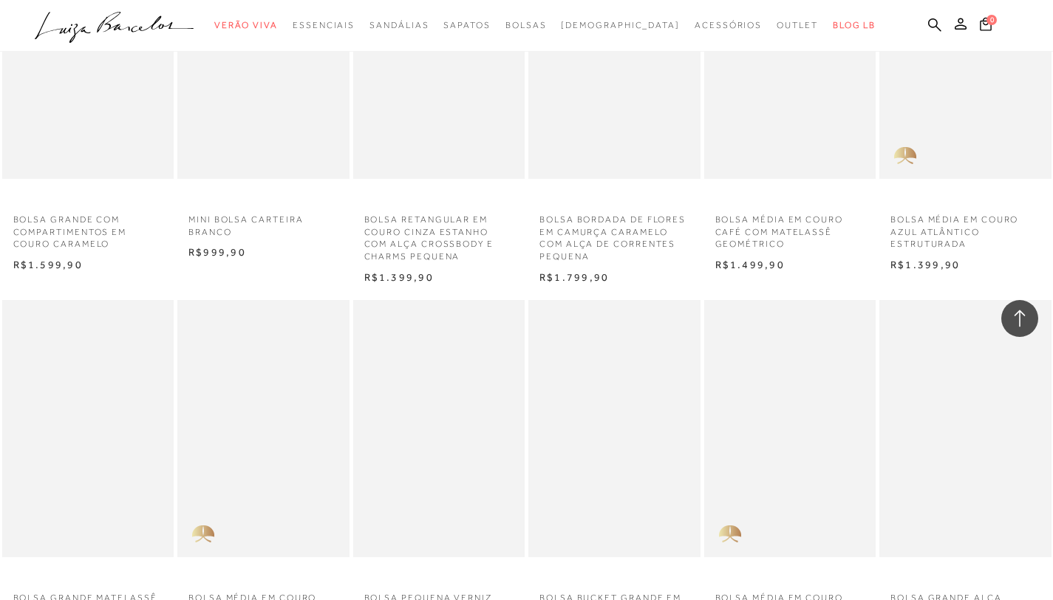
scroll to position [17564, 0]
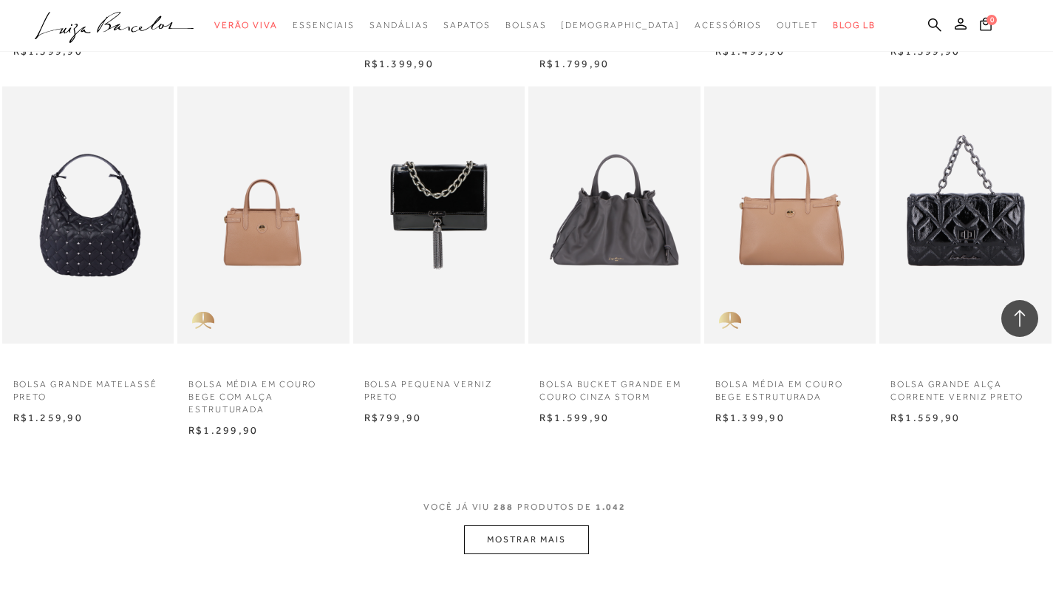
click at [524, 554] on button "MOSTRAR MAIS" at bounding box center [526, 539] width 124 height 29
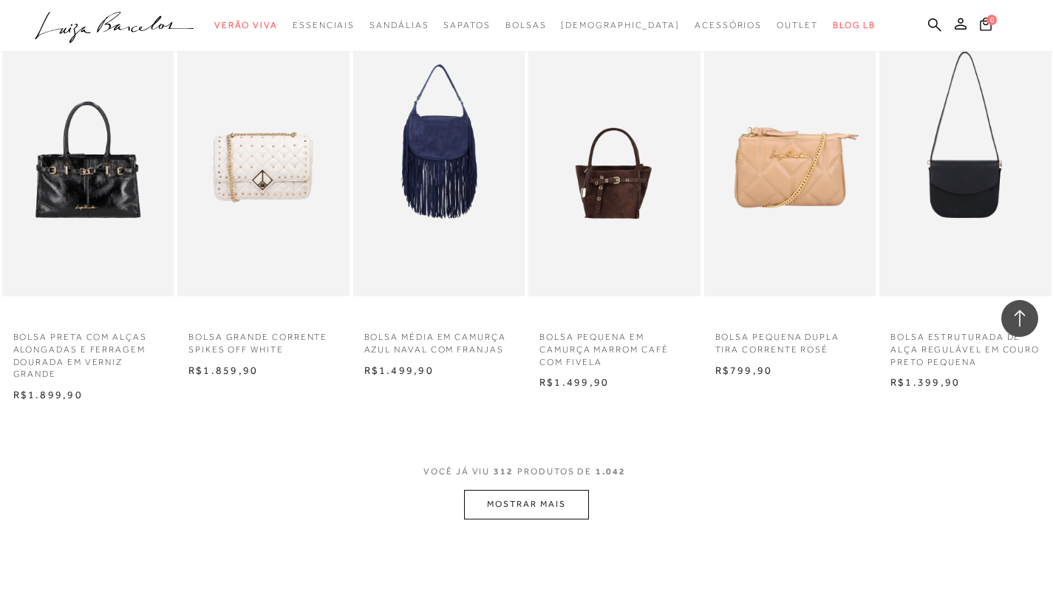
scroll to position [19092, 0]
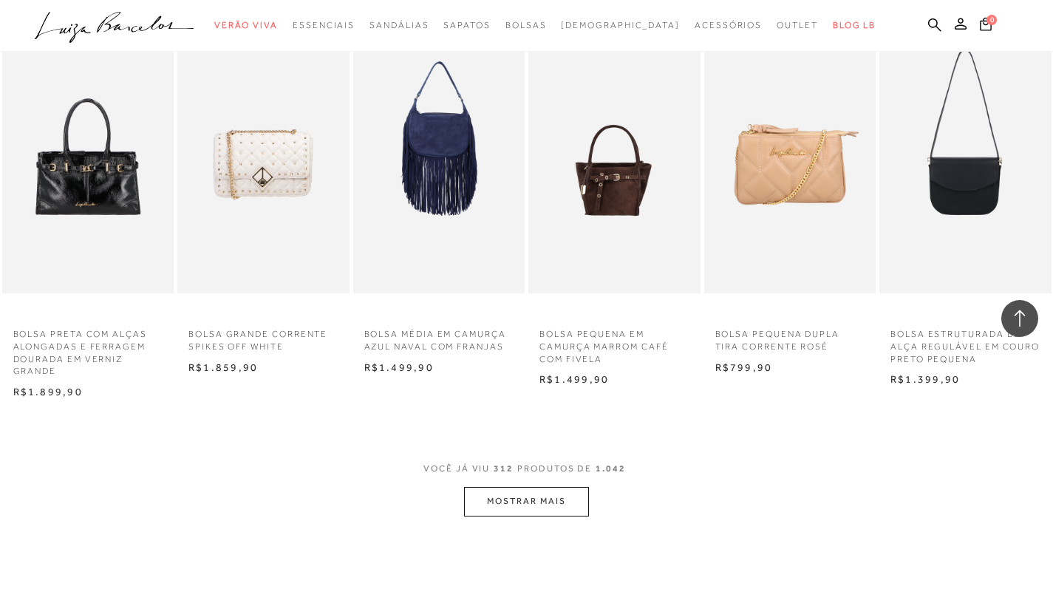
click at [545, 516] on button "MOSTRAR MAIS" at bounding box center [526, 501] width 124 height 29
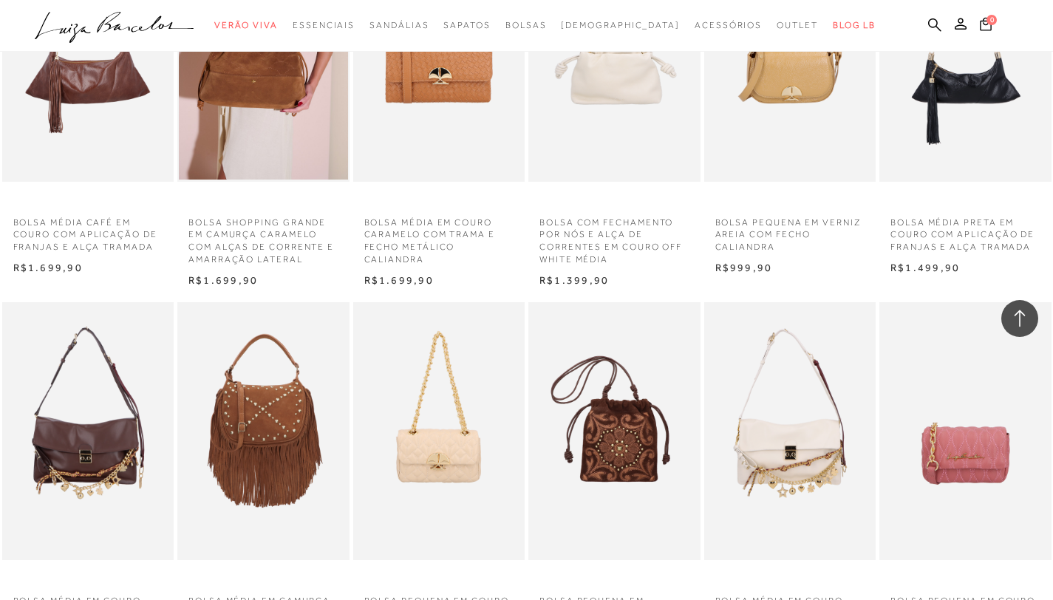
scroll to position [1045, 0]
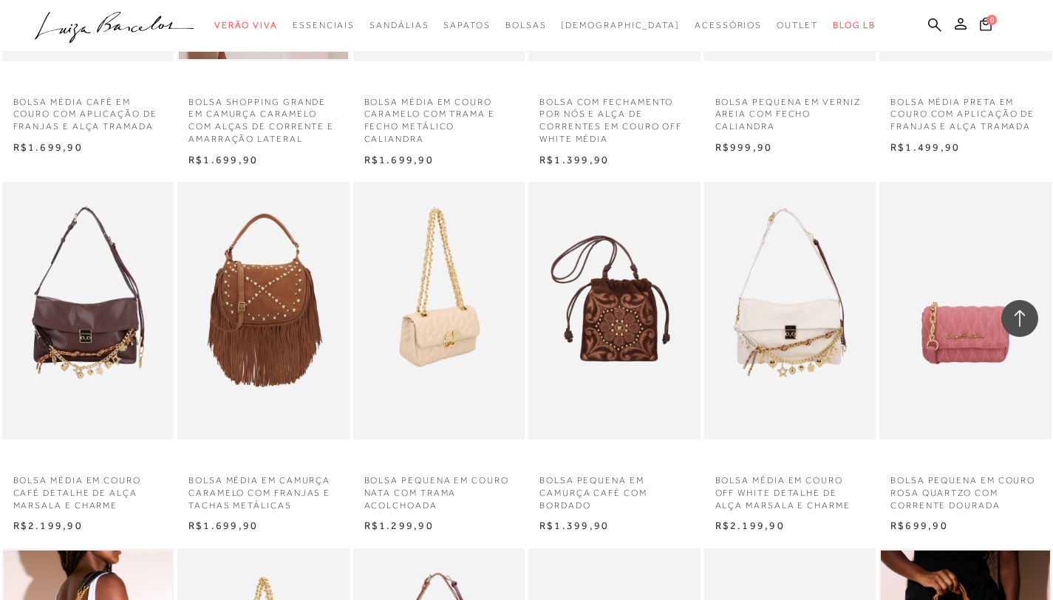
click at [471, 318] on img at bounding box center [440, 311] width 171 height 258
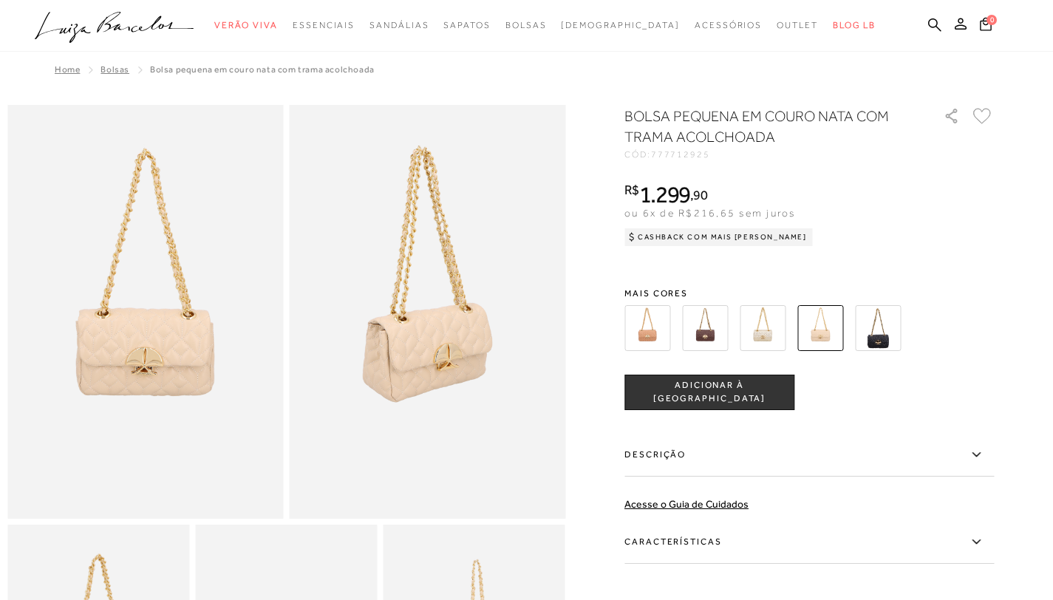
click at [765, 335] on img at bounding box center [762, 328] width 46 height 46
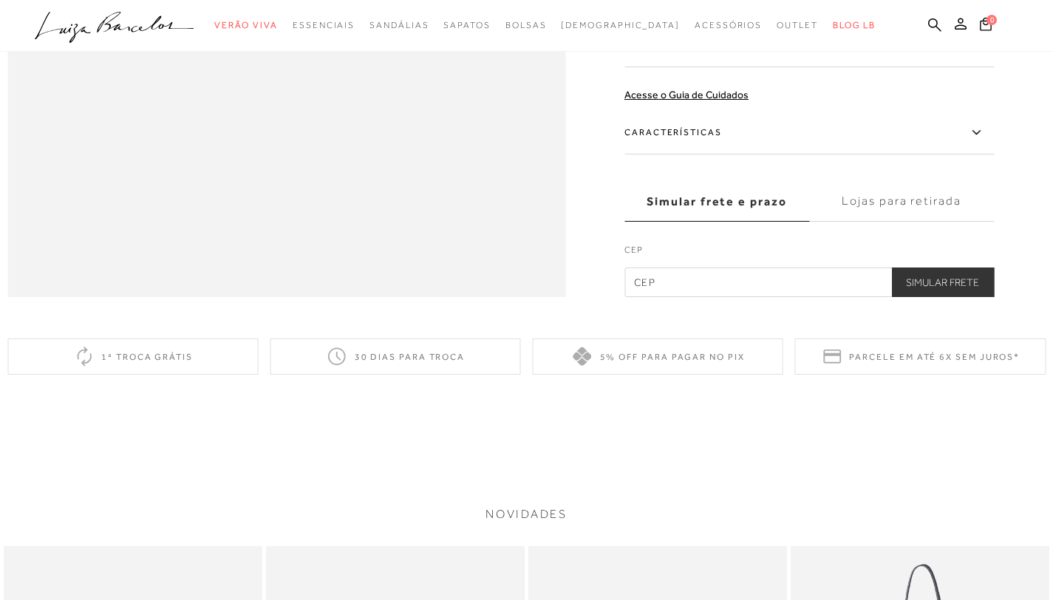
scroll to position [634, 0]
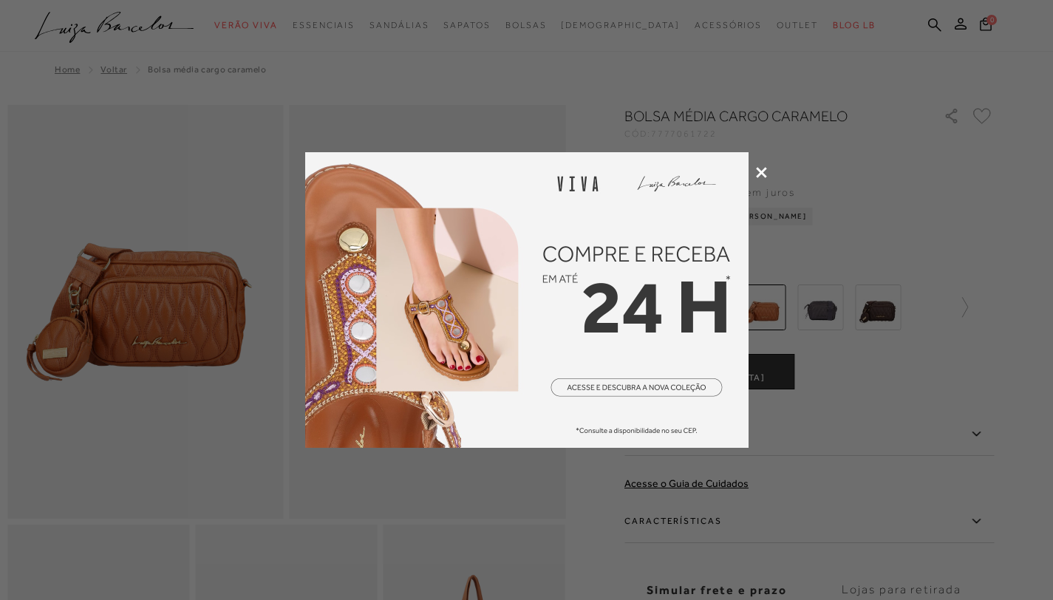
click at [763, 173] on icon at bounding box center [761, 172] width 11 height 11
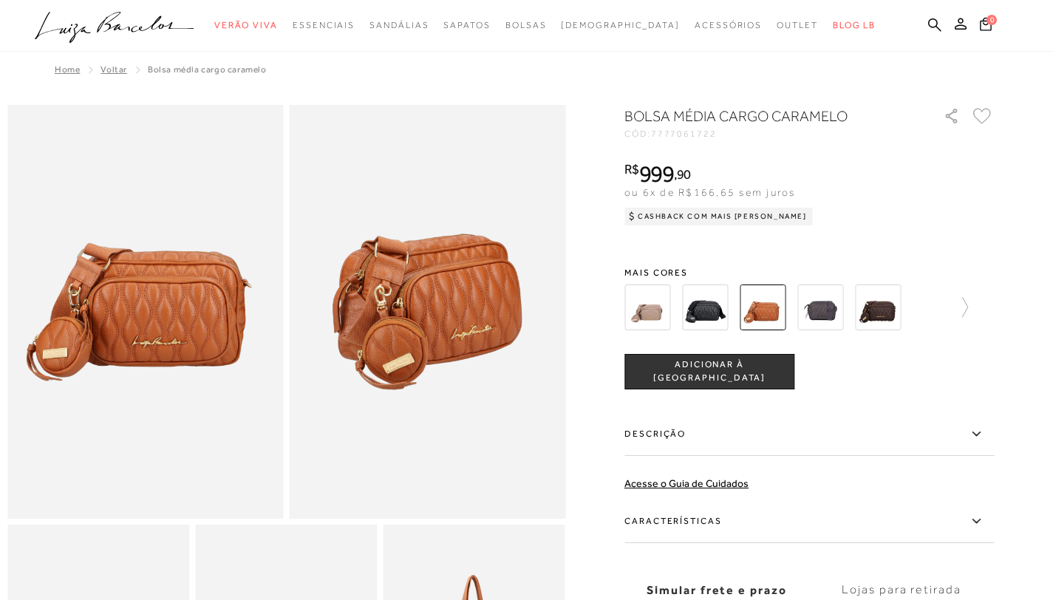
click at [655, 315] on img at bounding box center [647, 307] width 46 height 46
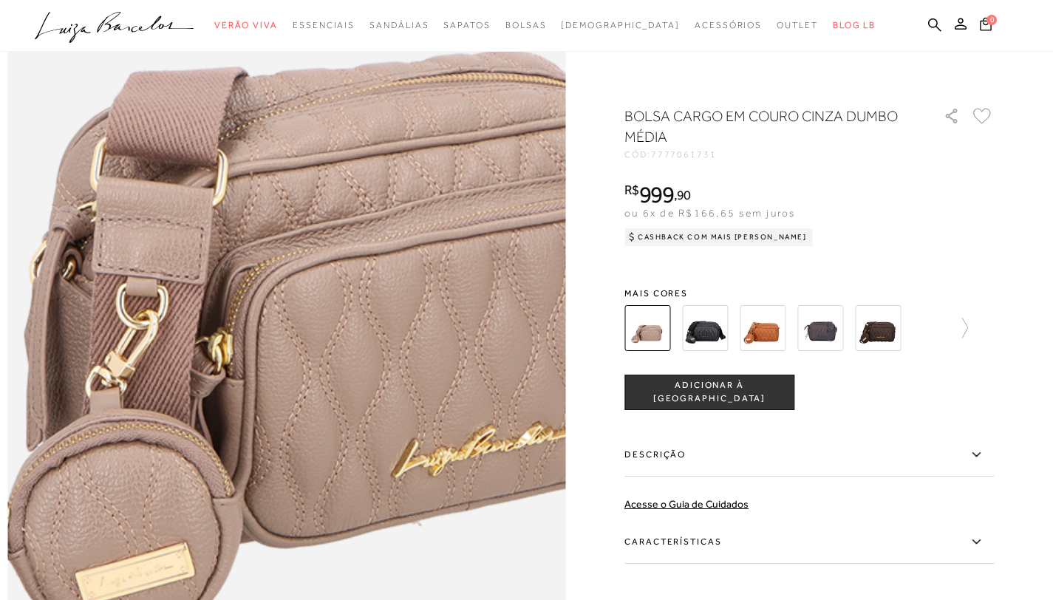
scroll to position [991, 0]
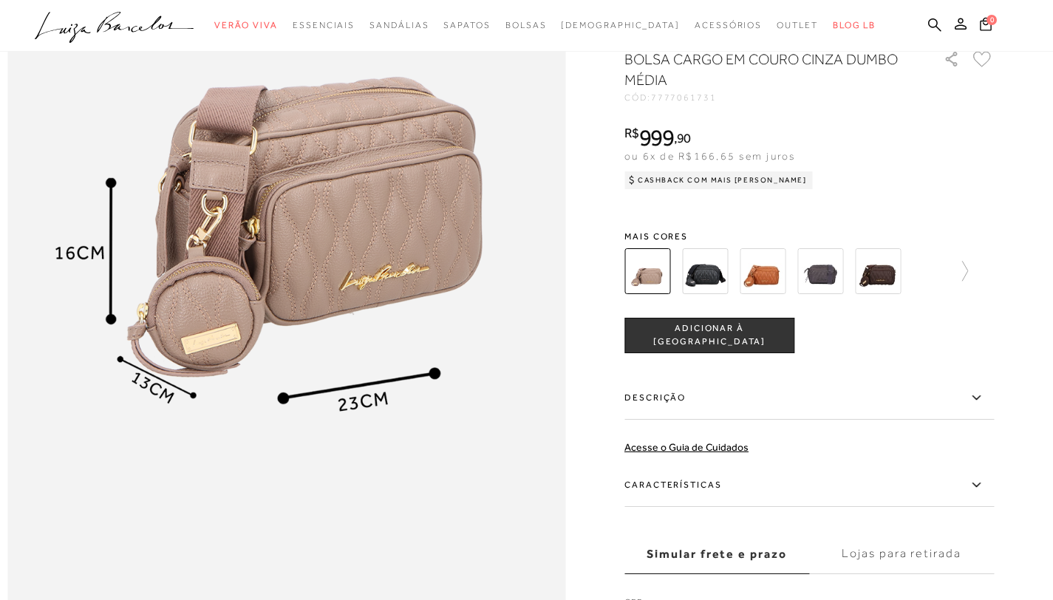
click at [720, 294] on img at bounding box center [705, 271] width 46 height 46
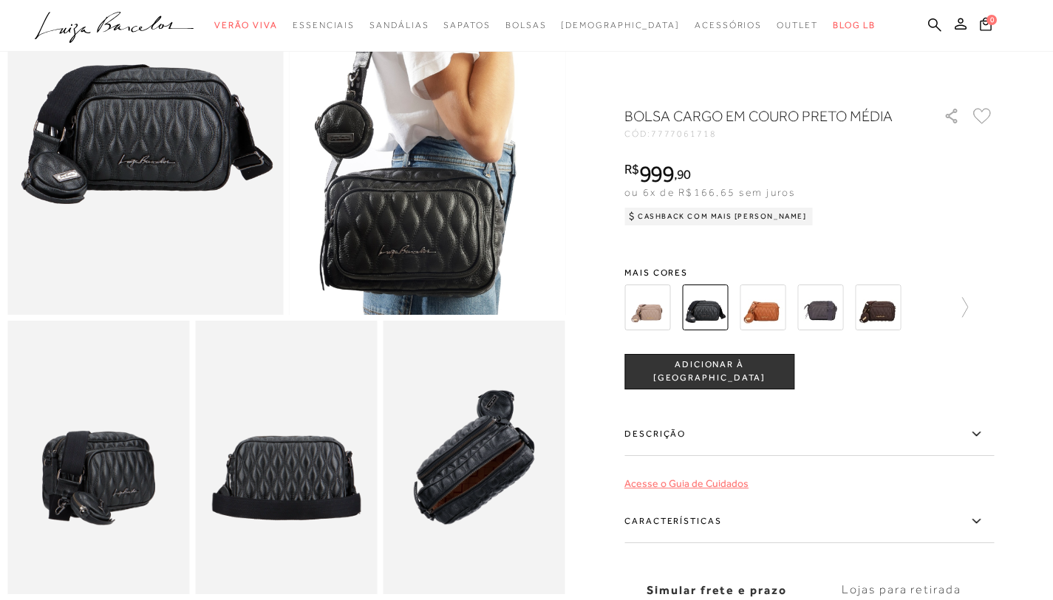
scroll to position [13, 0]
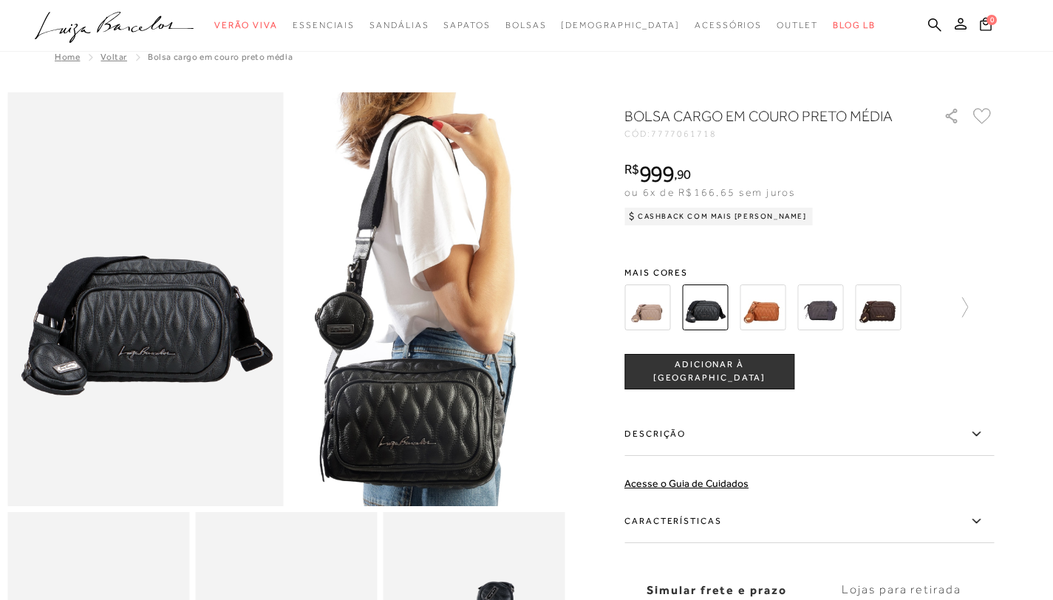
click at [822, 310] on img at bounding box center [820, 307] width 46 height 46
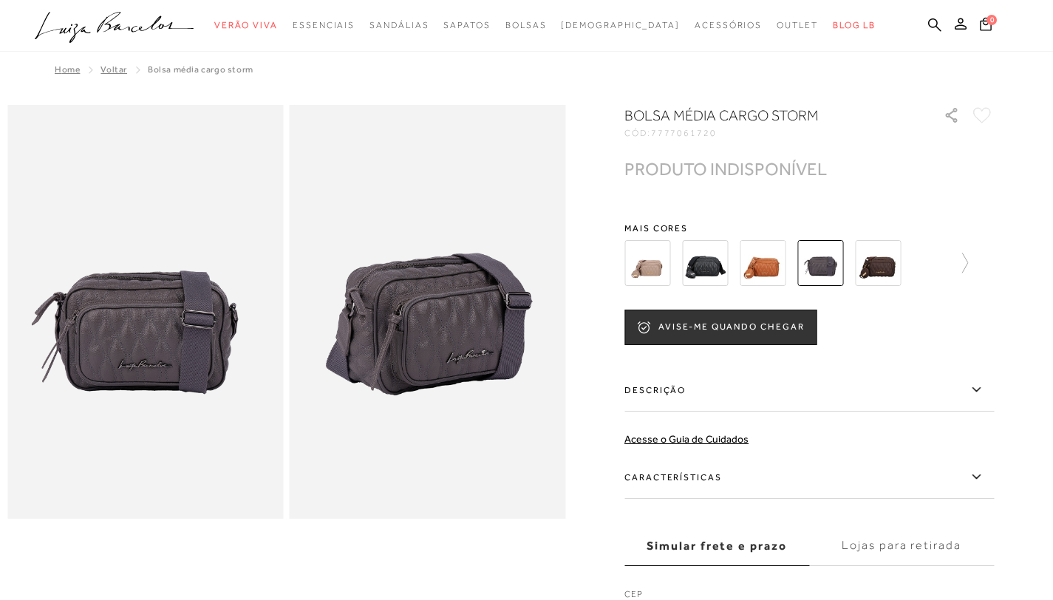
click at [713, 262] on img at bounding box center [705, 263] width 46 height 46
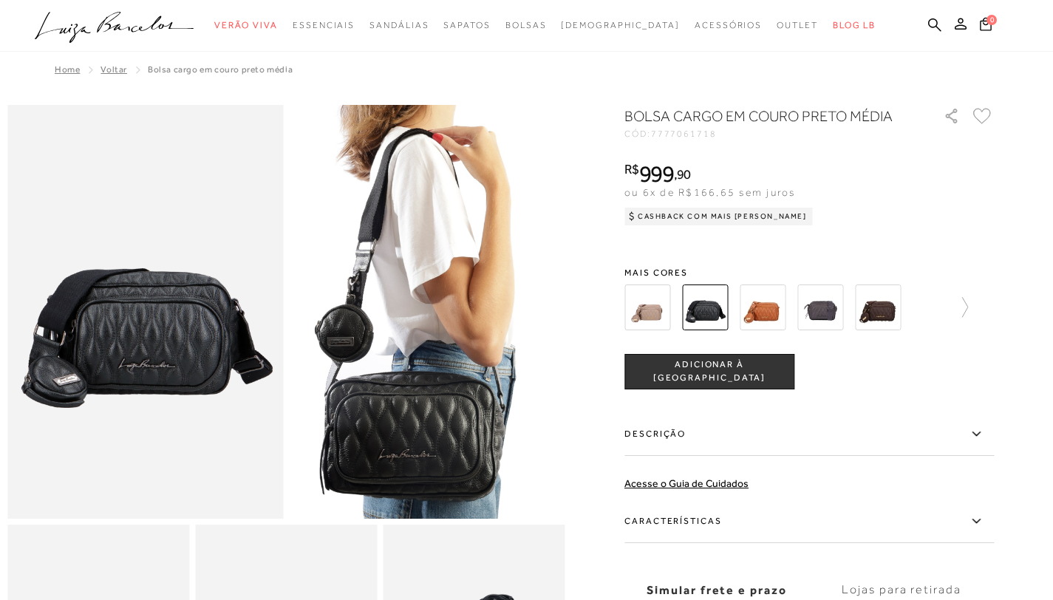
click at [817, 311] on img at bounding box center [820, 307] width 46 height 46
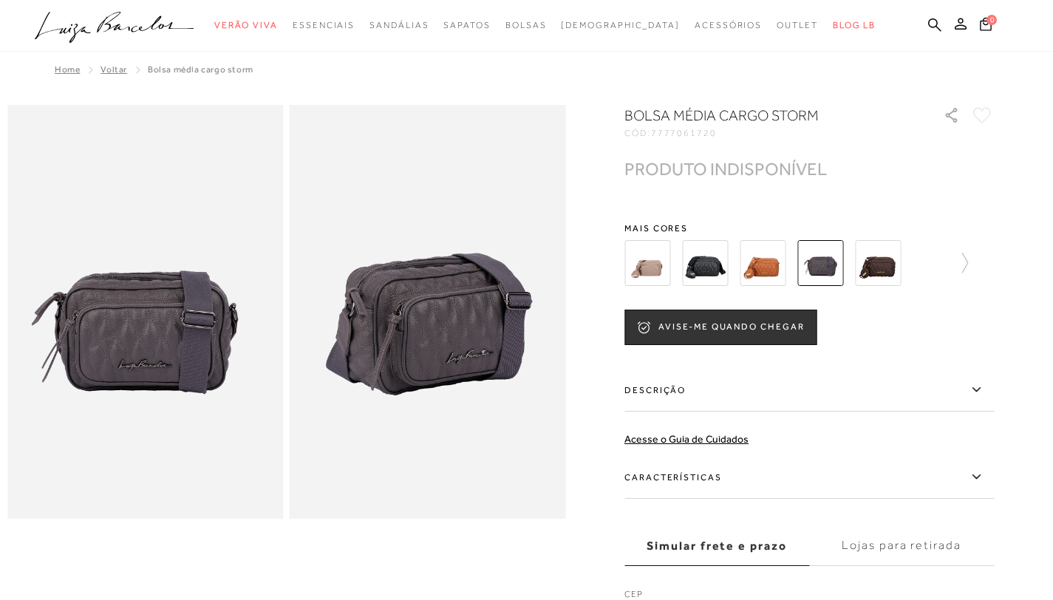
click at [698, 273] on img at bounding box center [705, 263] width 46 height 46
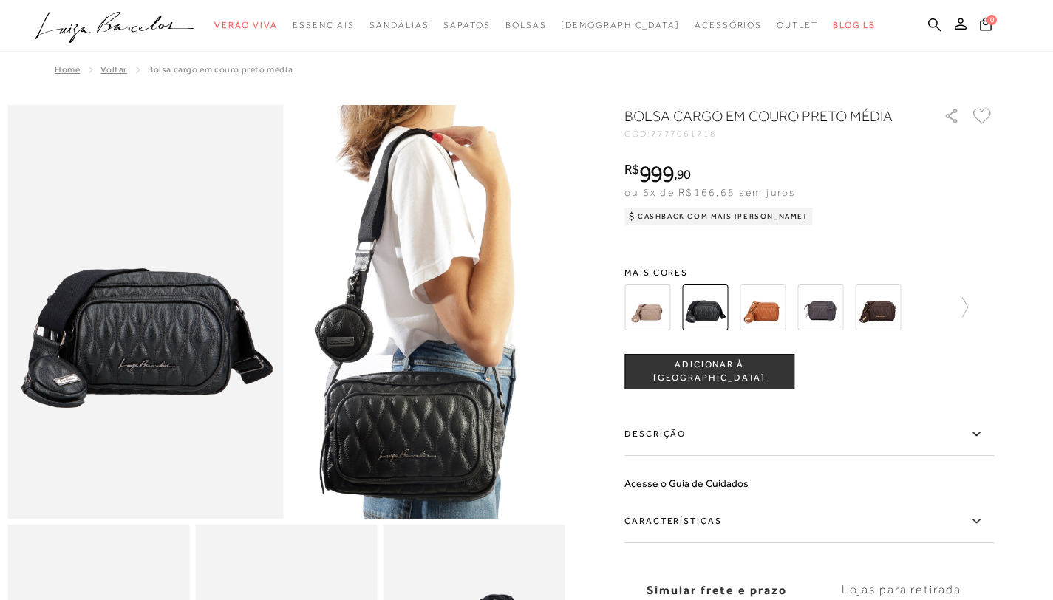
click at [77, 213] on img at bounding box center [145, 312] width 276 height 414
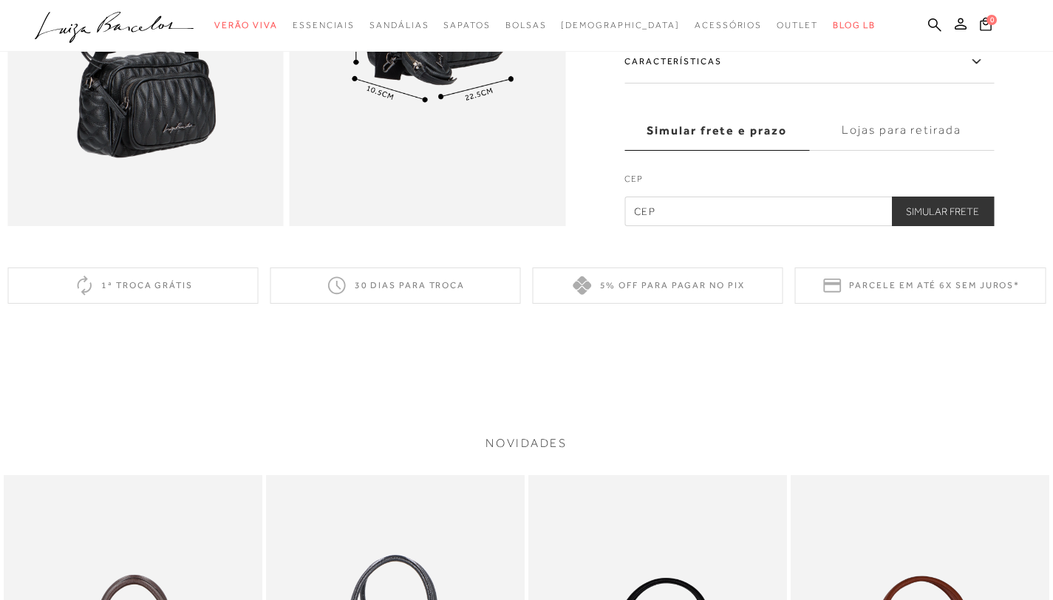
scroll to position [1415, 0]
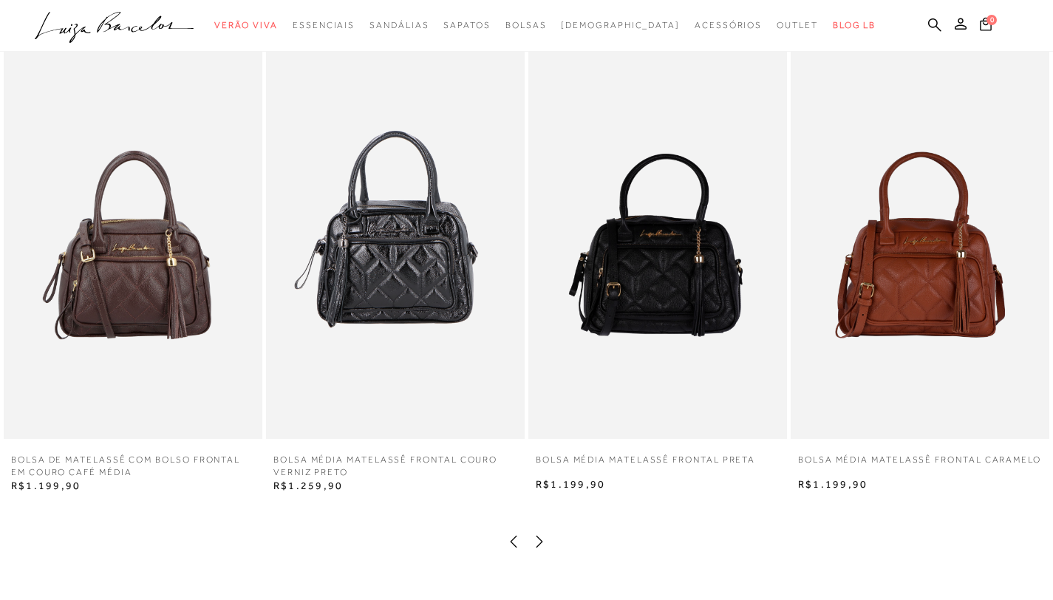
click at [537, 547] on icon at bounding box center [539, 541] width 7 height 12
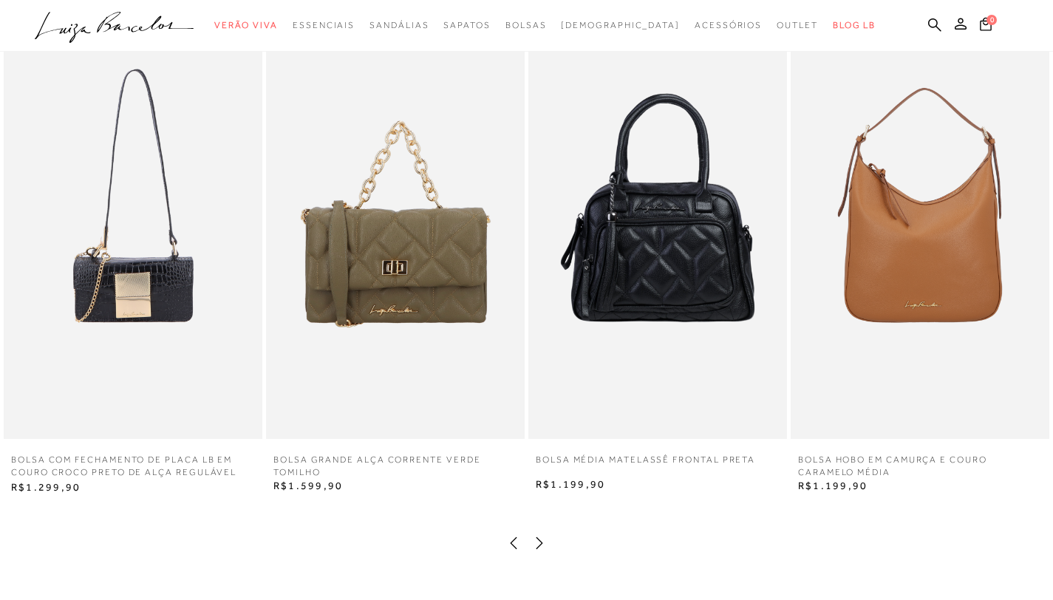
click at [538, 550] on icon at bounding box center [539, 543] width 15 height 15
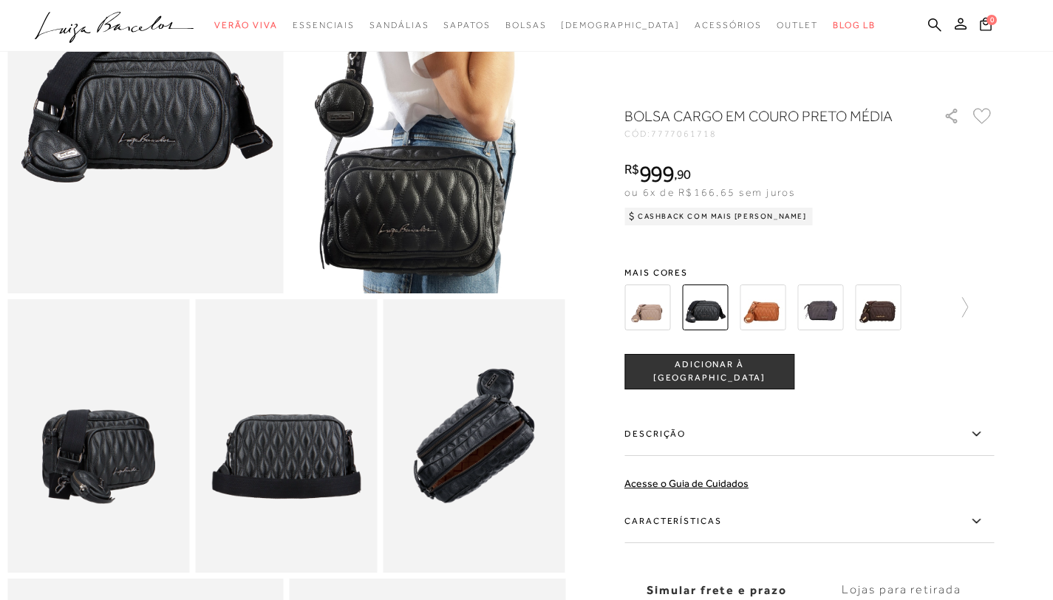
scroll to position [0, 0]
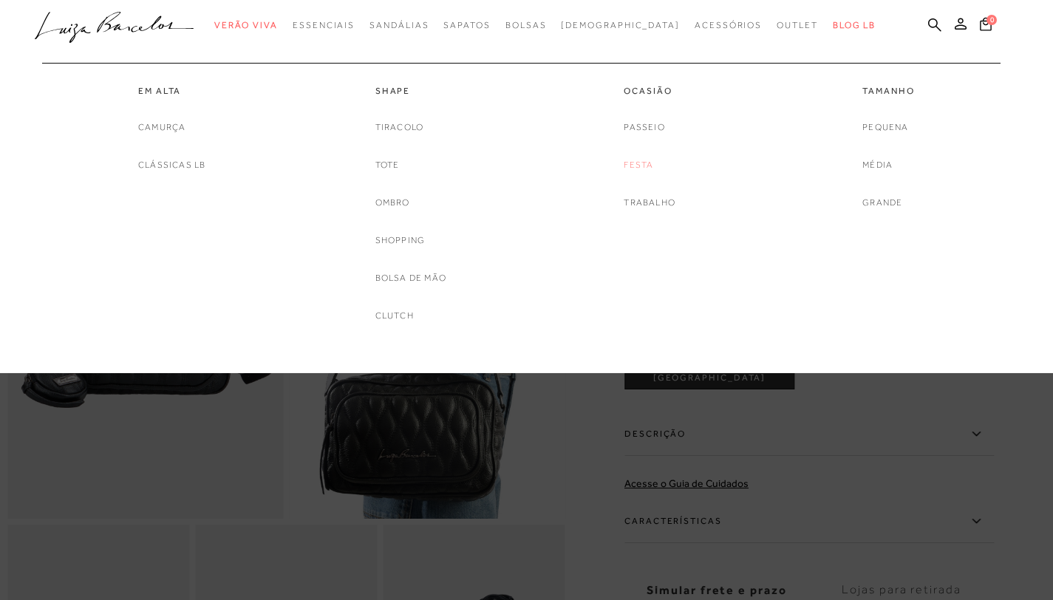
click at [643, 168] on link "Festa" at bounding box center [638, 165] width 30 height 16
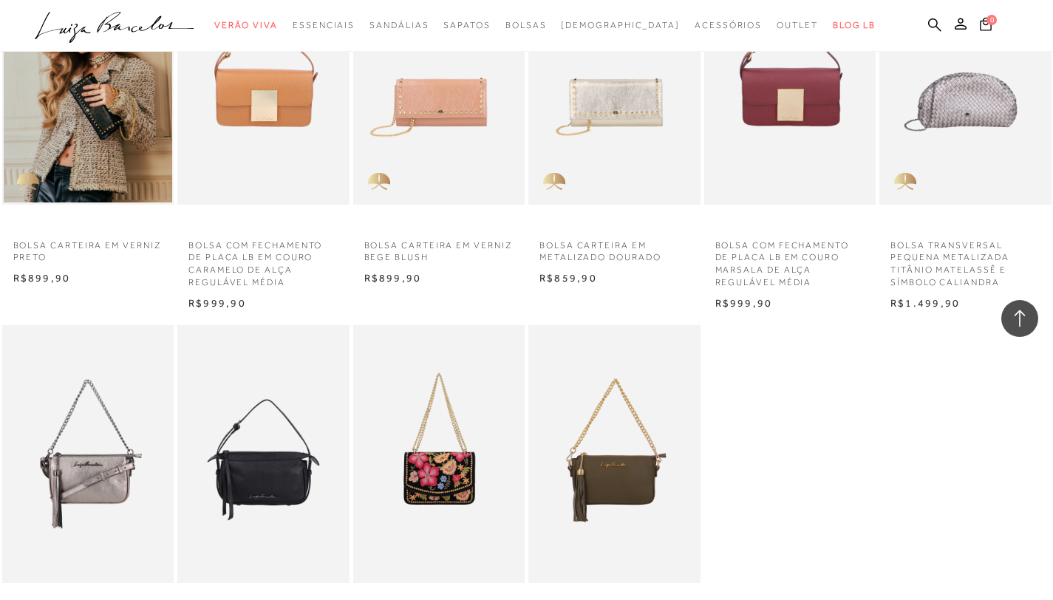
scroll to position [906, 0]
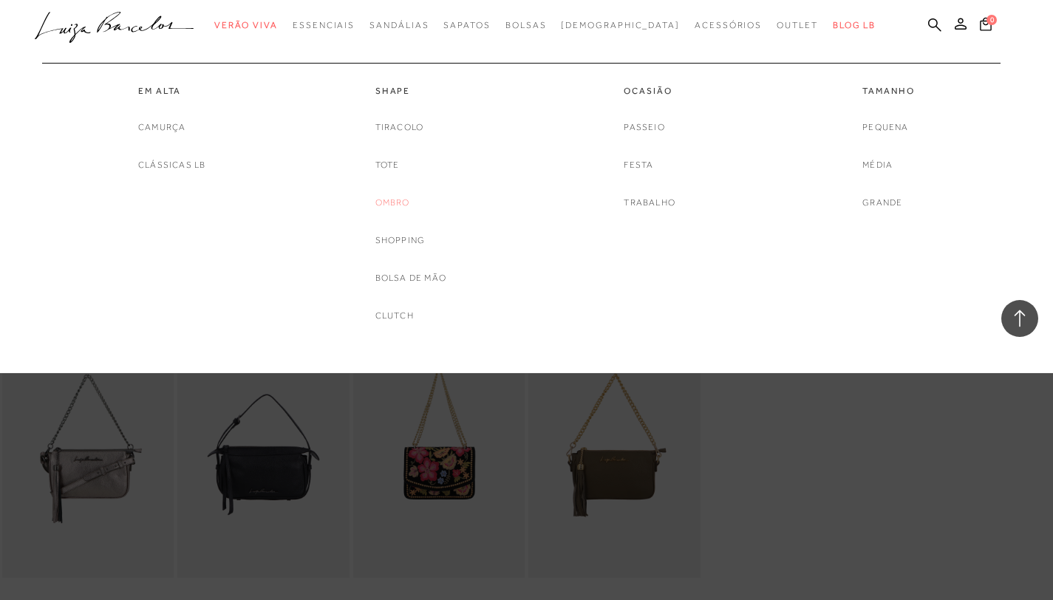
click at [396, 205] on link "Ombro" at bounding box center [392, 203] width 35 height 16
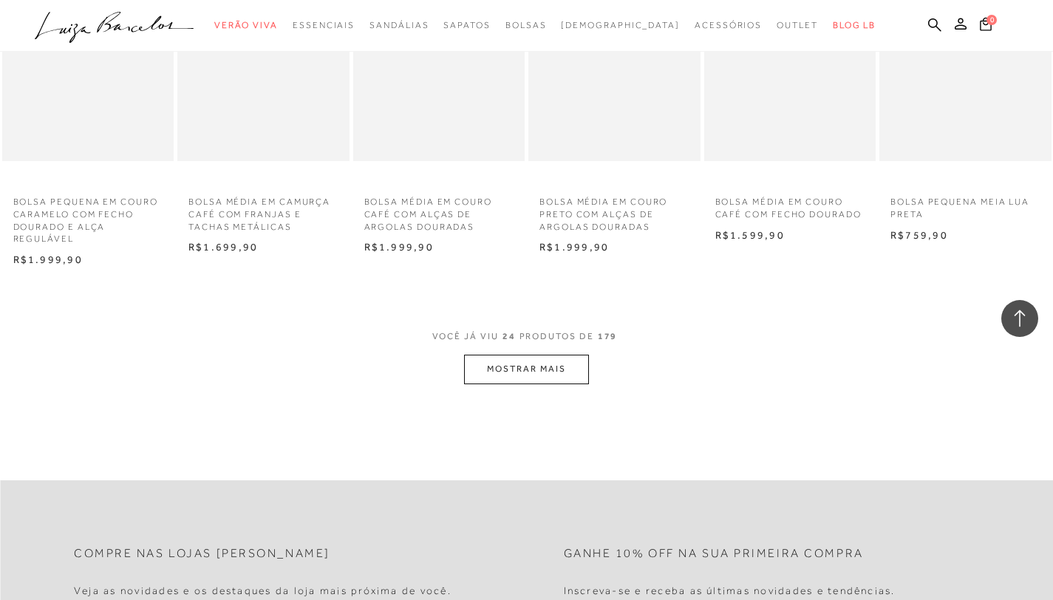
scroll to position [1234, 0]
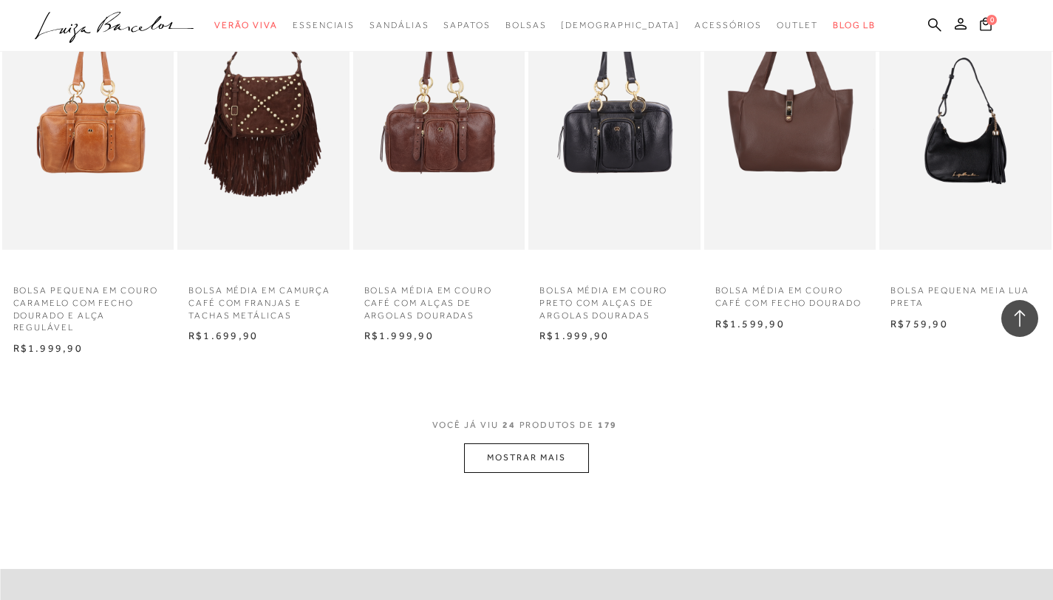
click at [552, 472] on button "MOSTRAR MAIS" at bounding box center [526, 457] width 124 height 29
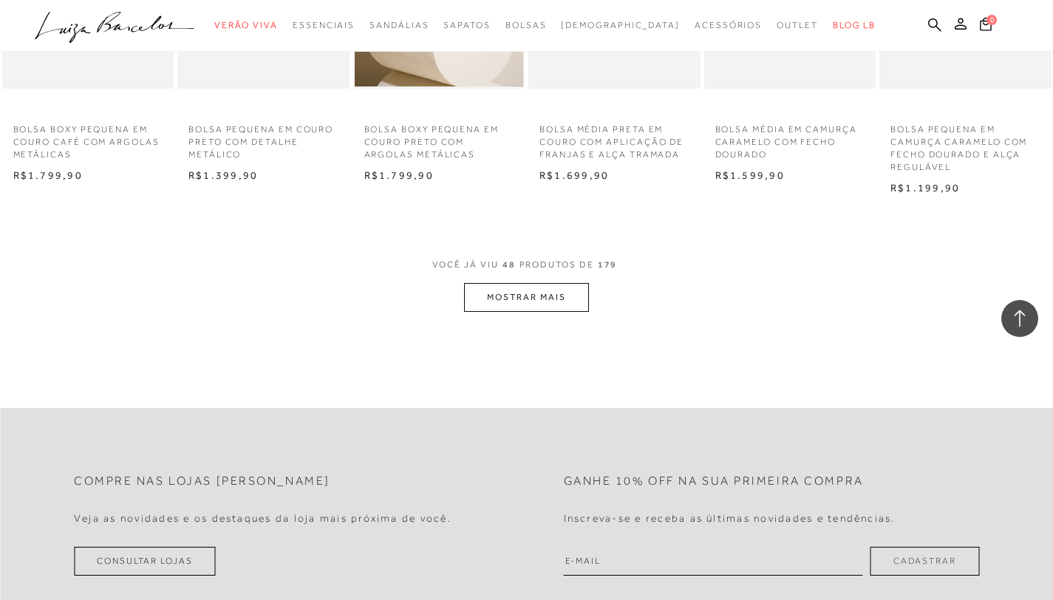
scroll to position [2900, 0]
click at [574, 310] on button "MOSTRAR MAIS" at bounding box center [526, 295] width 124 height 29
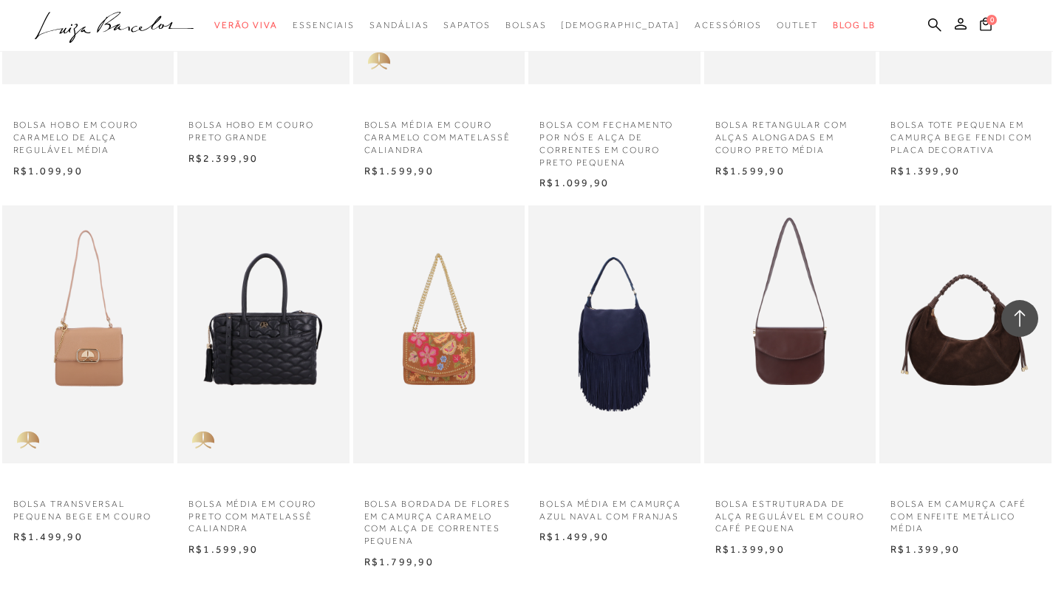
scroll to position [4223, 0]
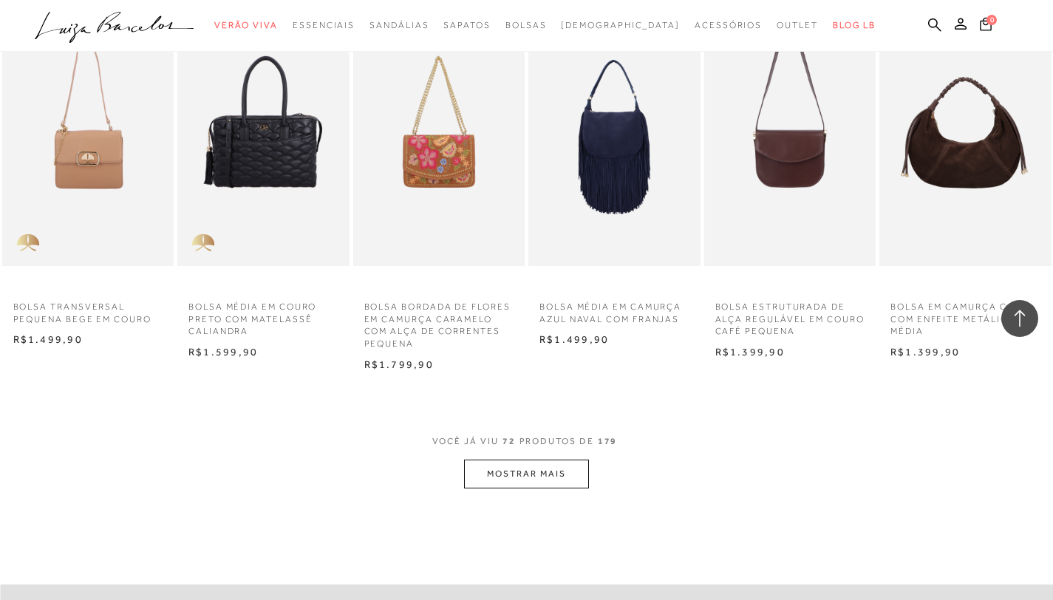
click at [555, 488] on button "MOSTRAR MAIS" at bounding box center [526, 473] width 124 height 29
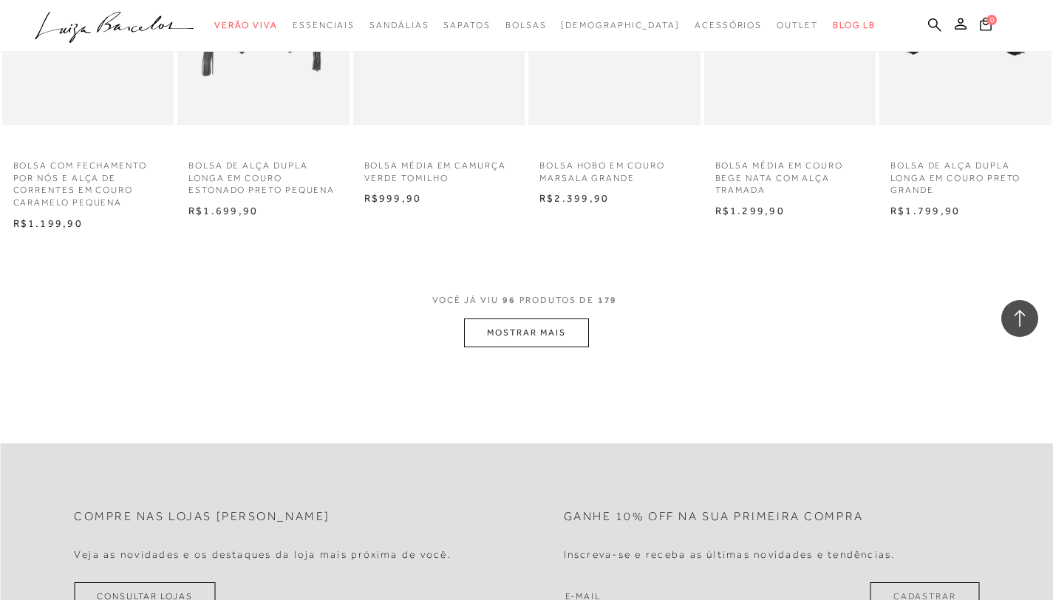
scroll to position [5969, 0]
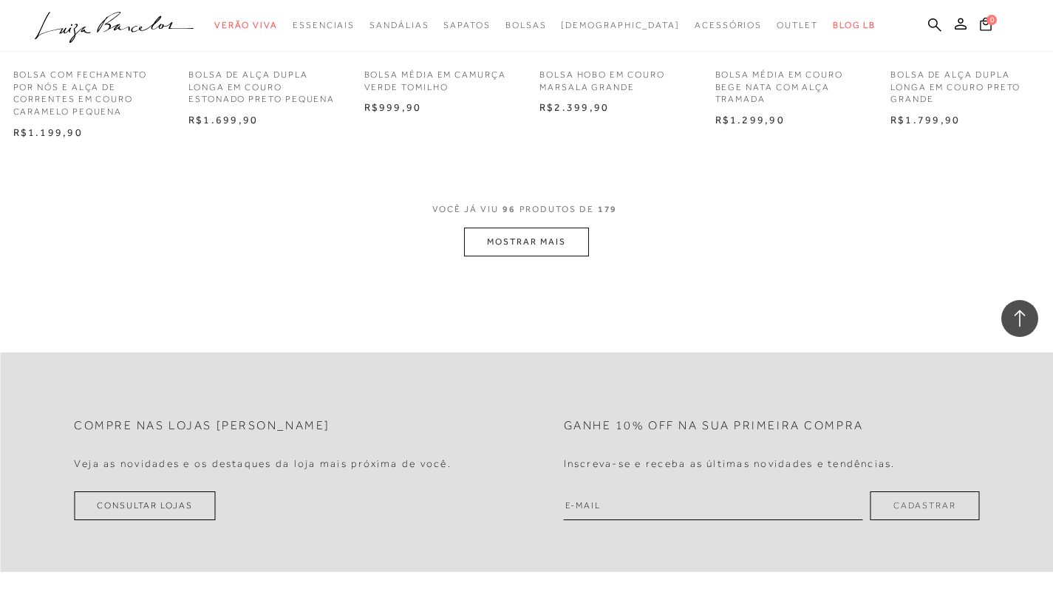
click at [488, 256] on button "MOSTRAR MAIS" at bounding box center [526, 242] width 124 height 29
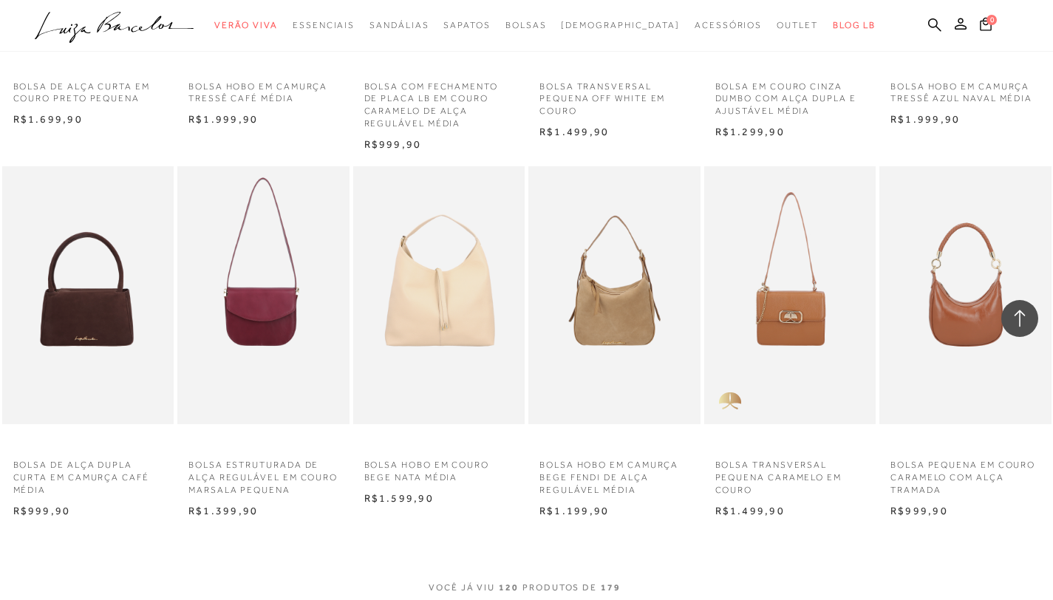
scroll to position [7249, 0]
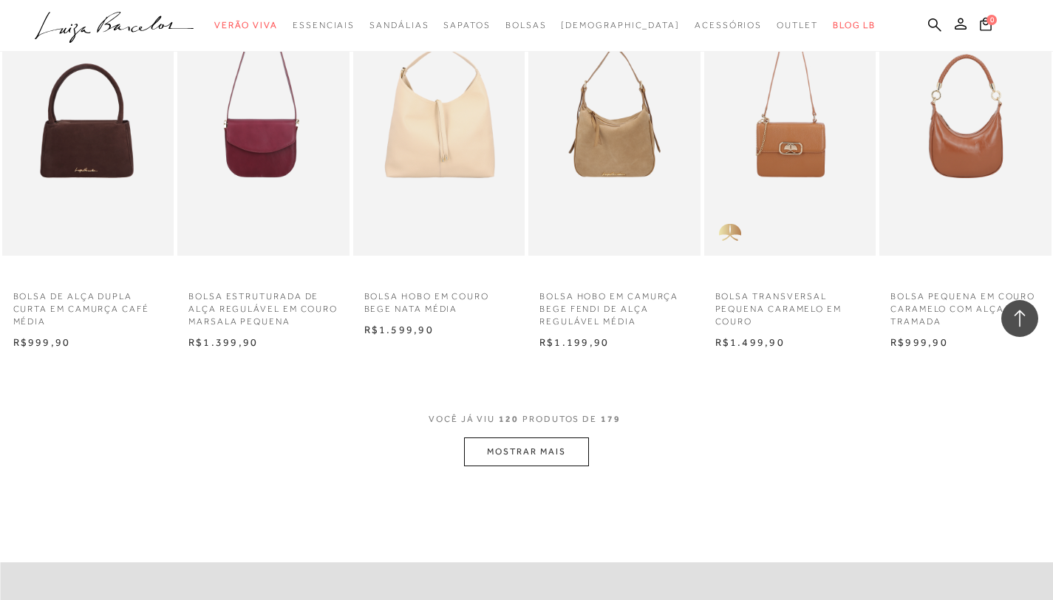
click at [493, 466] on button "MOSTRAR MAIS" at bounding box center [526, 451] width 124 height 29
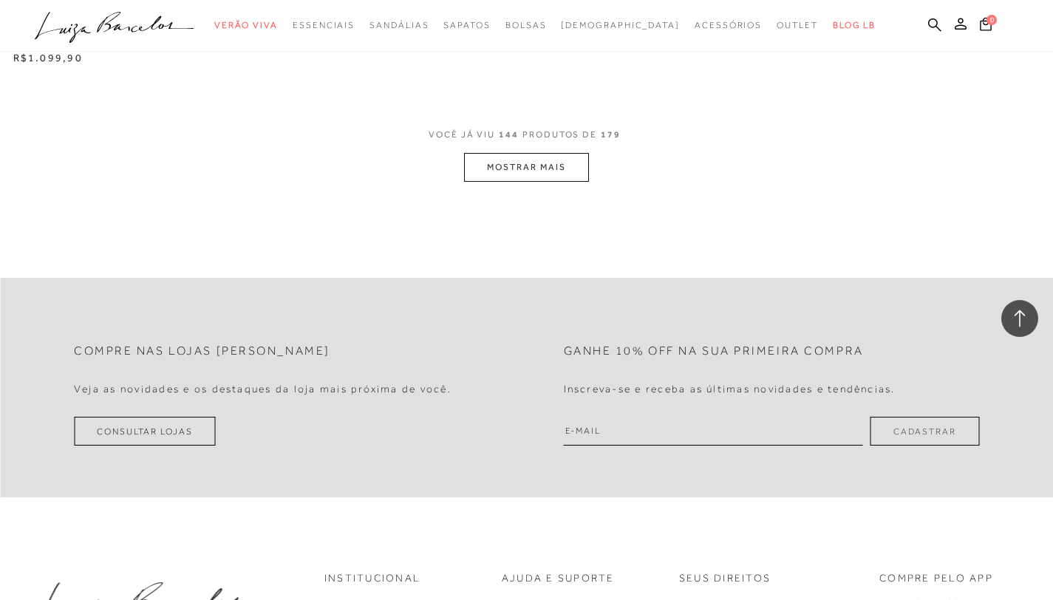
scroll to position [9027, 0]
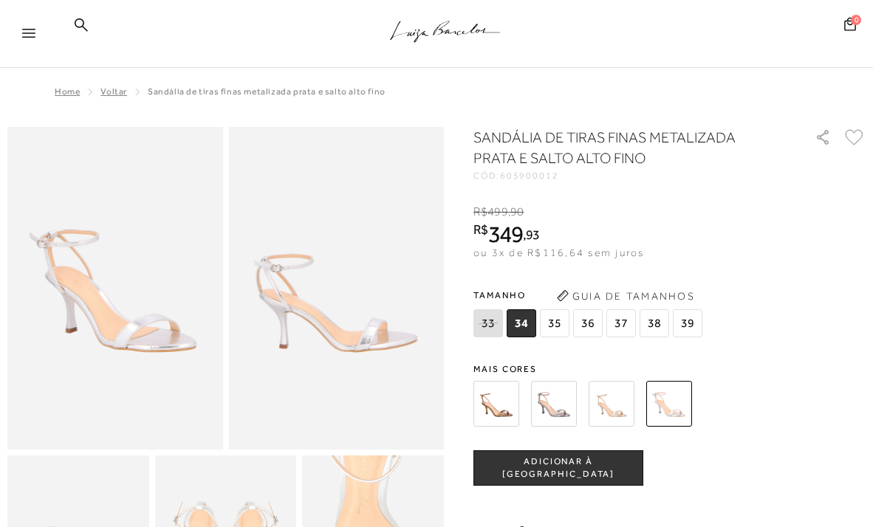
click at [618, 324] on span "37" at bounding box center [622, 324] width 30 height 28
